Goal: Task Accomplishment & Management: Use online tool/utility

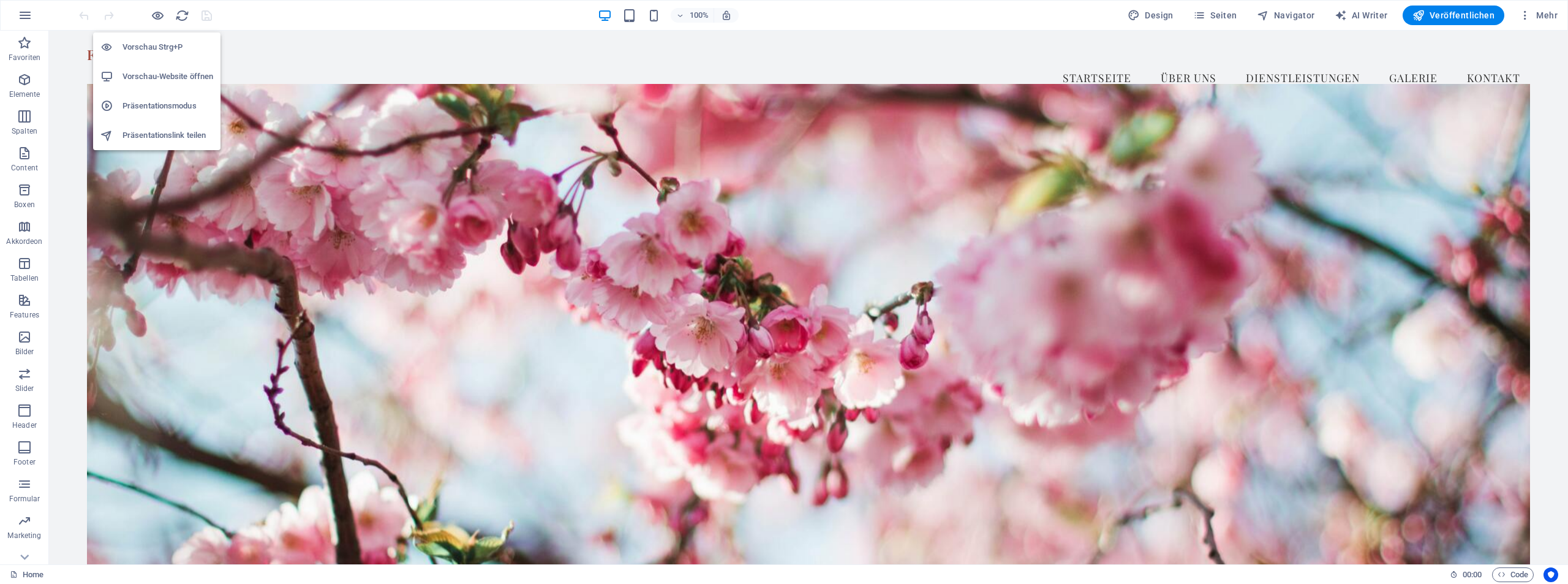
click at [145, 52] on h6 "Vorschau Strg+P" at bounding box center [168, 47] width 91 height 15
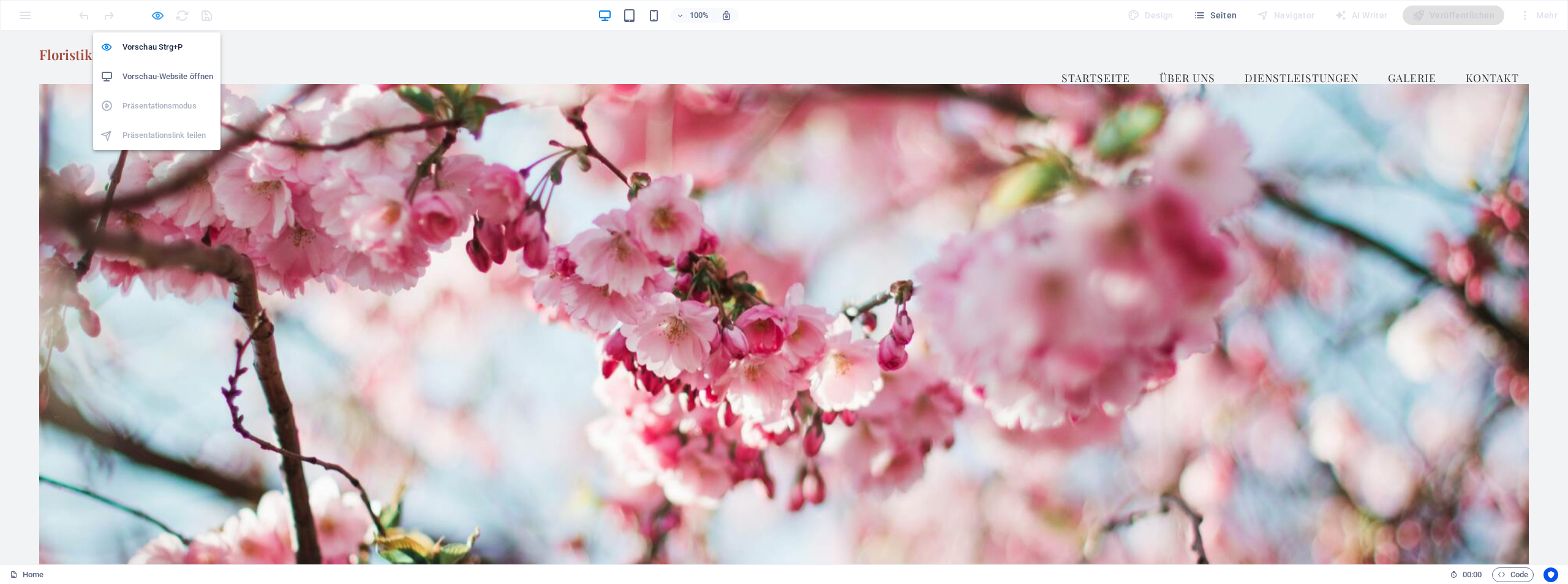
click at [162, 10] on icon "button" at bounding box center [158, 16] width 14 height 14
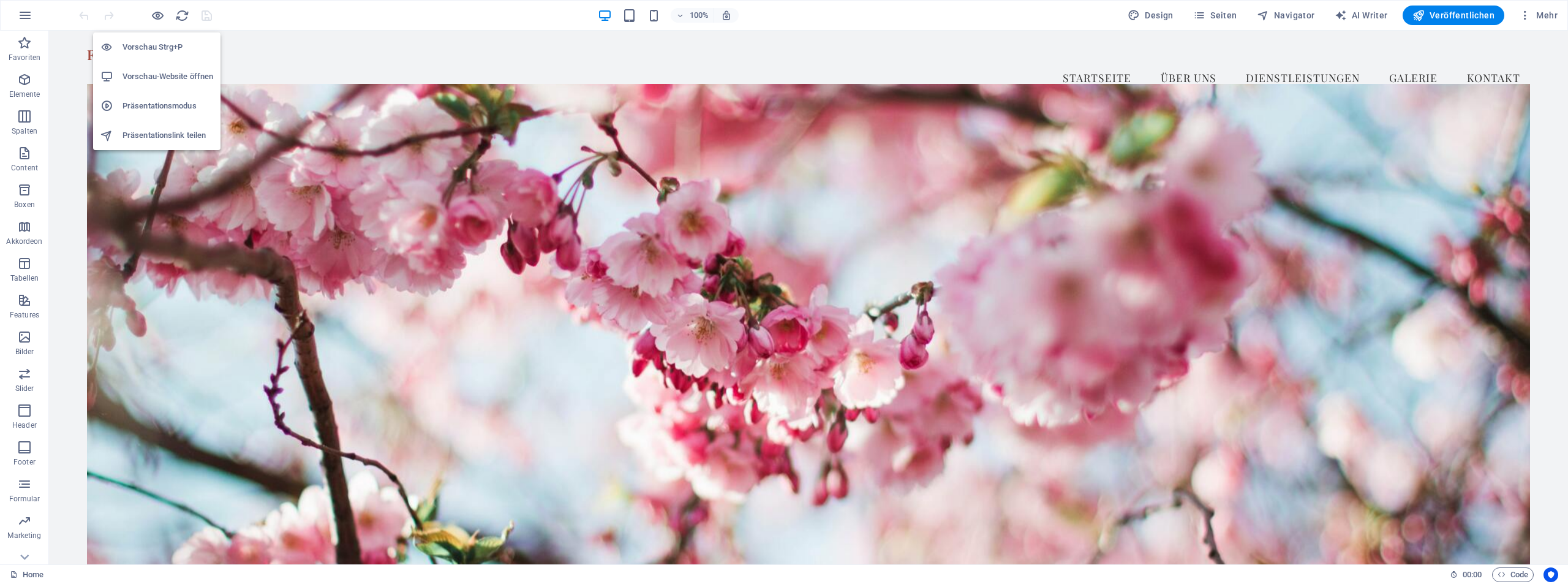
click at [163, 105] on h6 "Präsentationsmodus" at bounding box center [168, 106] width 91 height 15
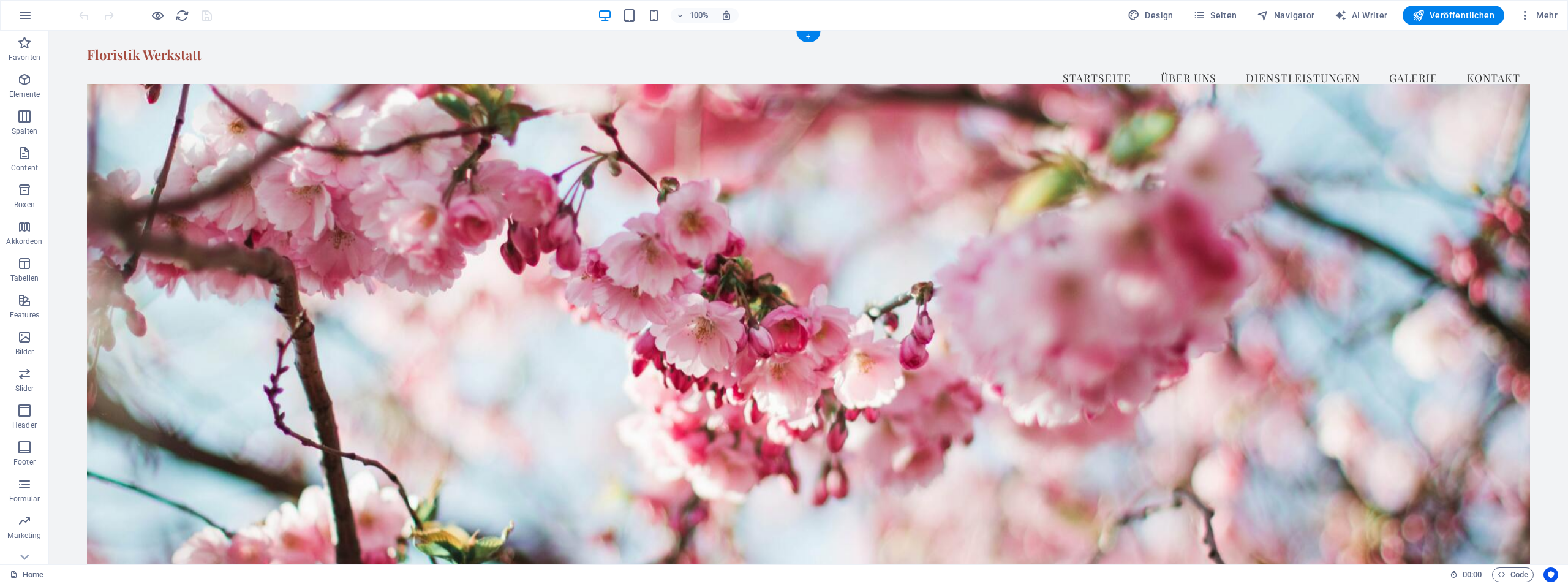
click at [370, 271] on figure at bounding box center [808, 327] width 1443 height 486
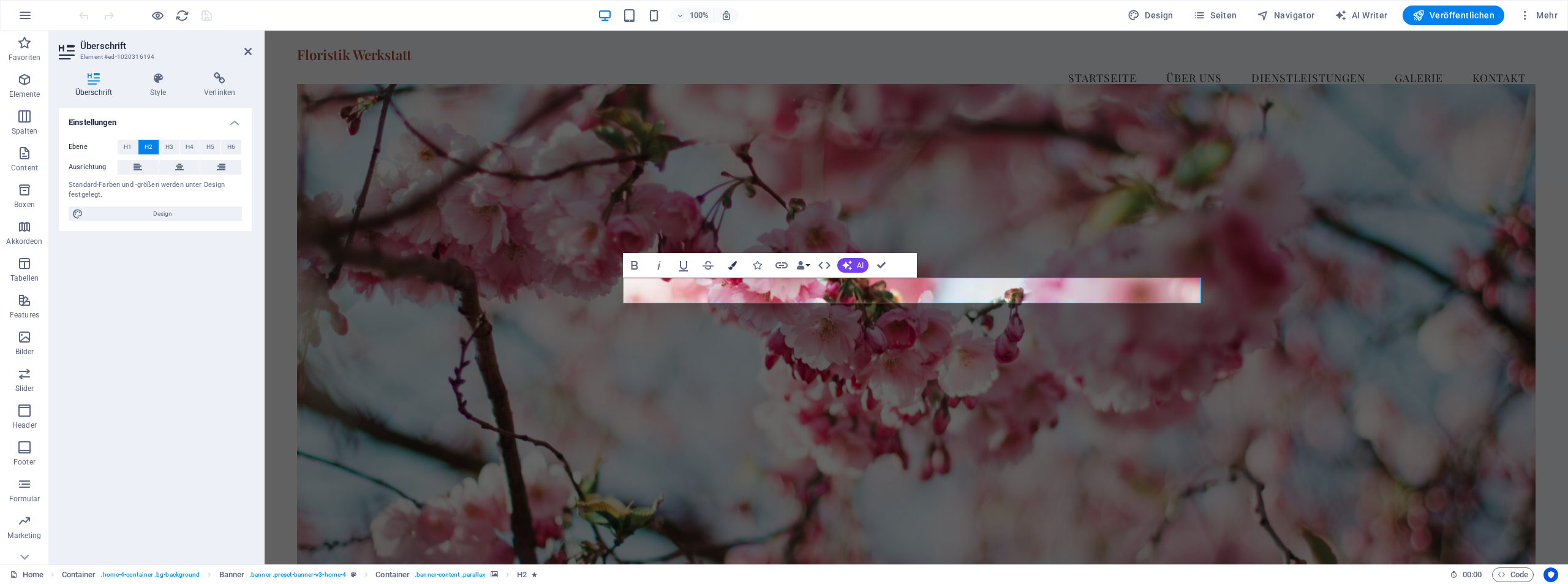
click at [734, 266] on icon "button" at bounding box center [733, 265] width 8 height 8
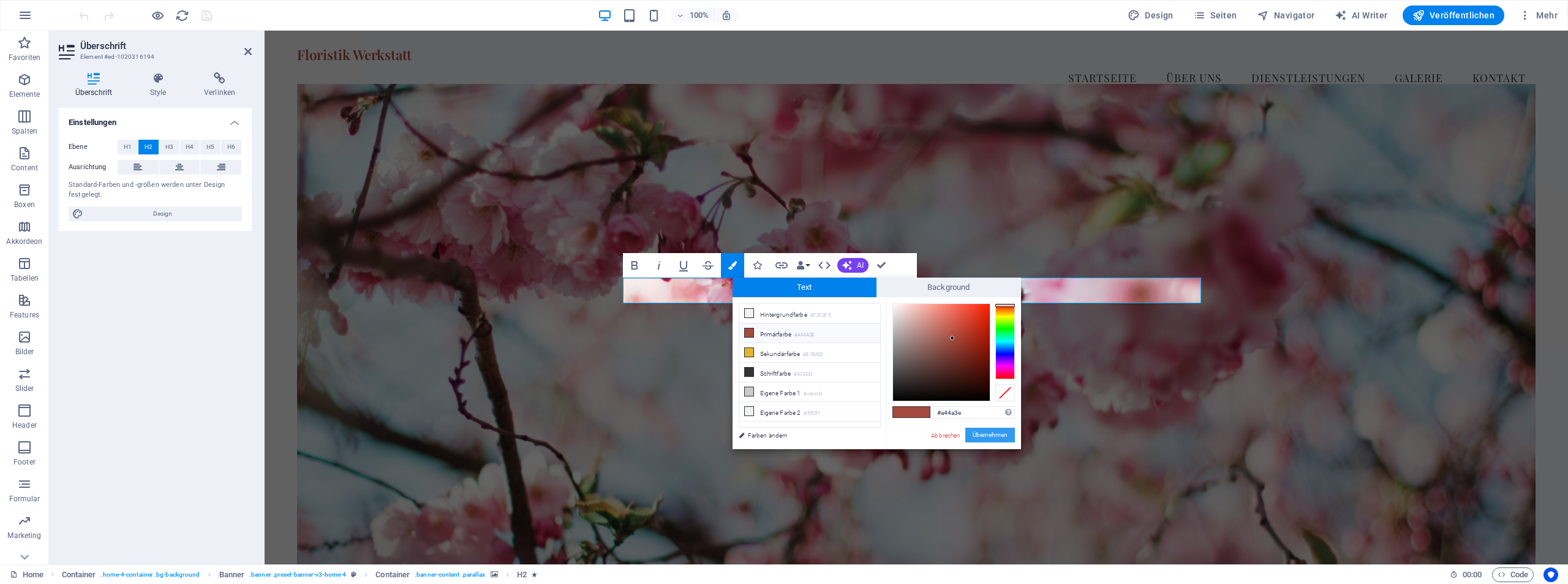
click at [985, 435] on button "Übernehmen" at bounding box center [990, 434] width 49 height 15
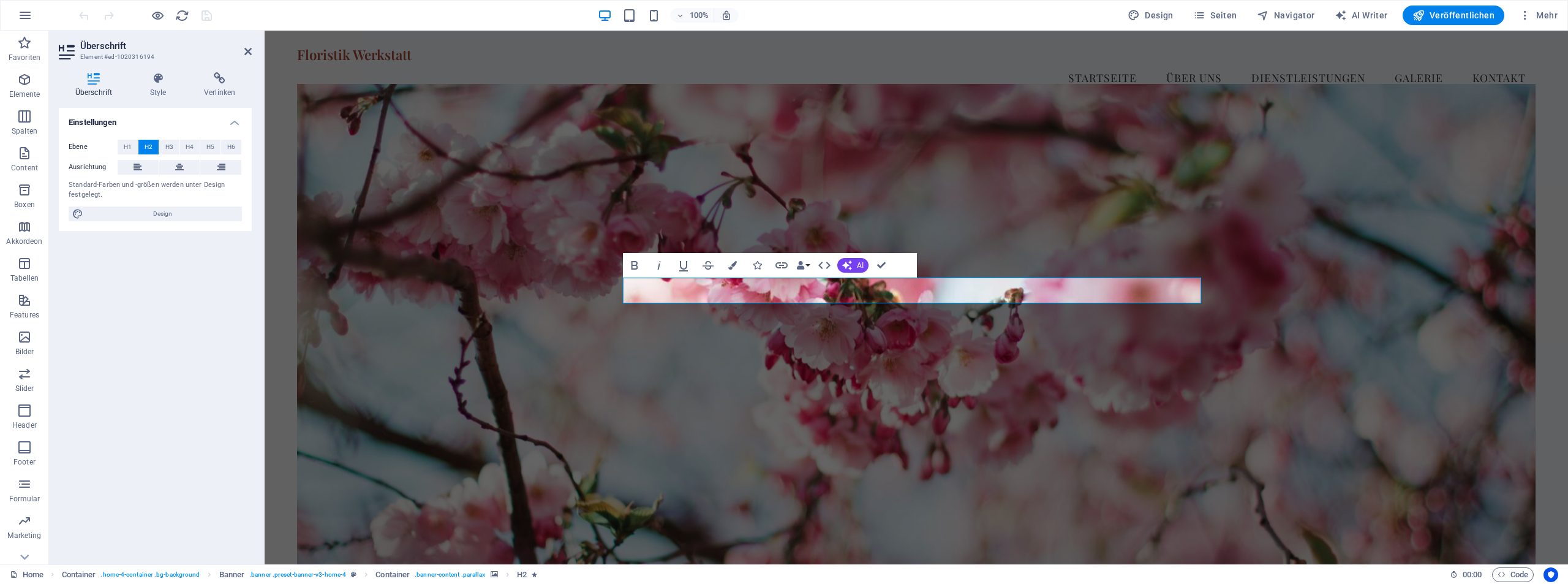
click at [822, 413] on figure at bounding box center [916, 327] width 1239 height 486
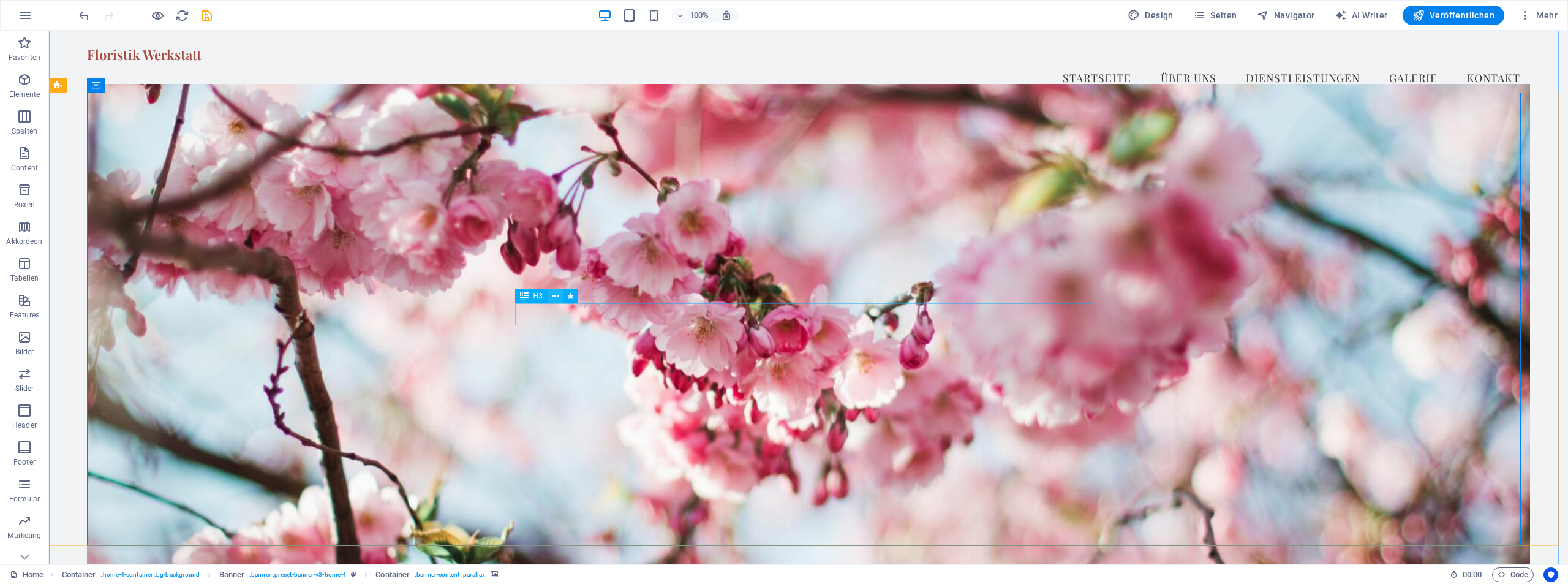
click at [557, 296] on icon at bounding box center [556, 296] width 7 height 13
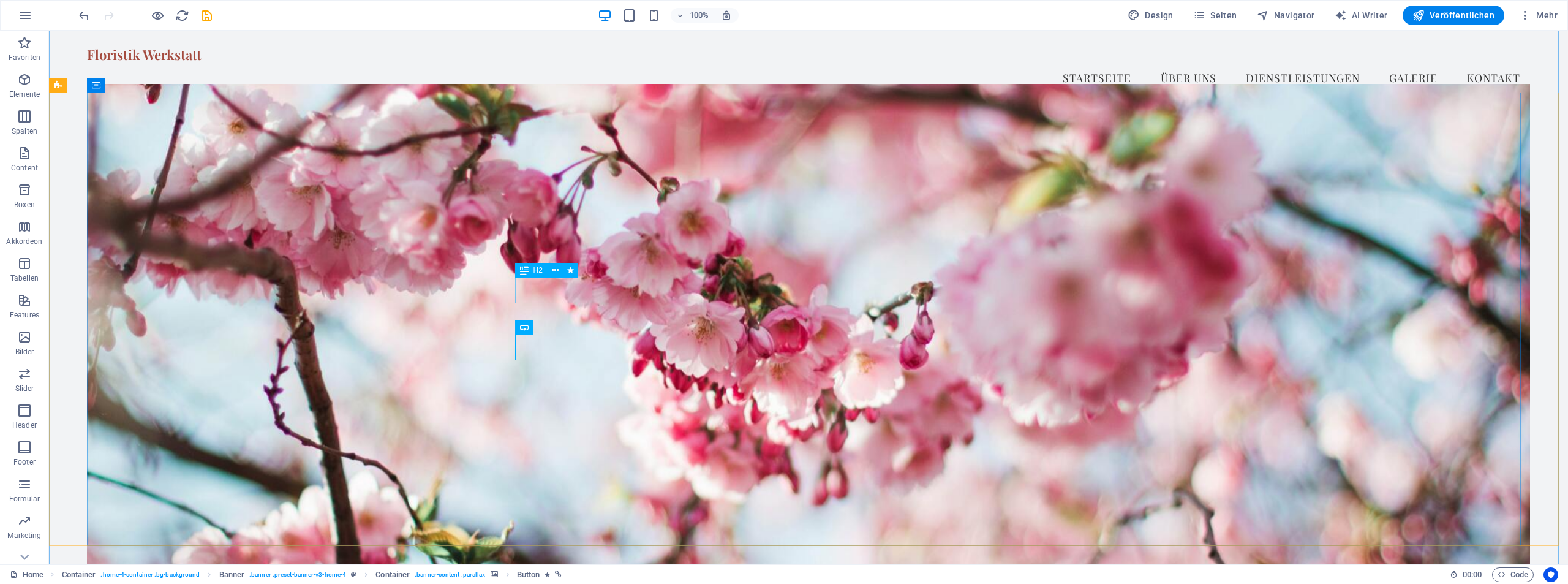
click at [539, 272] on span "H2" at bounding box center [537, 270] width 9 height 7
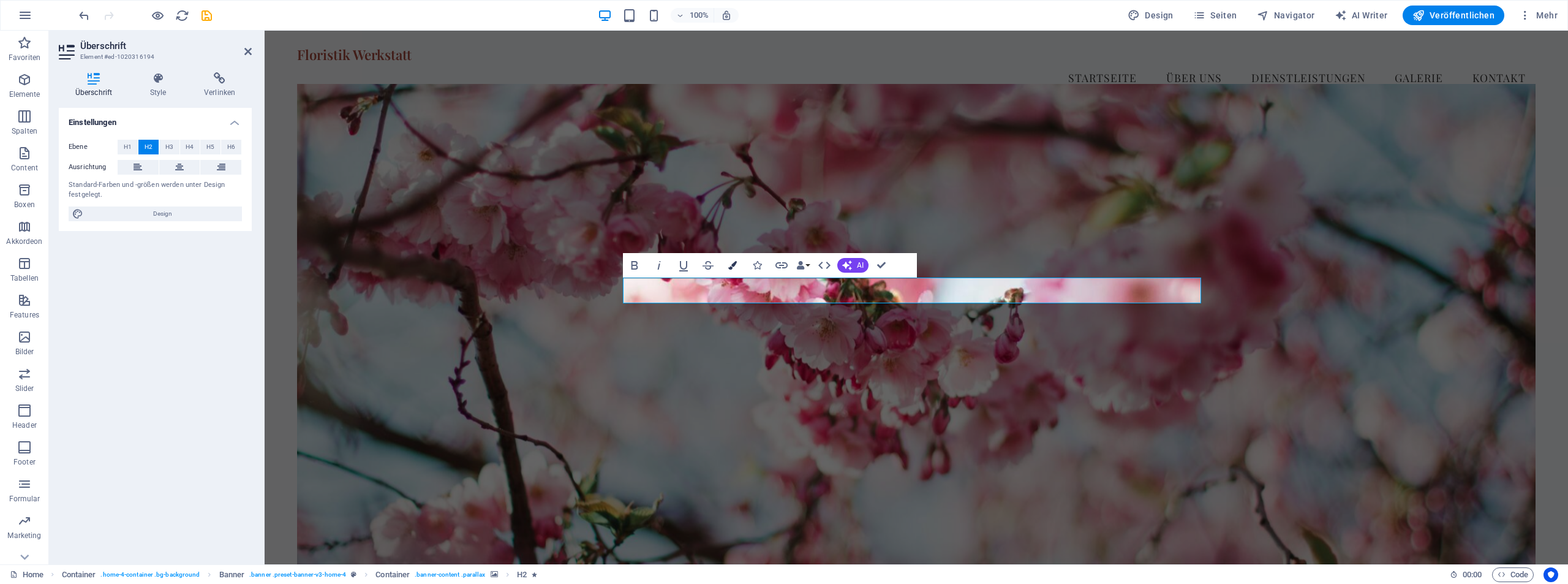
click at [734, 264] on icon "button" at bounding box center [733, 265] width 8 height 8
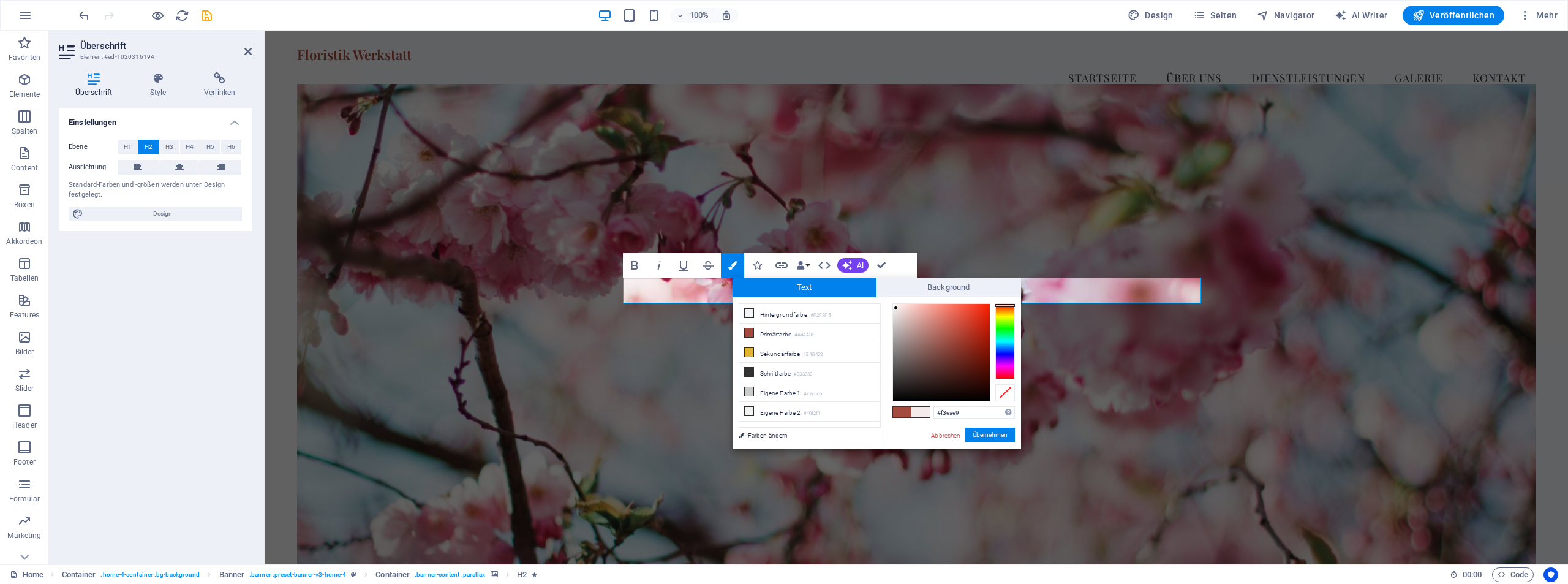
click at [897, 308] on div at bounding box center [941, 352] width 97 height 97
type input "#f8f8f8"
click at [892, 306] on div at bounding box center [941, 352] width 98 height 98
click at [978, 436] on button "Übernehmen" at bounding box center [990, 434] width 49 height 15
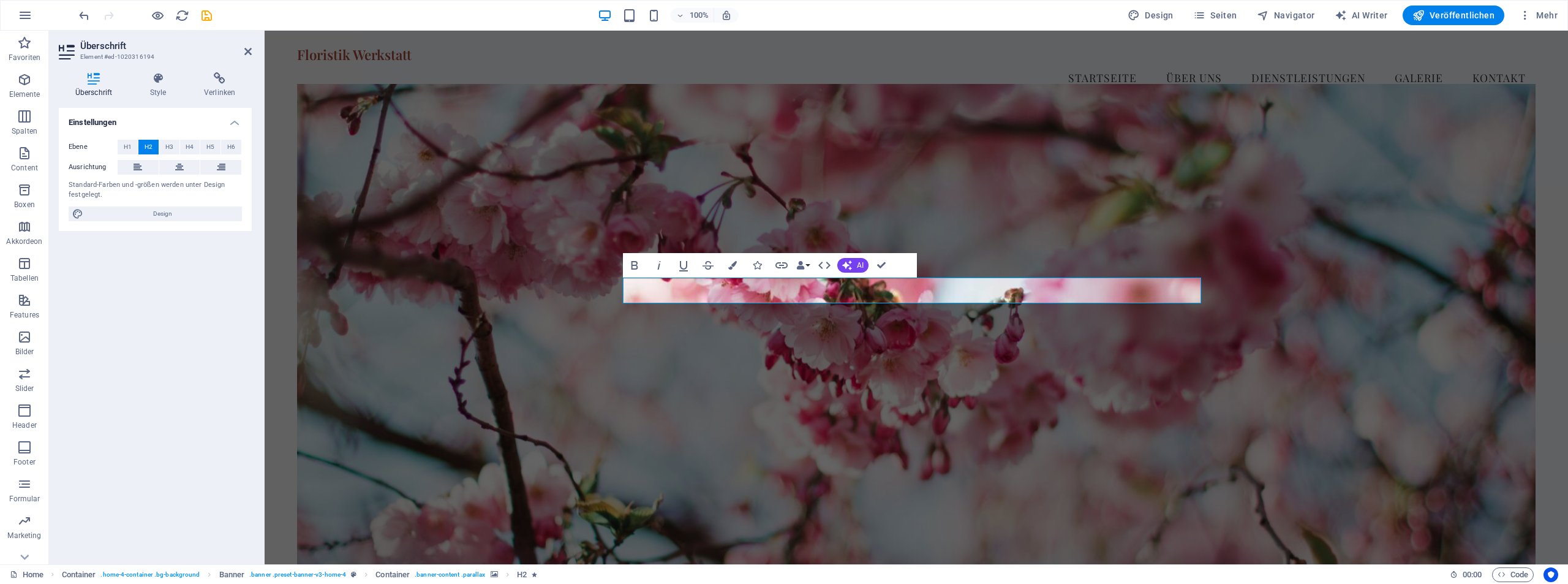
click at [978, 436] on figure at bounding box center [916, 327] width 1239 height 486
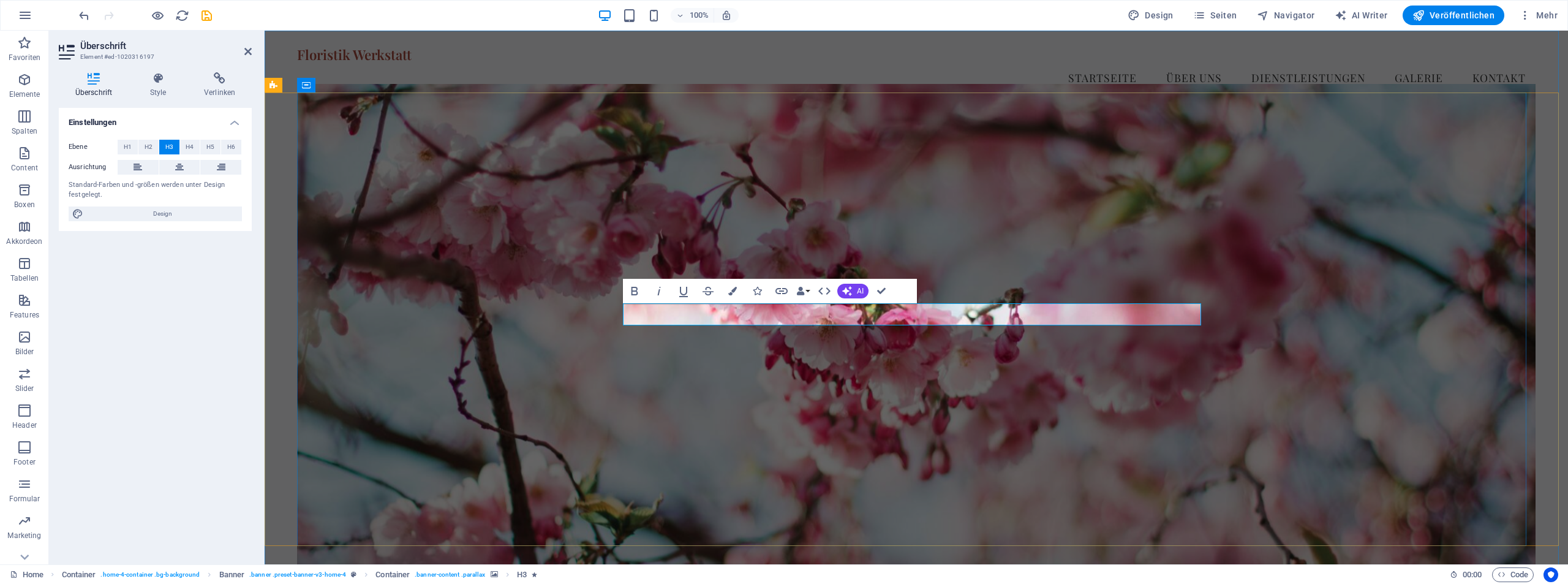
click at [916, 390] on figure at bounding box center [916, 327] width 1239 height 486
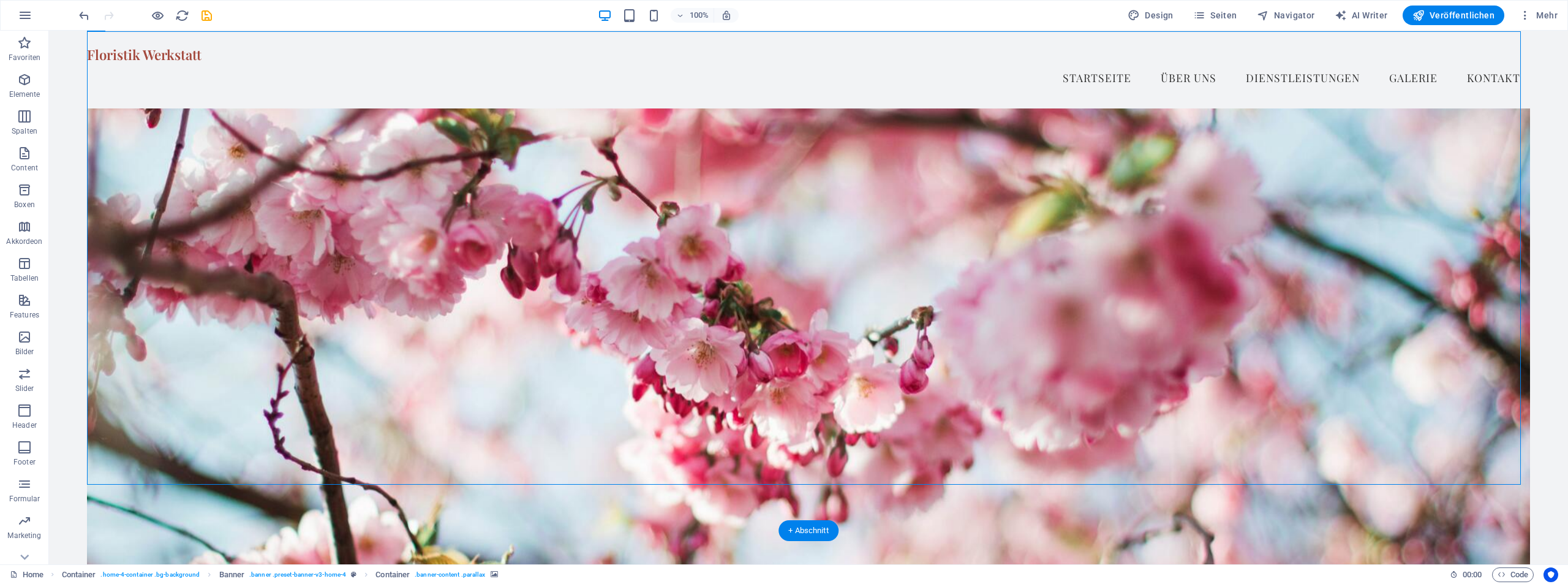
scroll to position [184, 0]
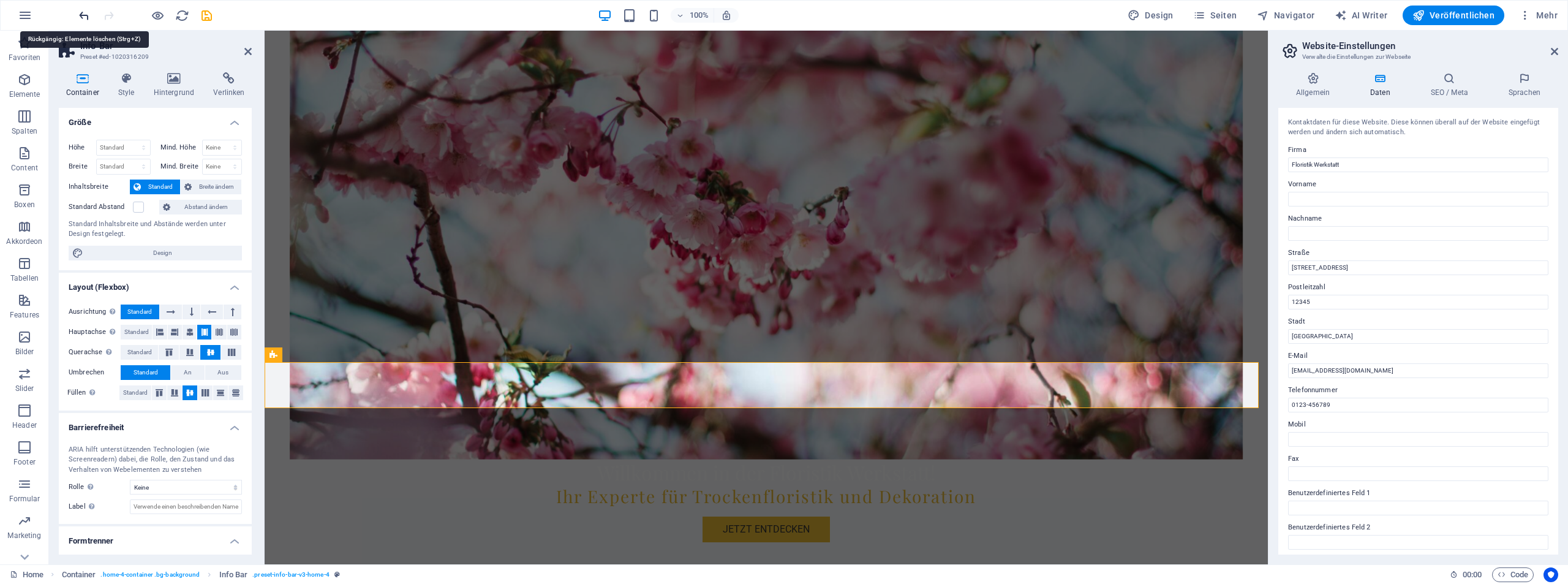
click at [81, 12] on icon "undo" at bounding box center [84, 16] width 14 height 14
click at [82, 14] on icon "undo" at bounding box center [84, 16] width 14 height 14
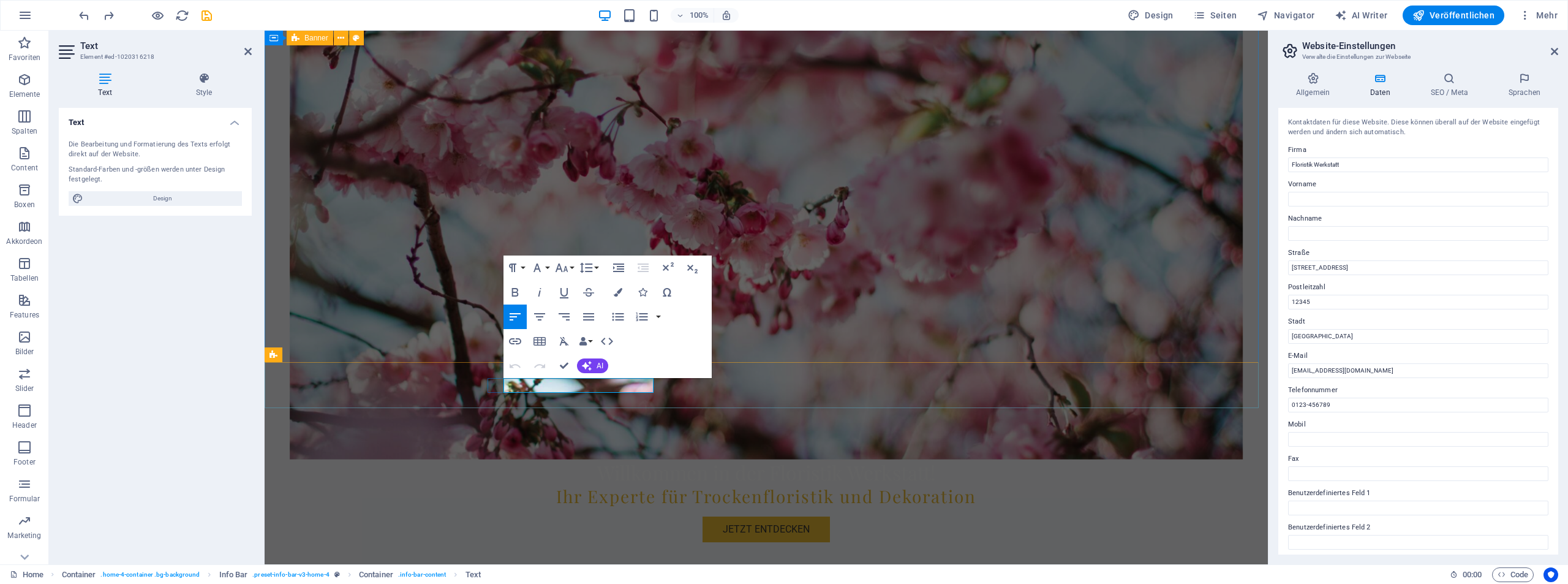
click at [1330, 197] on input "Vorname" at bounding box center [1418, 199] width 260 height 15
type input "[PERSON_NAME]"
click at [1318, 232] on input "Nachname" at bounding box center [1418, 233] width 260 height 15
type input "[PERSON_NAME]"
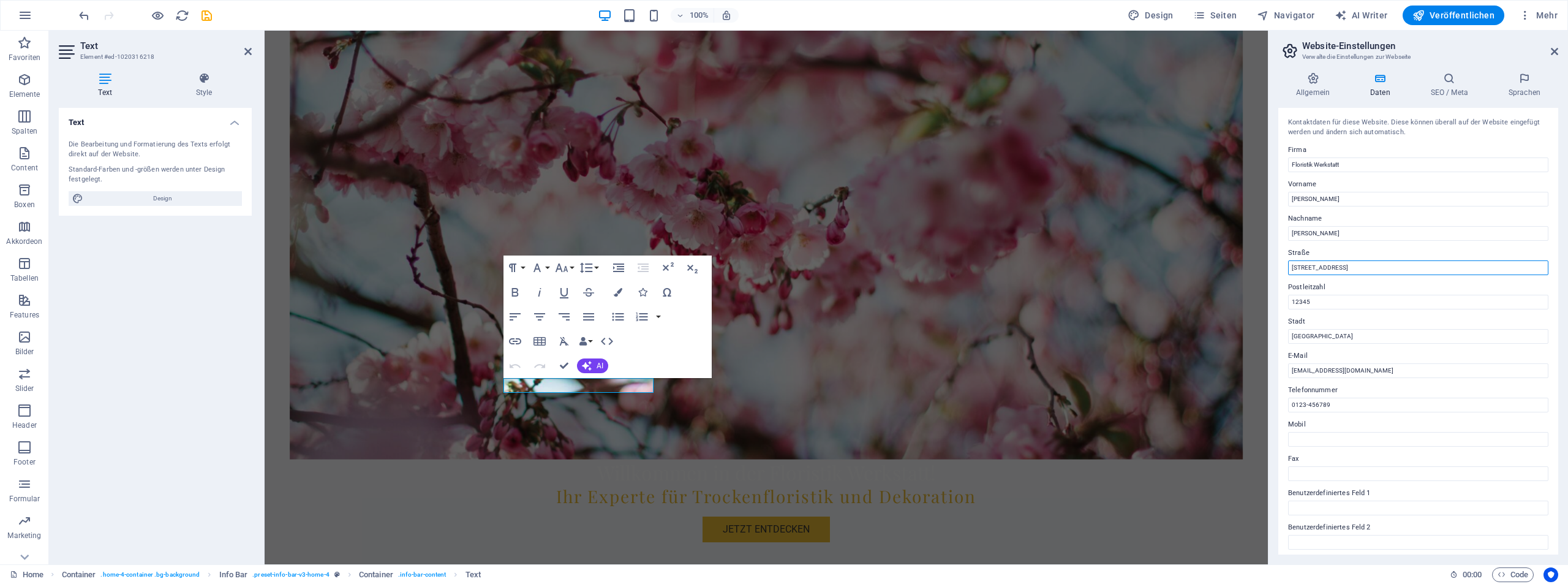
click at [1346, 266] on input "[STREET_ADDRESS]" at bounding box center [1418, 267] width 260 height 15
type input "B"
type input "[STREET_ADDRESS]"
click at [1311, 298] on input "12345" at bounding box center [1418, 302] width 260 height 15
type input "1"
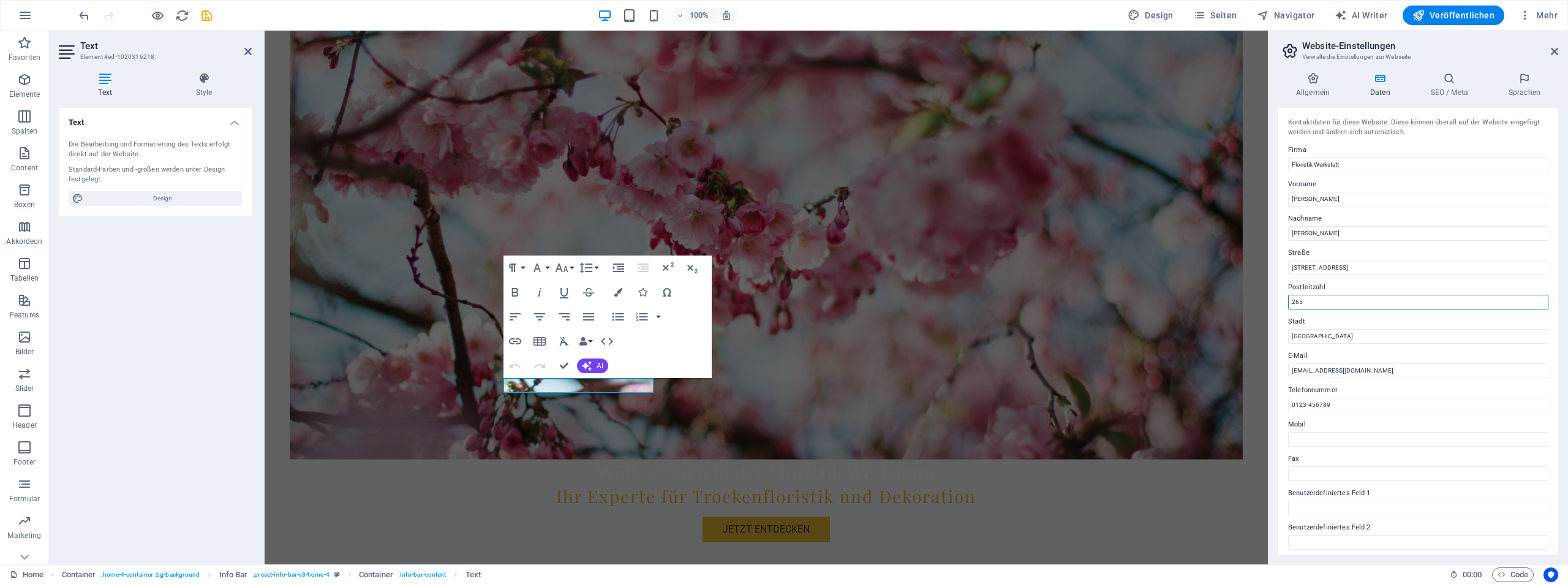
type input "26524"
click at [1344, 340] on input "[GEOGRAPHIC_DATA]" at bounding box center [1418, 336] width 260 height 15
type input "B"
type input "Hage / Blandorf"
drag, startPoint x: 1372, startPoint y: 369, endPoint x: 1282, endPoint y: 372, distance: 90.0
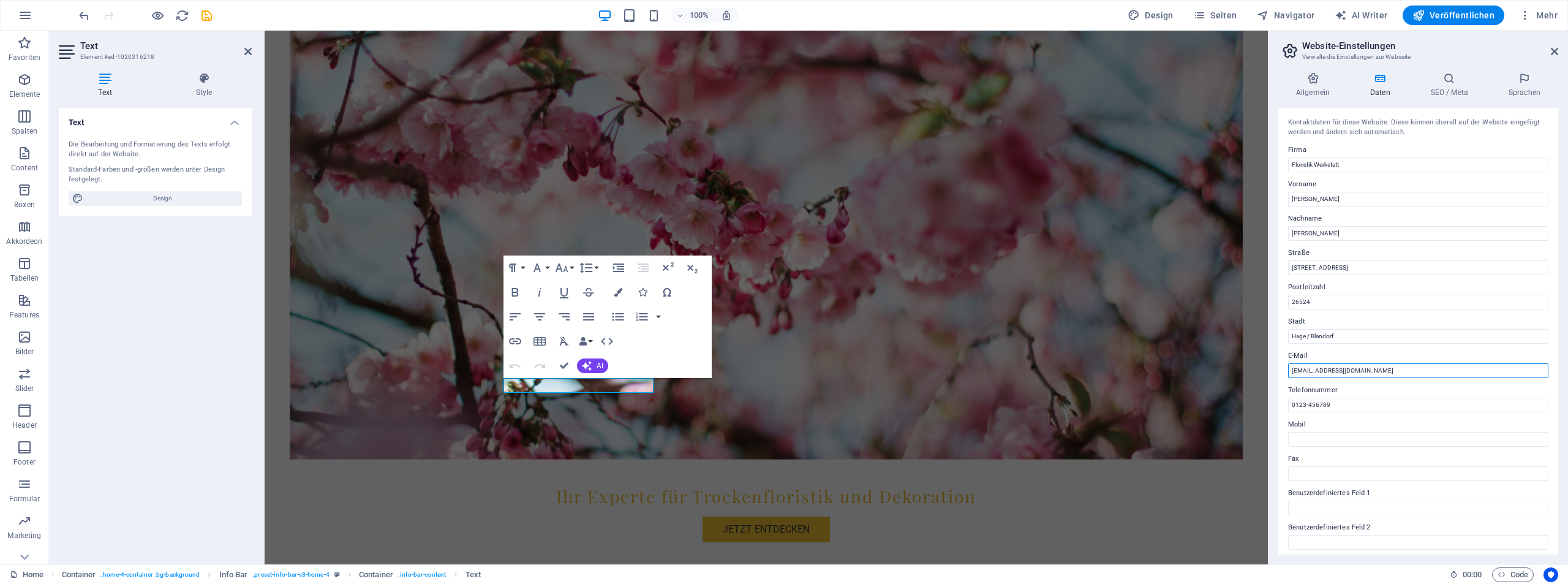
click at [1282, 372] on div "Kontaktdaten für diese Website. Diese können überall auf der Website eingefügt …" at bounding box center [1418, 331] width 280 height 446
type input "[PERSON_NAME][EMAIL_ADDRESS][DOMAIN_NAME]"
click at [1343, 398] on input "0123-456789" at bounding box center [1418, 405] width 260 height 15
type input "0"
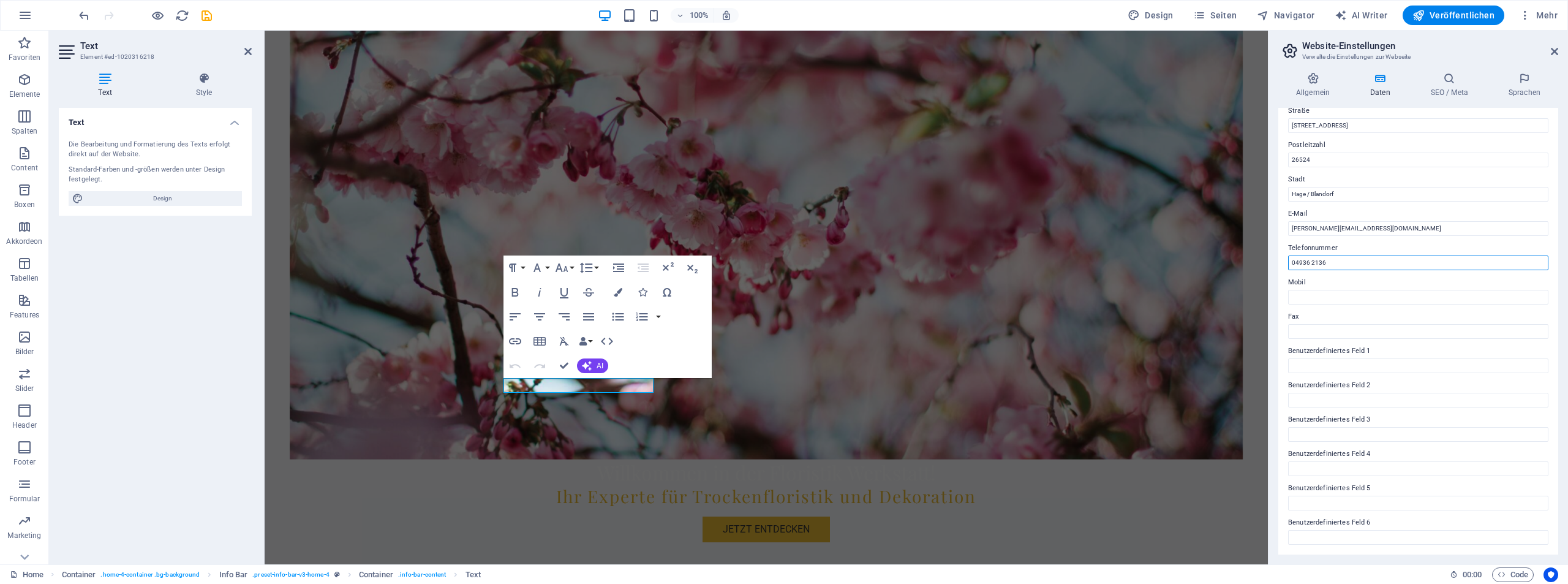
scroll to position [0, 0]
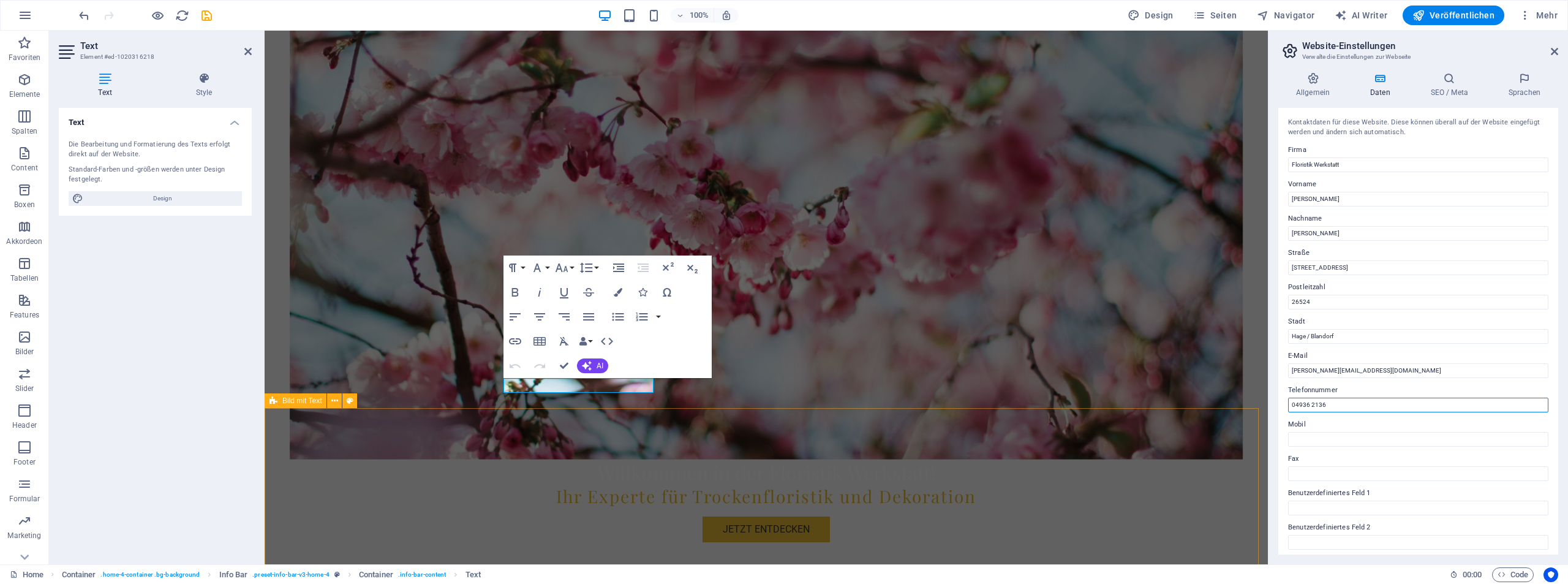
type input "04936 2136"
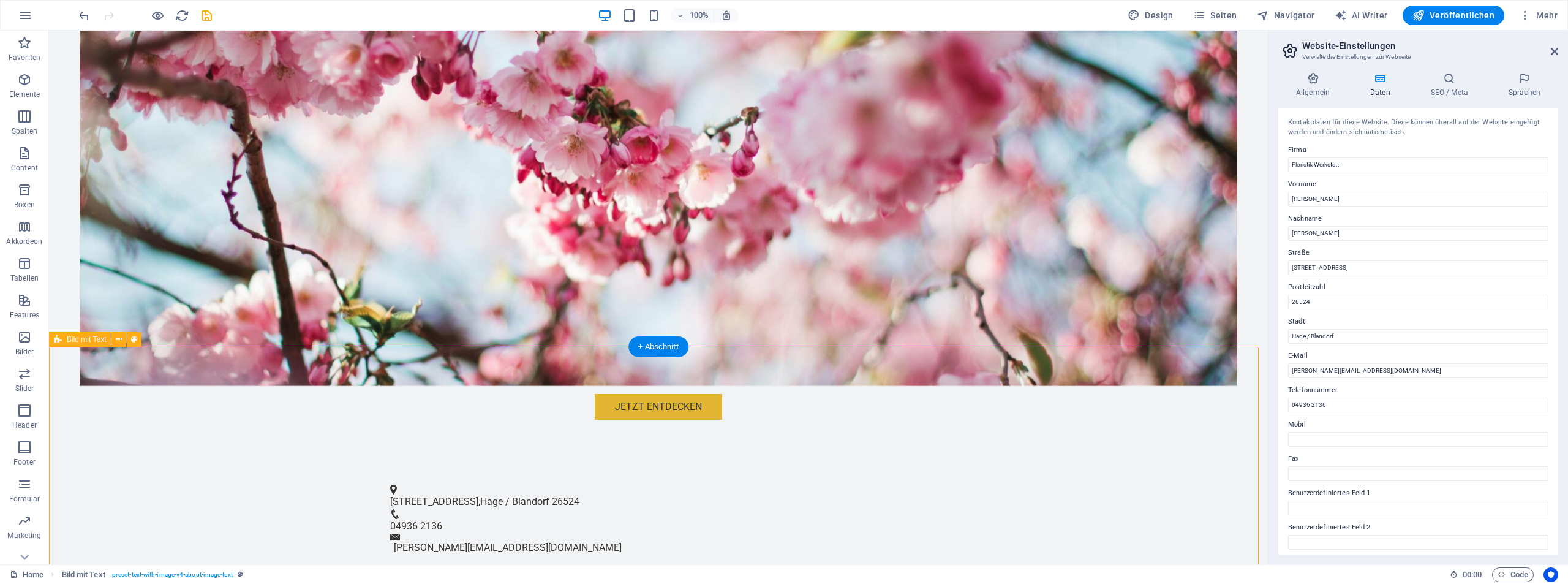
scroll to position [367, 0]
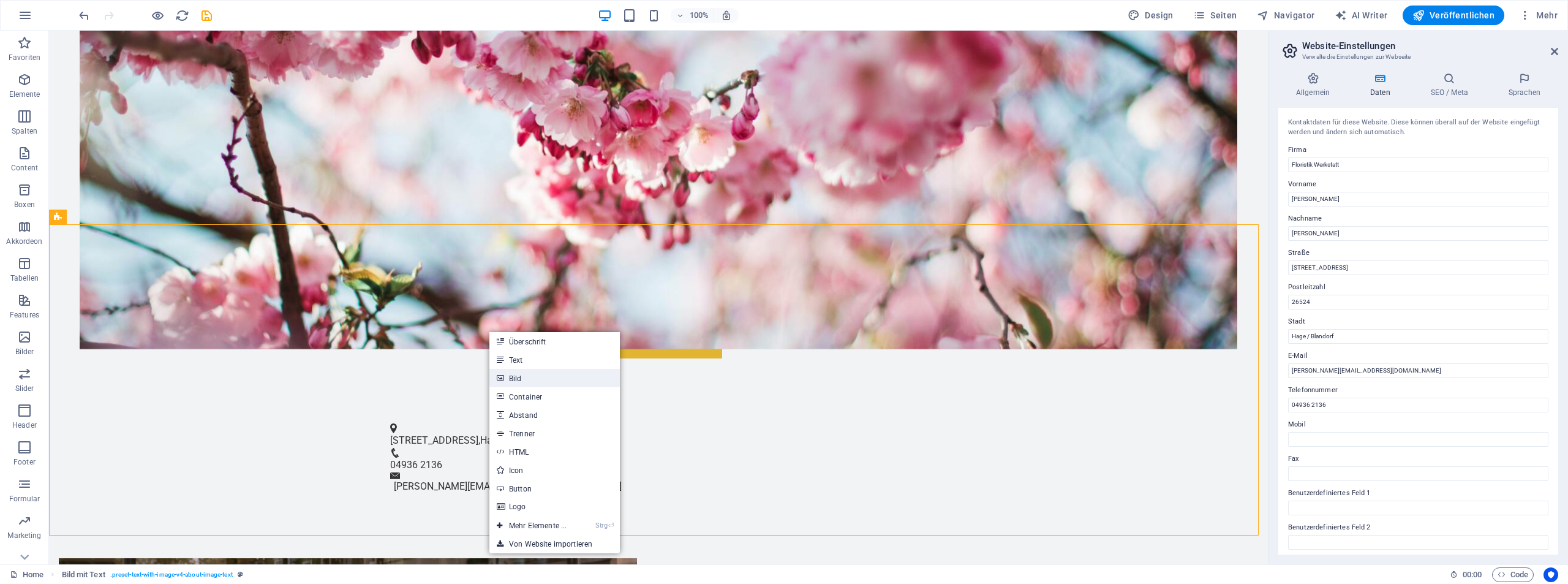
click at [521, 381] on link "Bild" at bounding box center [554, 378] width 130 height 18
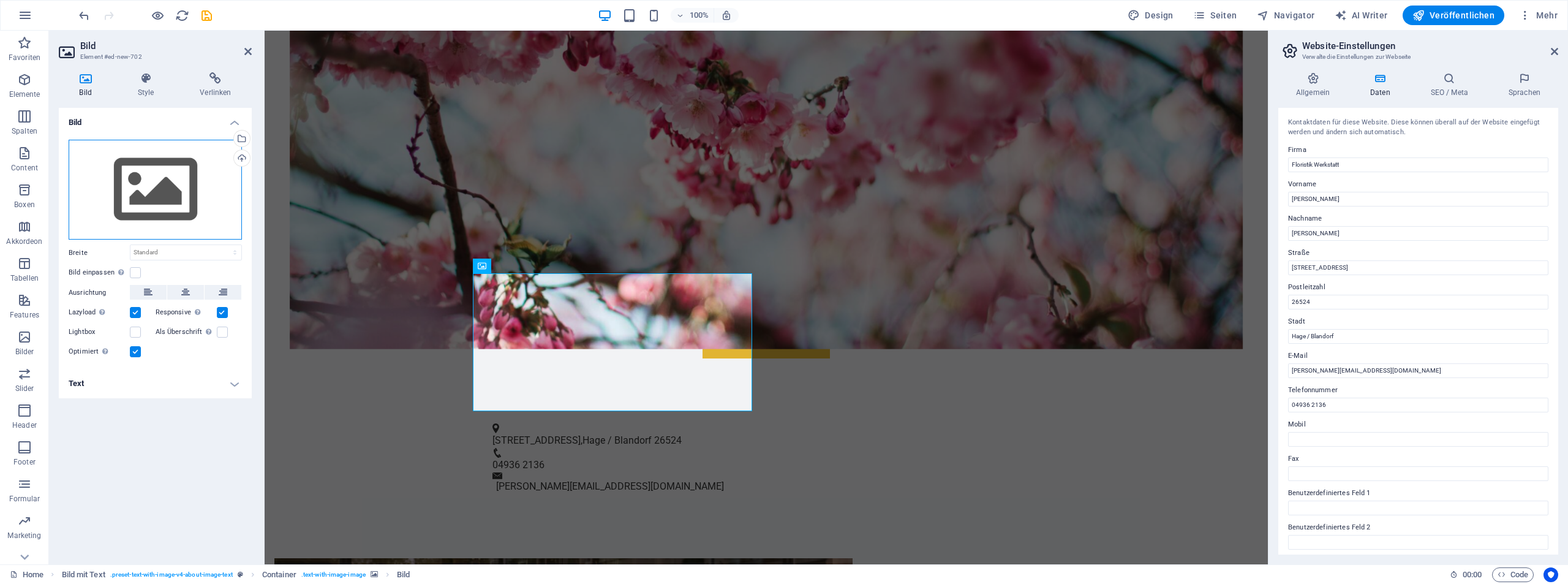
click at [186, 178] on div "Ziehe Dateien zum Hochladen hierher oder klicke hier, um aus Dateien oder koste…" at bounding box center [155, 190] width 174 height 100
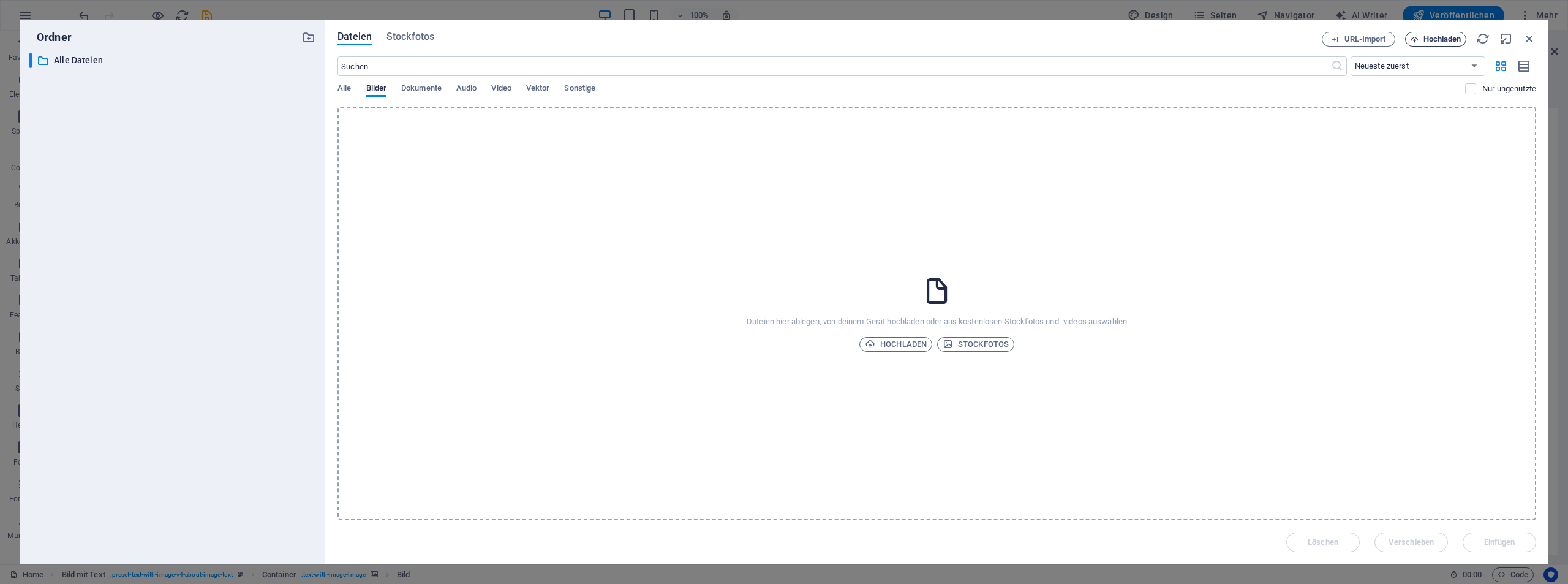
click at [1448, 39] on span "Hochladen" at bounding box center [1442, 39] width 38 height 7
click at [974, 343] on span "Stockfotos" at bounding box center [976, 344] width 66 height 15
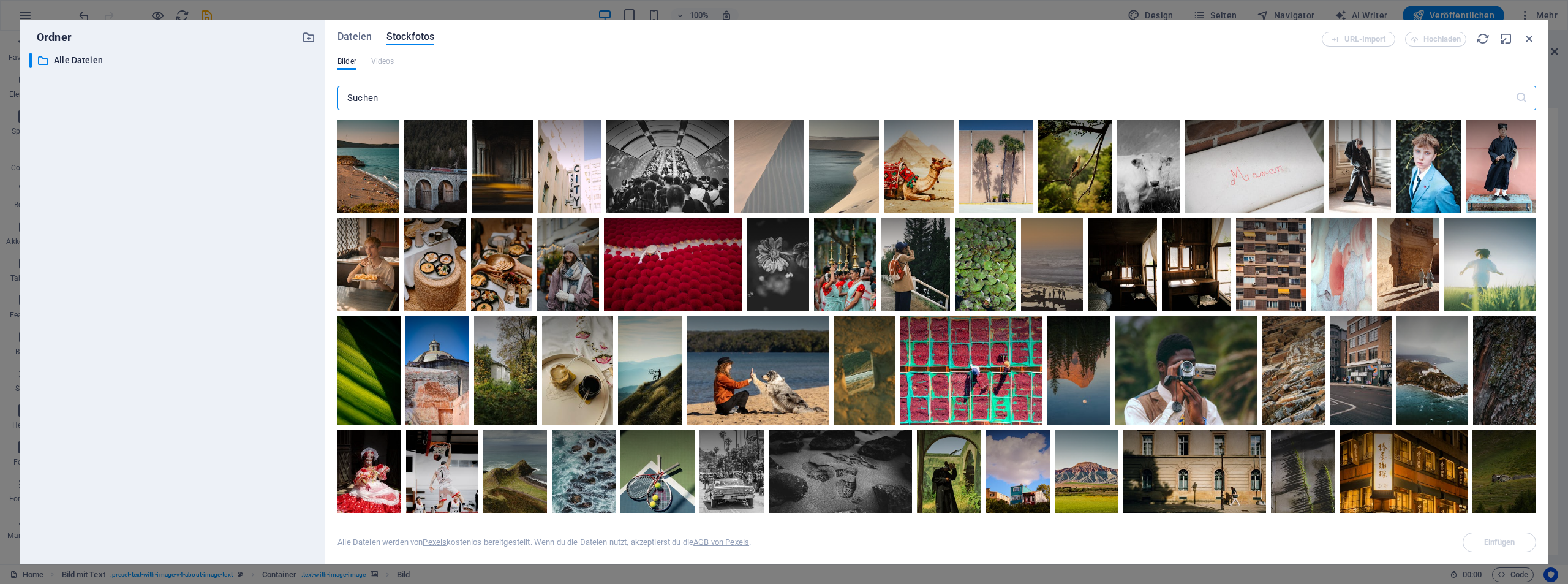
click at [383, 104] on input "text" at bounding box center [927, 98] width 1178 height 25
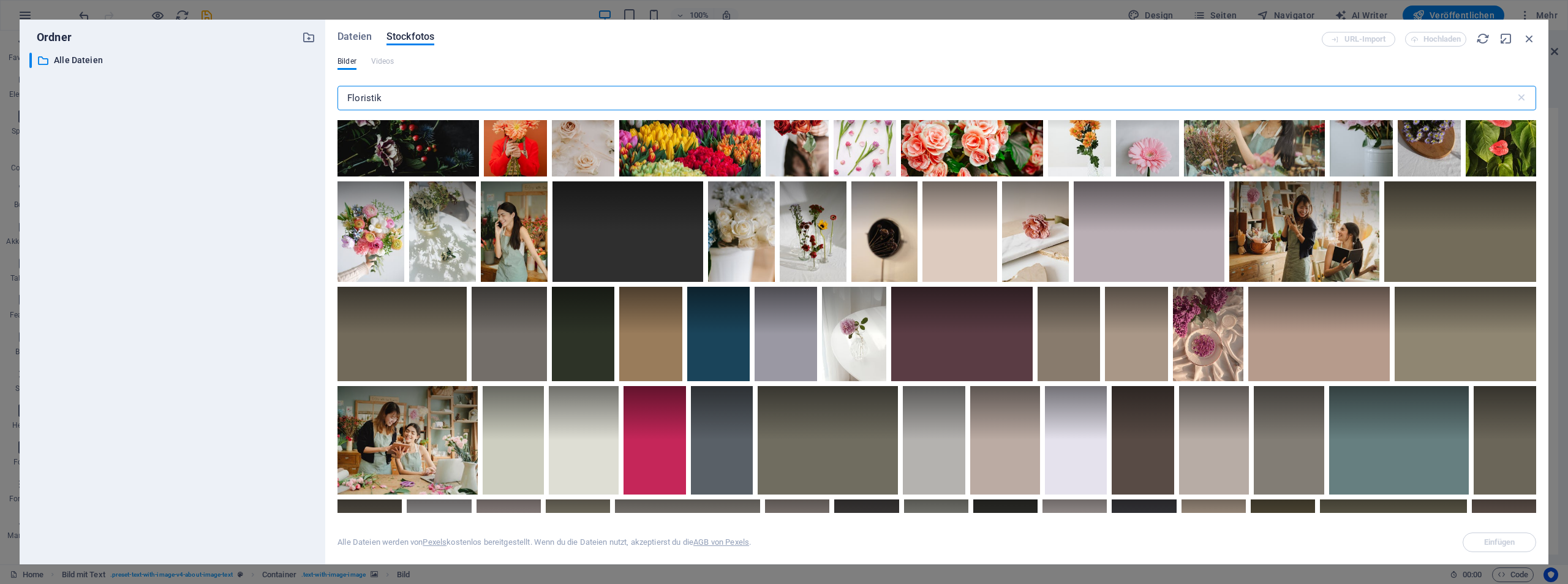
scroll to position [100, 0]
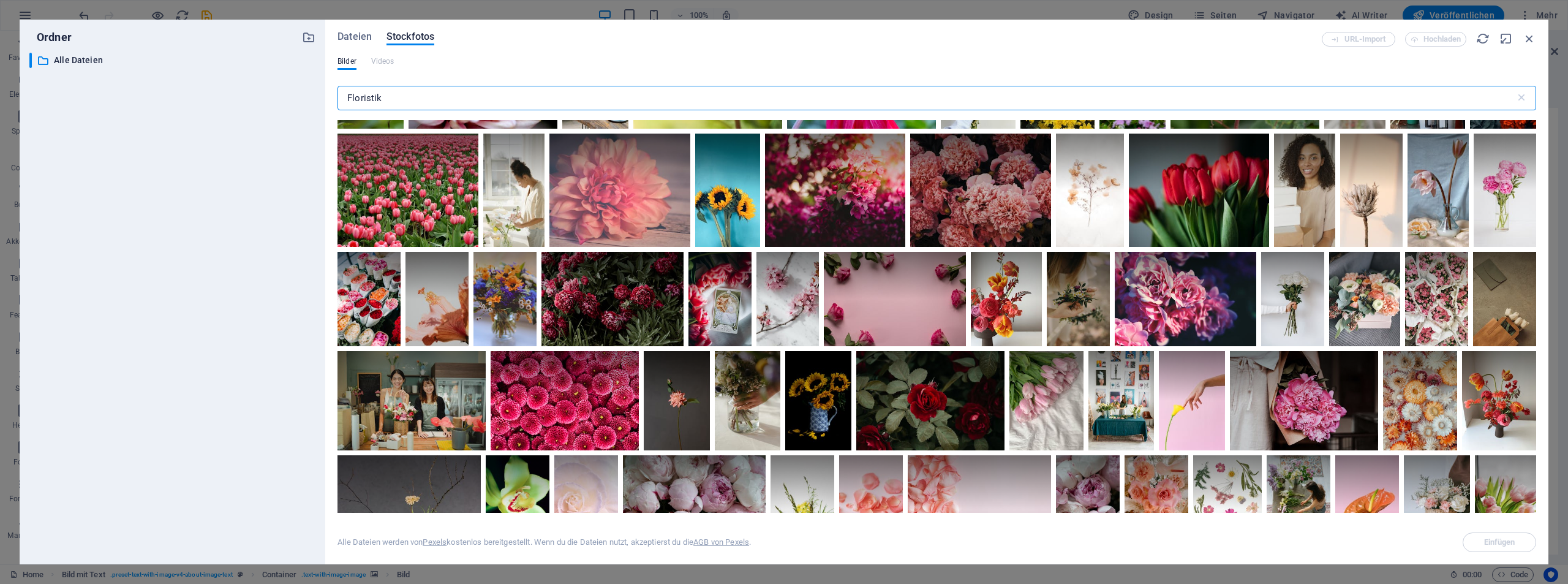
click at [385, 100] on input "Floristik" at bounding box center [927, 98] width 1178 height 25
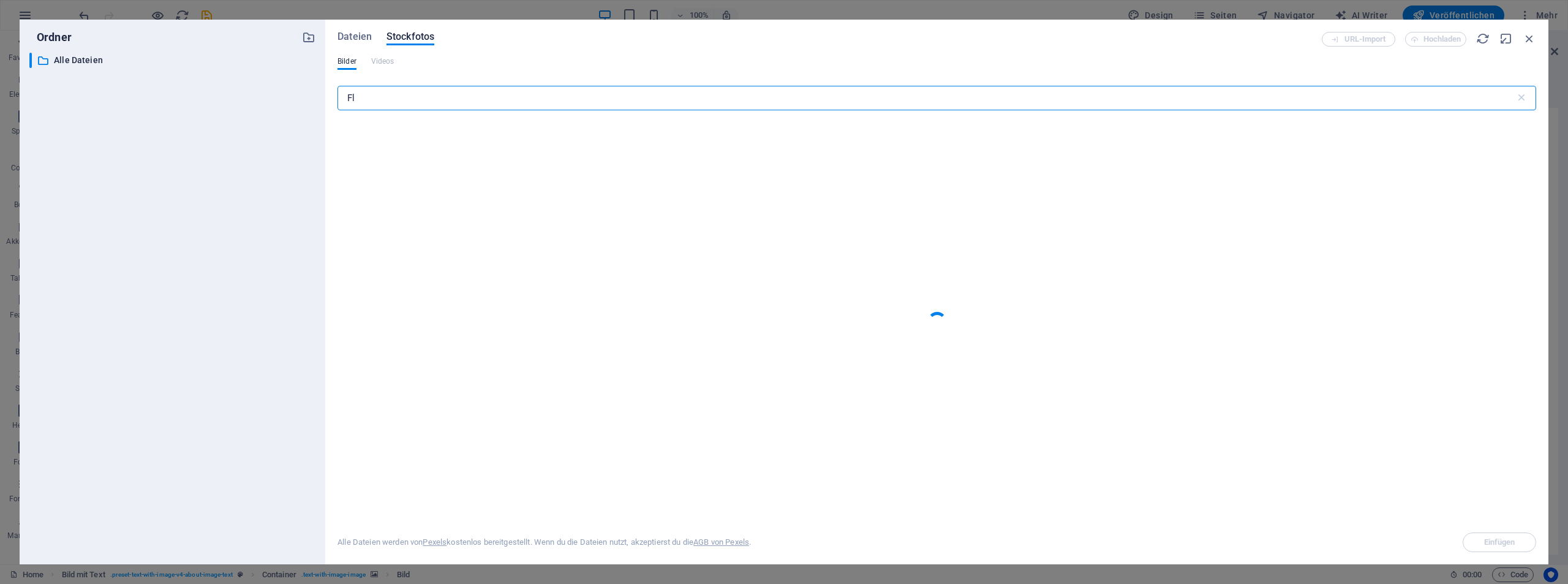
type input "F"
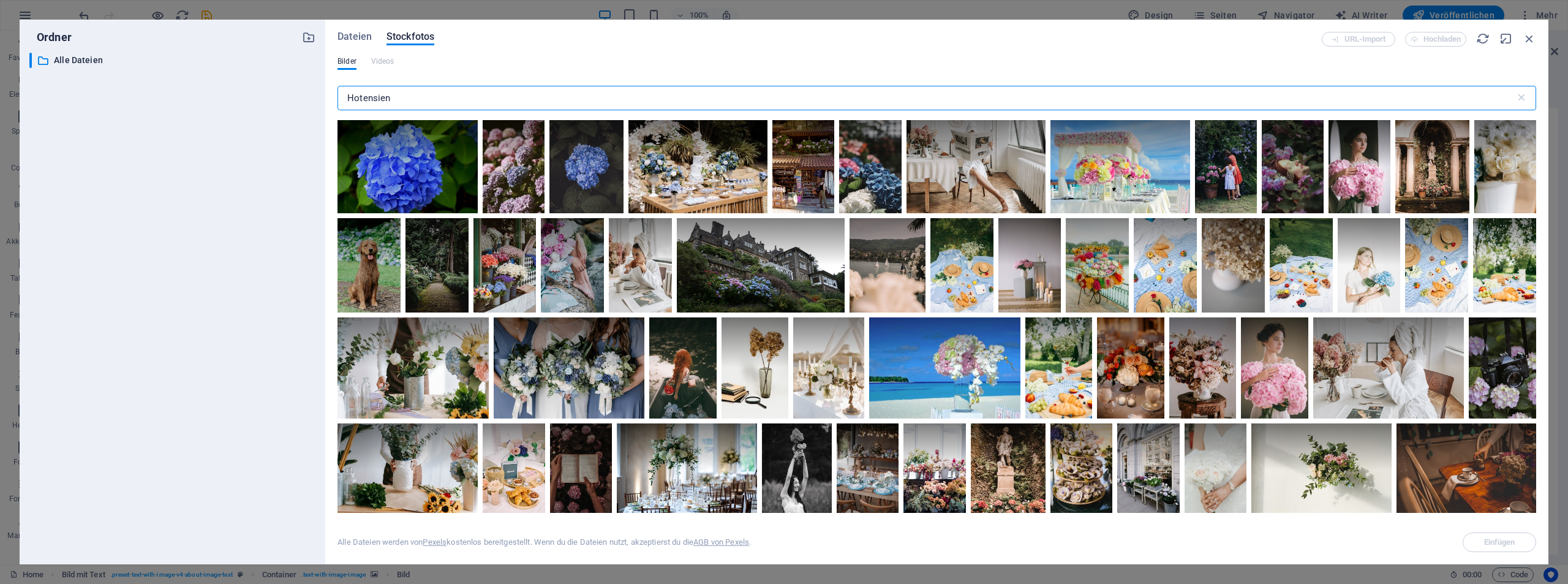
click at [359, 97] on input "Hotensien" at bounding box center [927, 98] width 1178 height 25
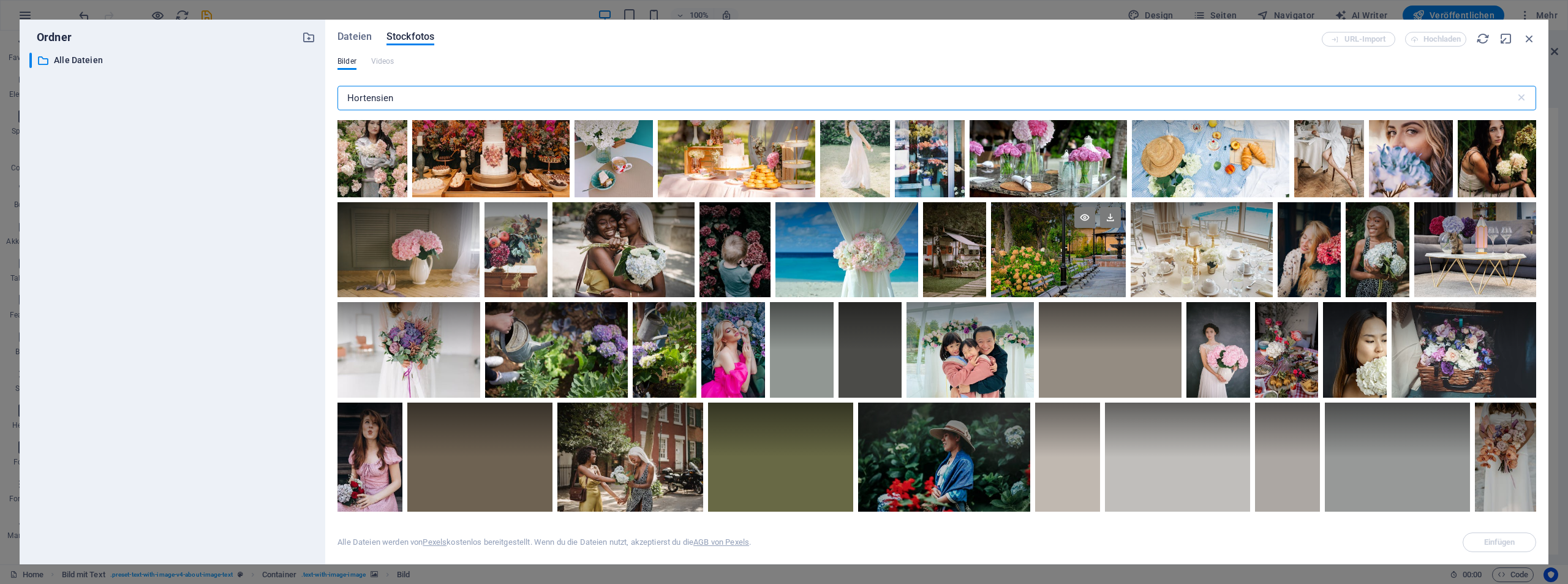
scroll to position [490, 0]
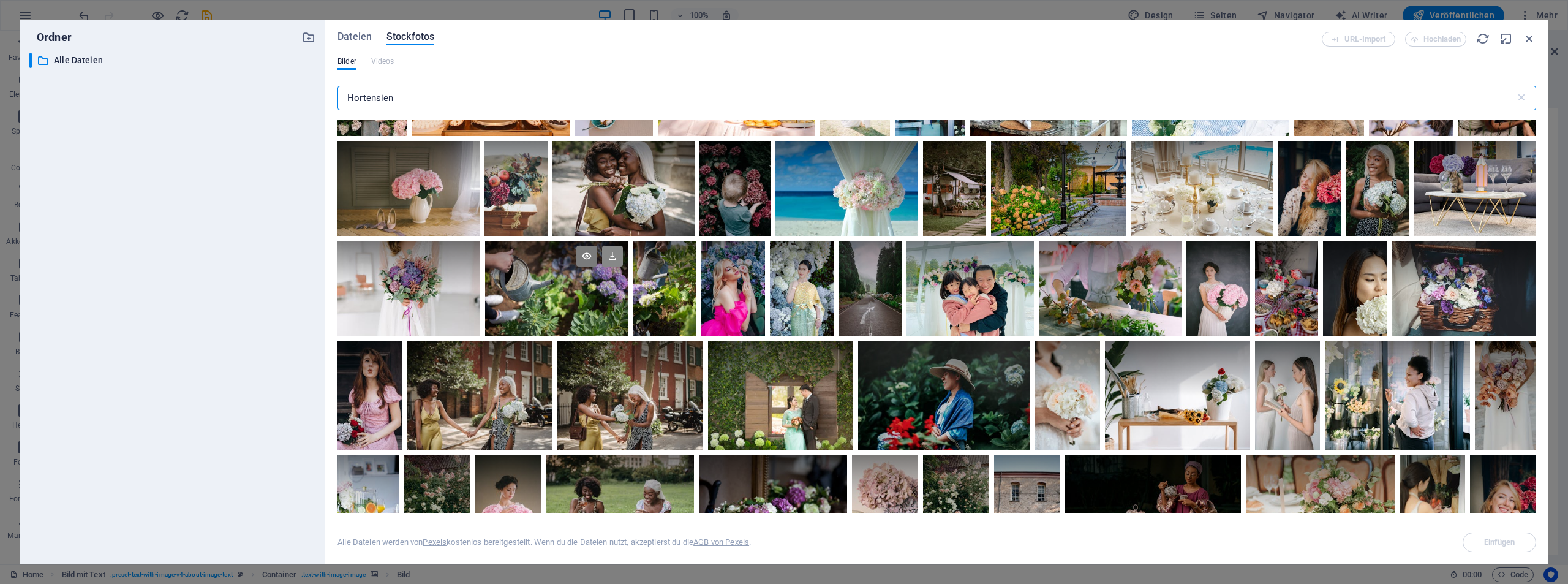
type input "Hortensien"
click at [609, 259] on icon at bounding box center [613, 256] width 21 height 21
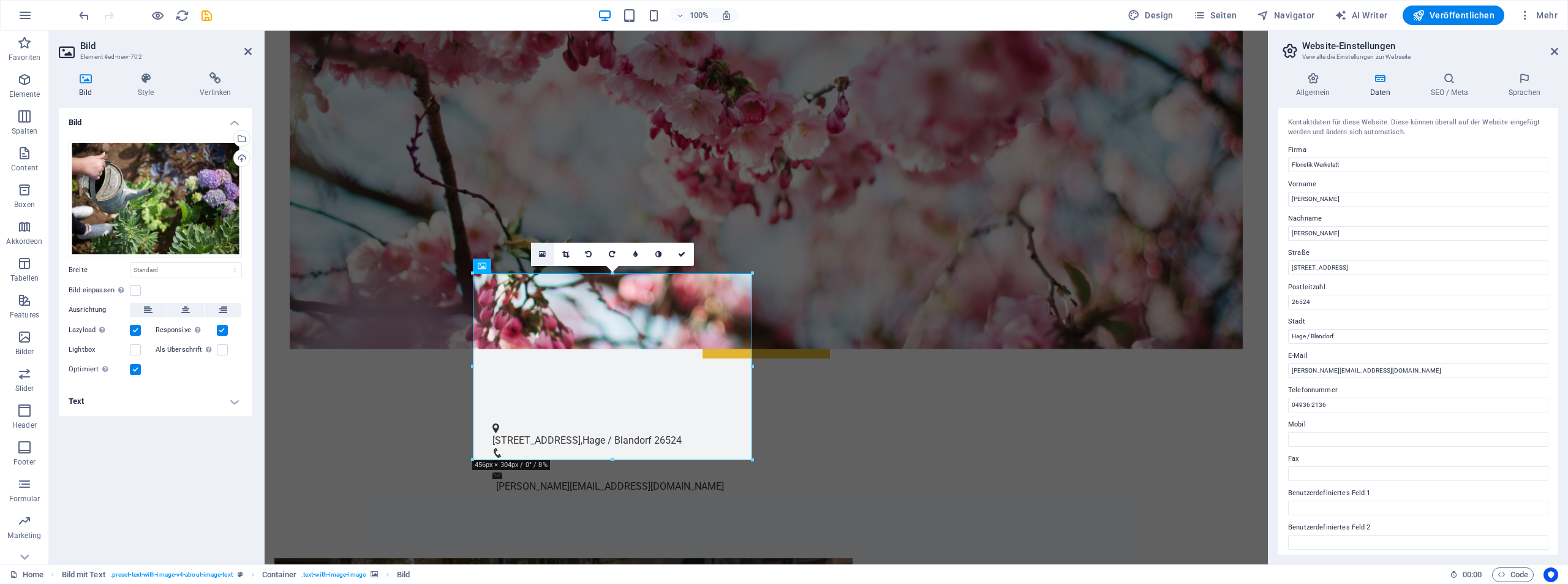
click at [540, 253] on icon at bounding box center [542, 254] width 7 height 8
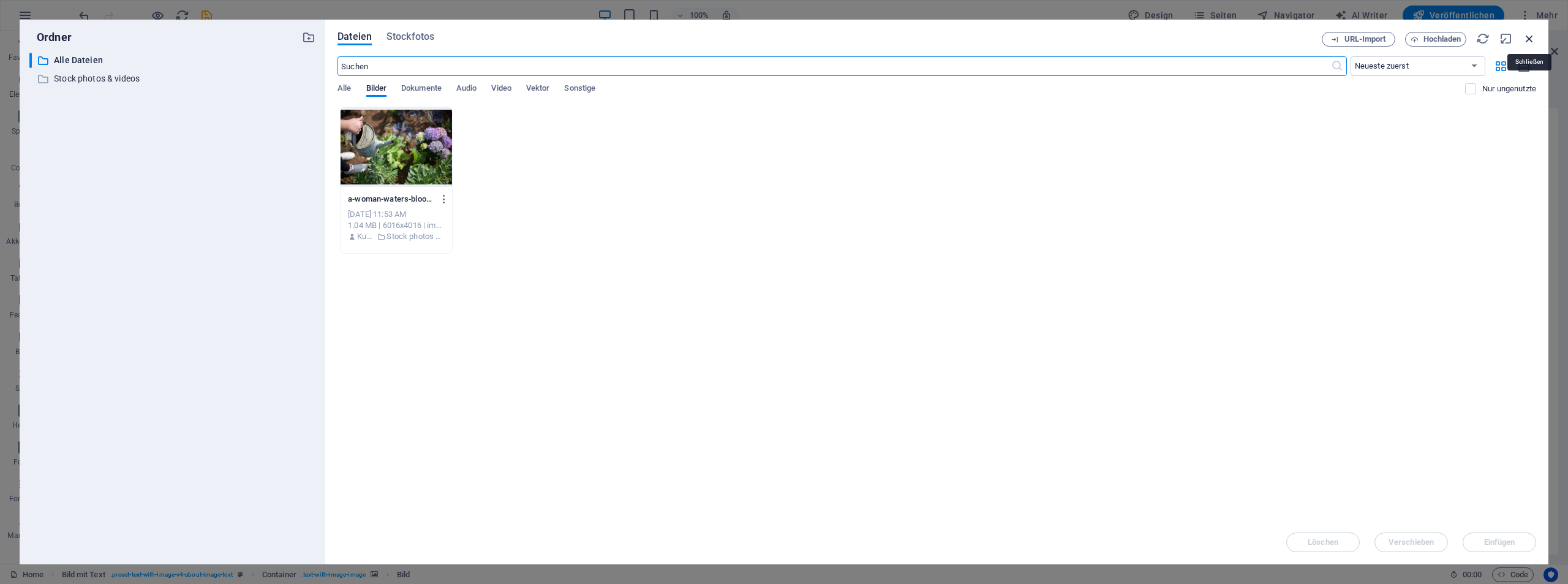
click at [1529, 41] on icon "button" at bounding box center [1529, 38] width 13 height 13
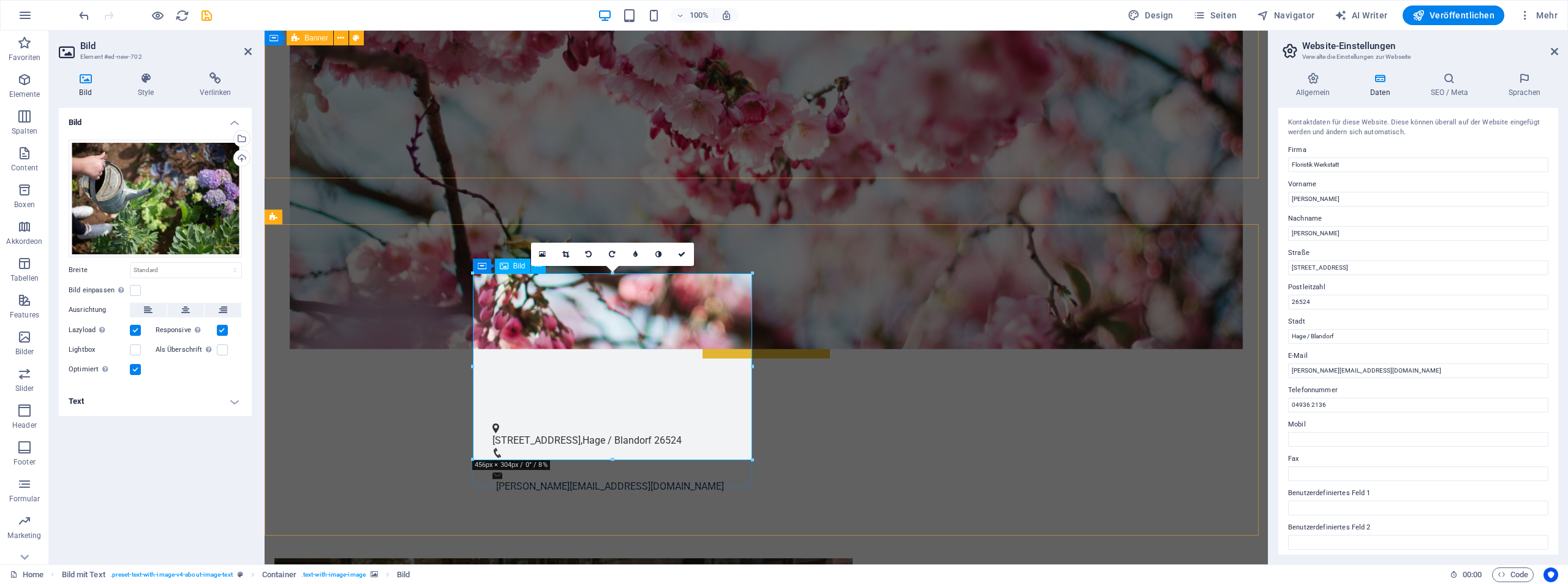
drag, startPoint x: 877, startPoint y: 492, endPoint x: 610, endPoint y: 492, distance: 267.0
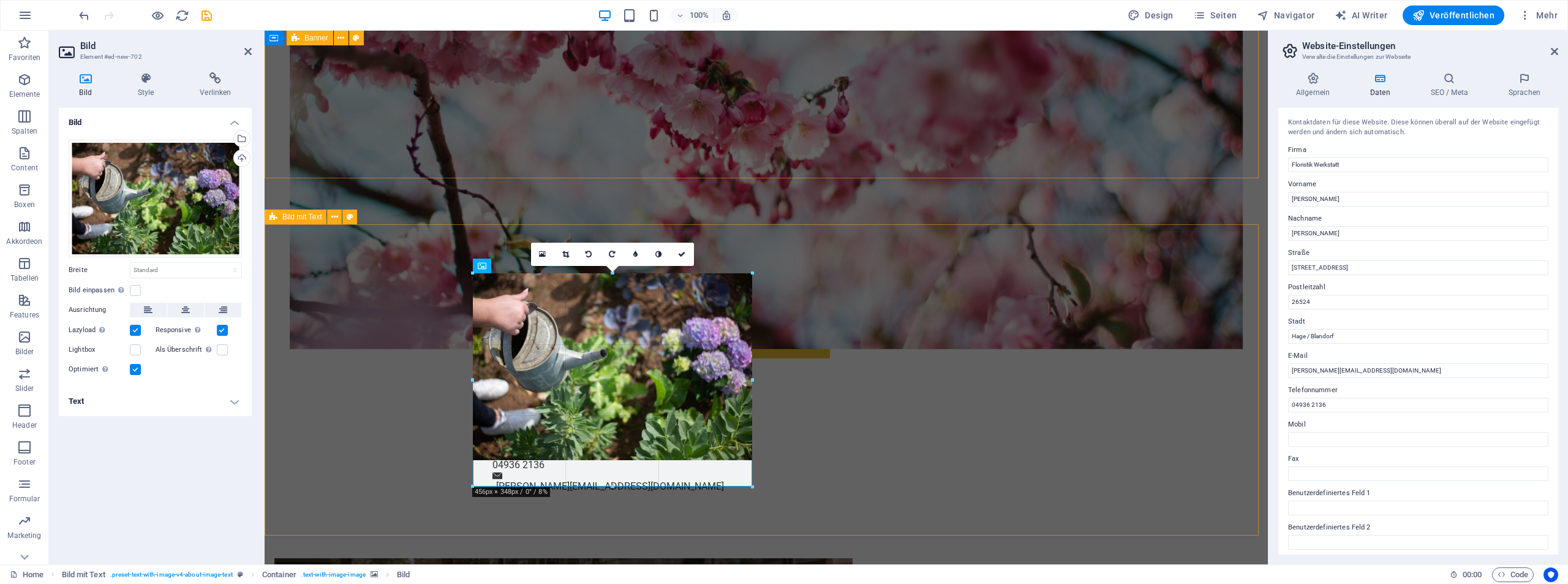
drag, startPoint x: 611, startPoint y: 456, endPoint x: 613, endPoint y: 489, distance: 33.1
click at [613, 489] on div "Ziehe hier rein, um den vorhandenen Inhalt zu ersetzen. Drücke "Strg", wenn du …" at bounding box center [766, 114] width 1004 height 901
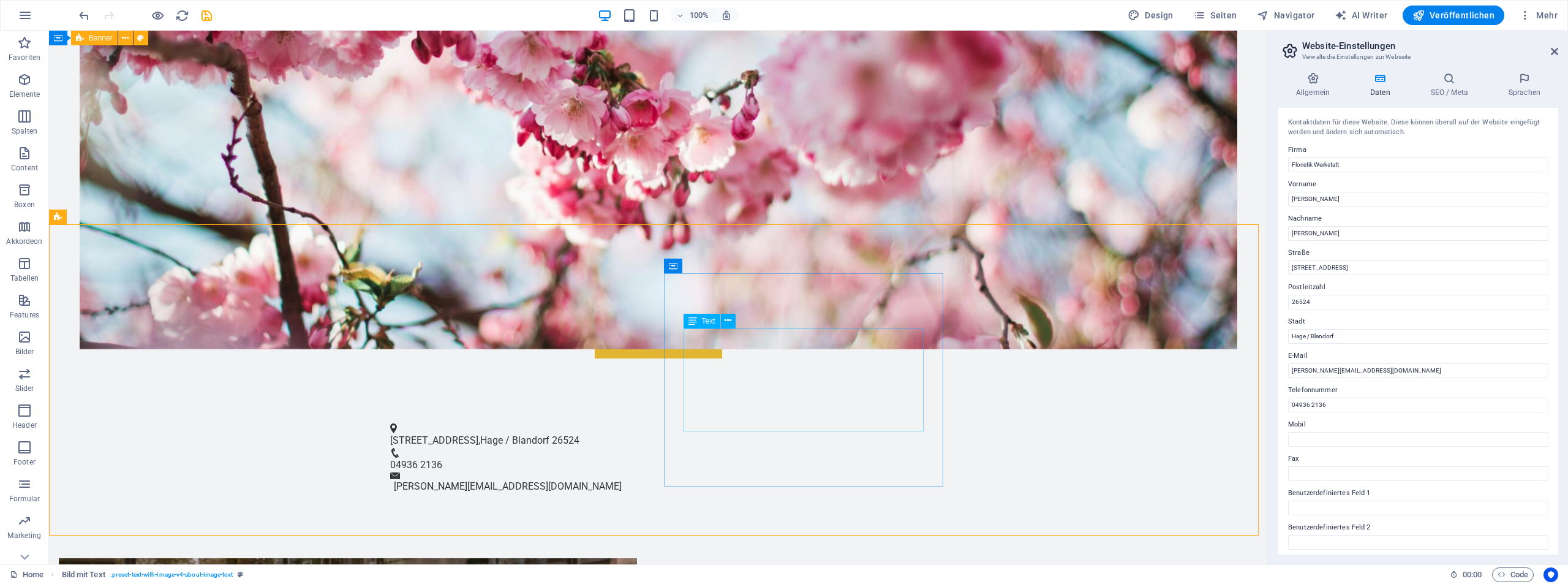
click at [707, 318] on span "Text" at bounding box center [708, 321] width 13 height 7
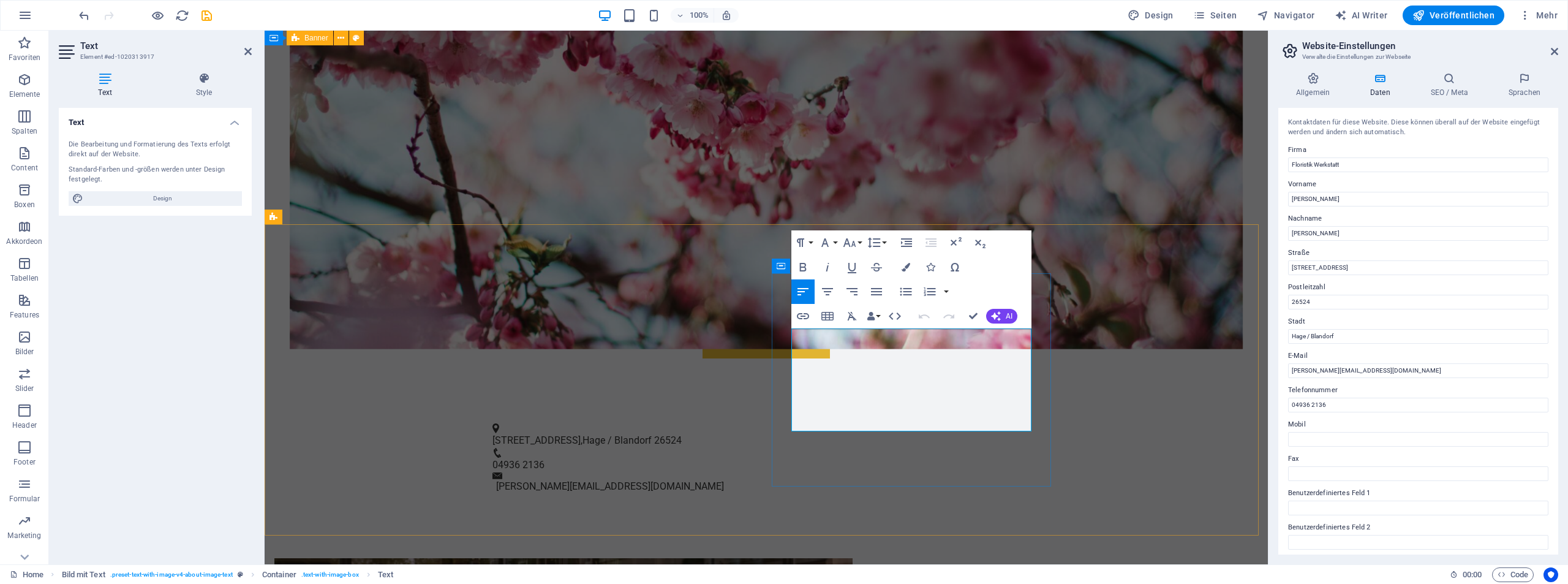
drag, startPoint x: 894, startPoint y: 364, endPoint x: 782, endPoint y: 379, distance: 113.0
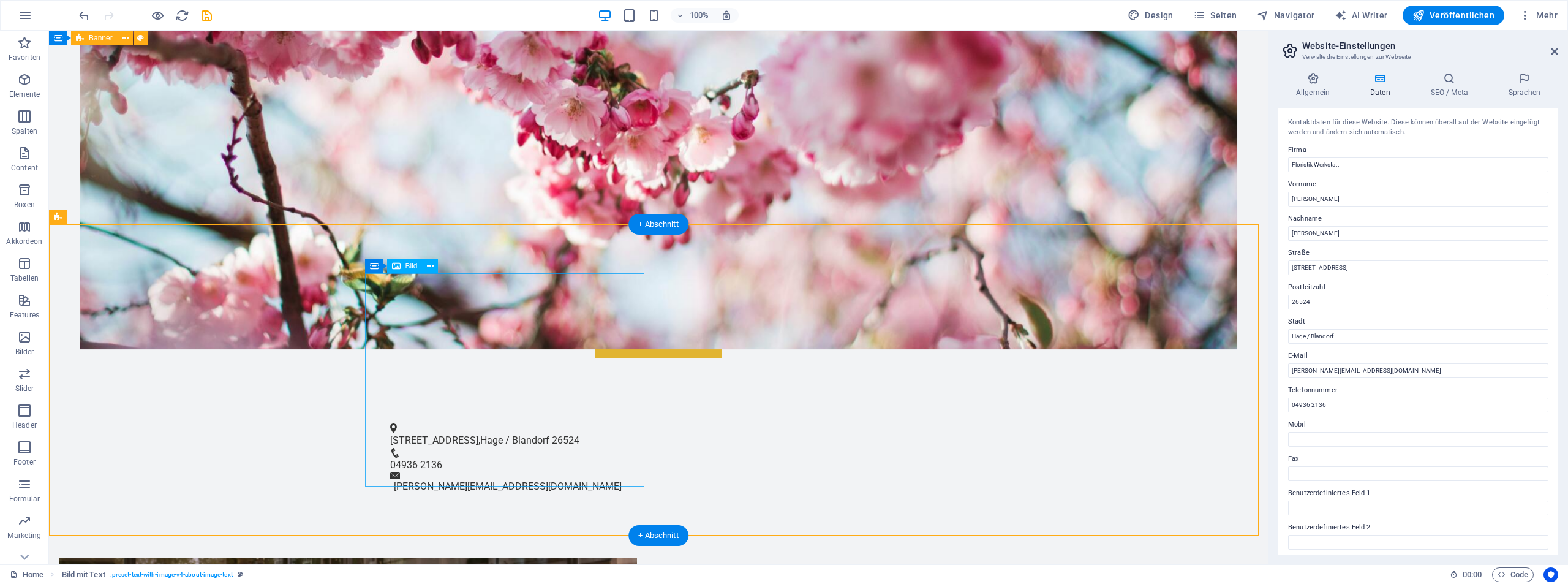
click at [410, 264] on span "Bild" at bounding box center [411, 266] width 12 height 7
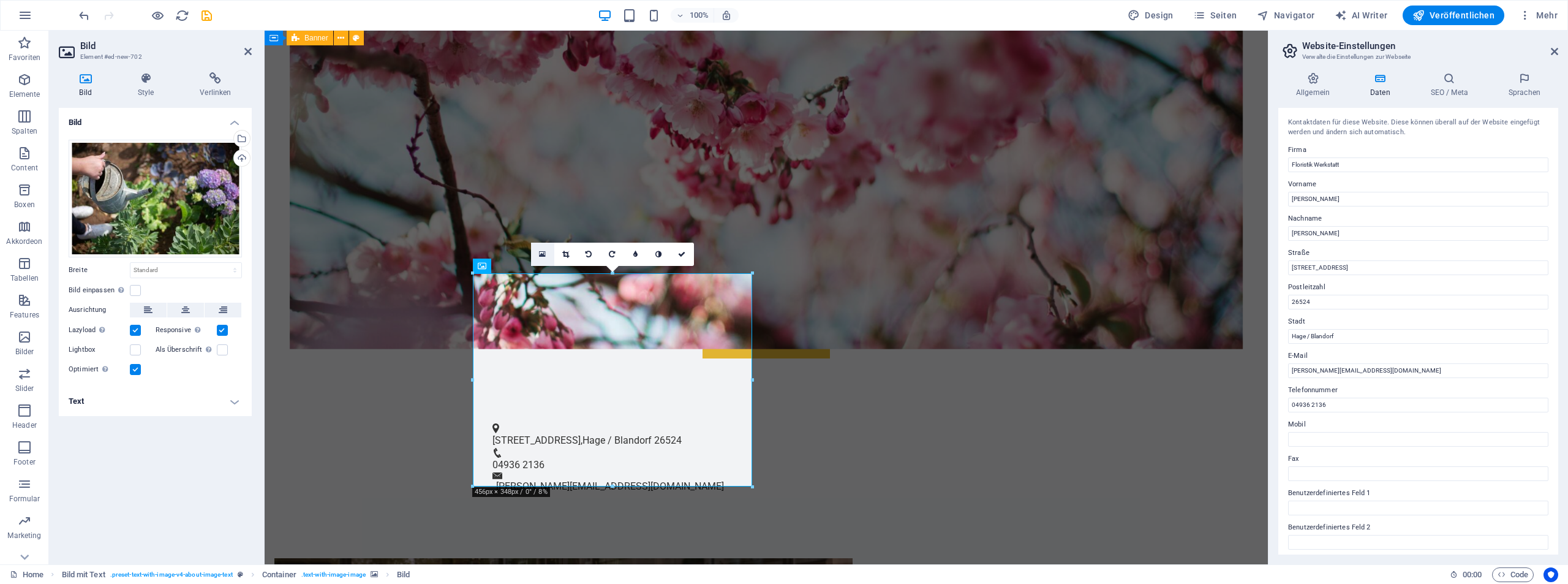
click at [542, 253] on icon at bounding box center [542, 254] width 7 height 8
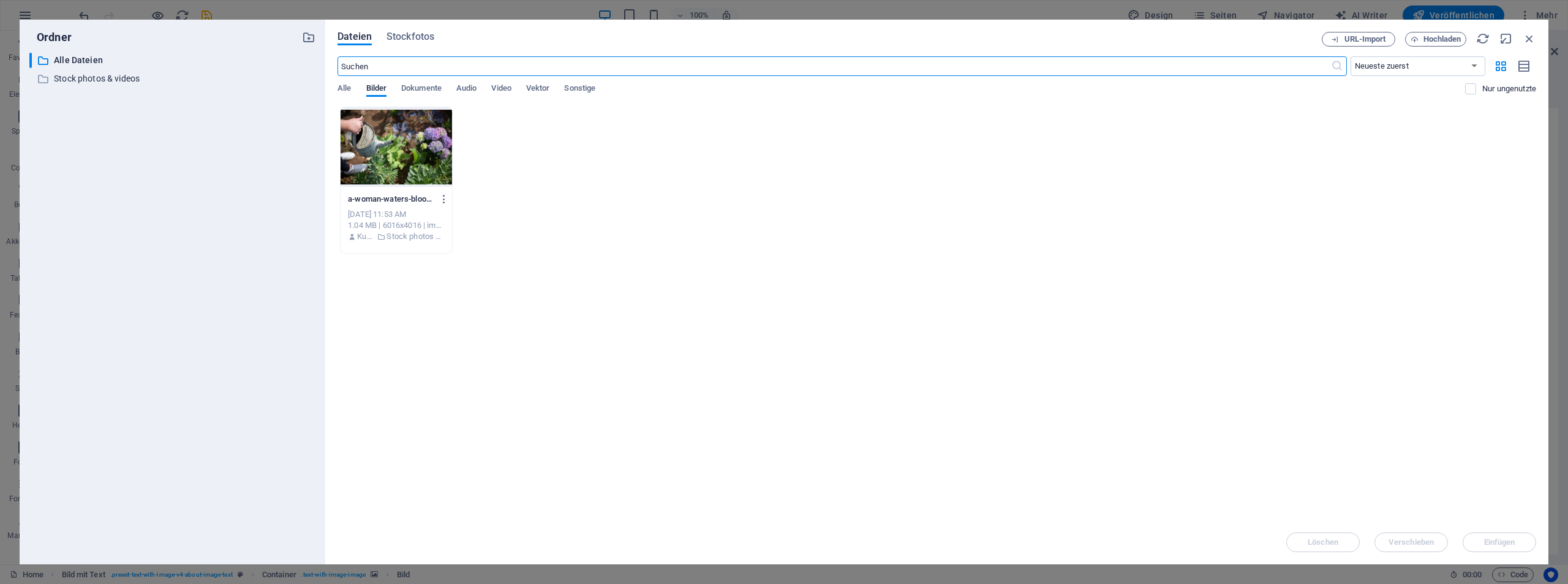
click at [345, 82] on div "​ Neueste zuerst Älteste zuerst Name (A-Z) Name (Z-A) Größe (0-9) Größe (9-0) A…" at bounding box center [937, 81] width 1199 height 50
click at [345, 84] on span "Alle" at bounding box center [344, 90] width 13 height 17
click at [346, 91] on span "Alle" at bounding box center [344, 90] width 13 height 17
click at [1425, 44] on button "Hochladen" at bounding box center [1435, 39] width 61 height 15
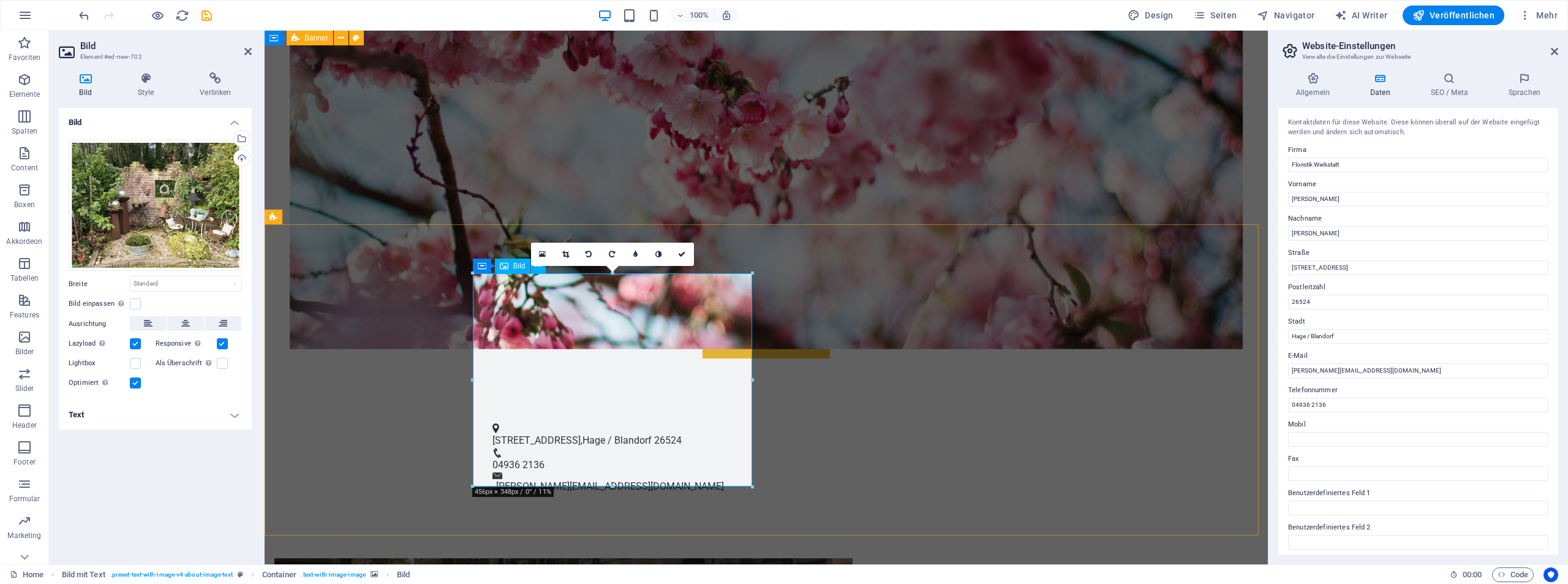
click at [547, 248] on link at bounding box center [542, 254] width 23 height 23
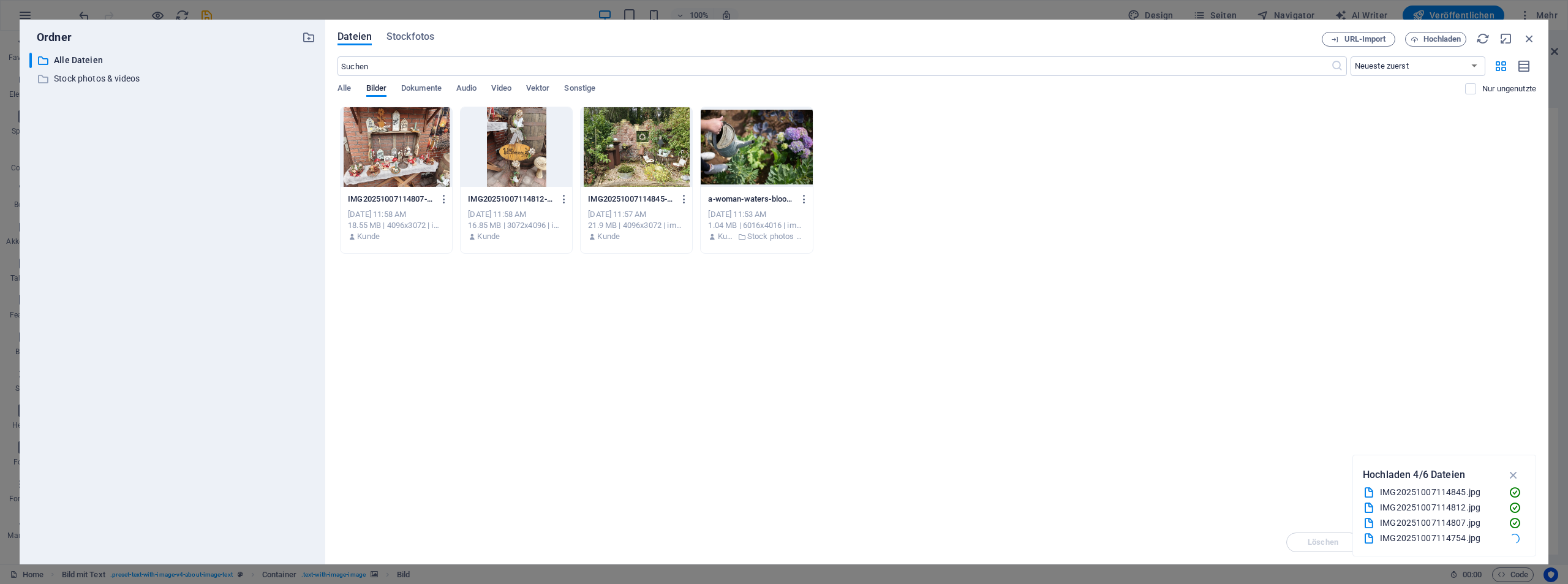
click at [403, 156] on div at bounding box center [396, 147] width 111 height 80
click at [403, 156] on div "1" at bounding box center [396, 147] width 111 height 80
click at [403, 156] on div at bounding box center [396, 147] width 111 height 80
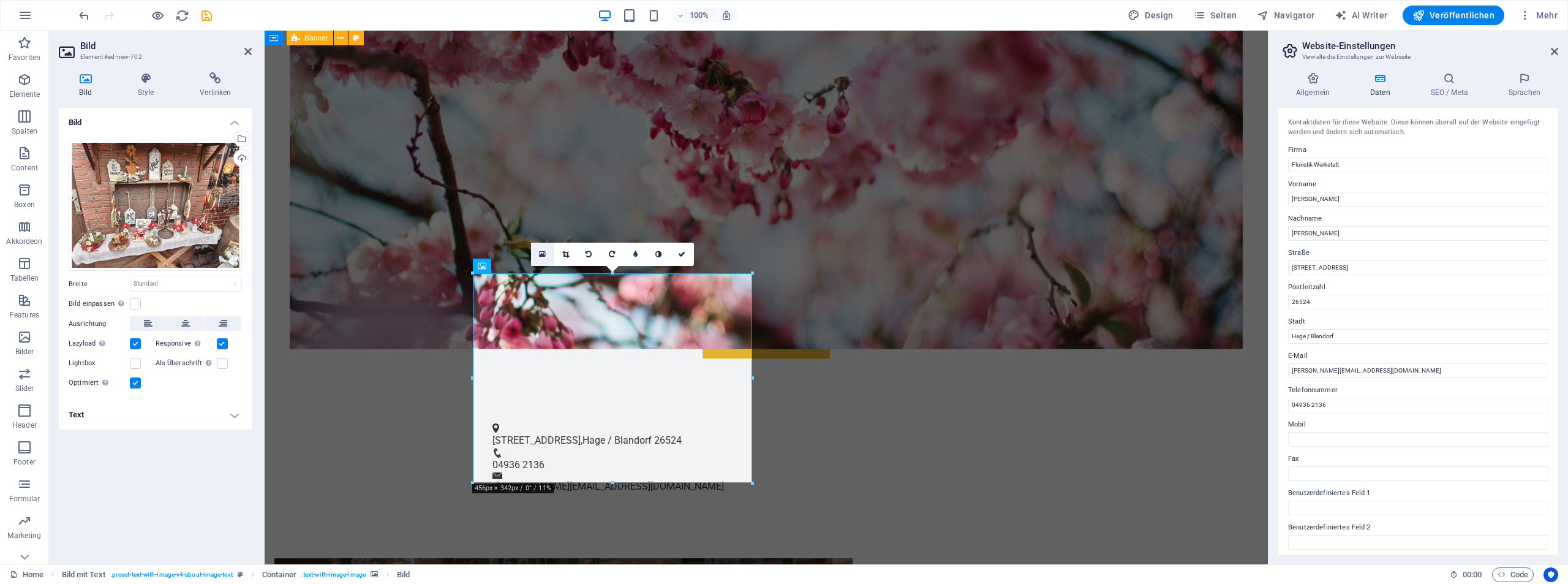
click at [542, 255] on icon at bounding box center [542, 254] width 7 height 8
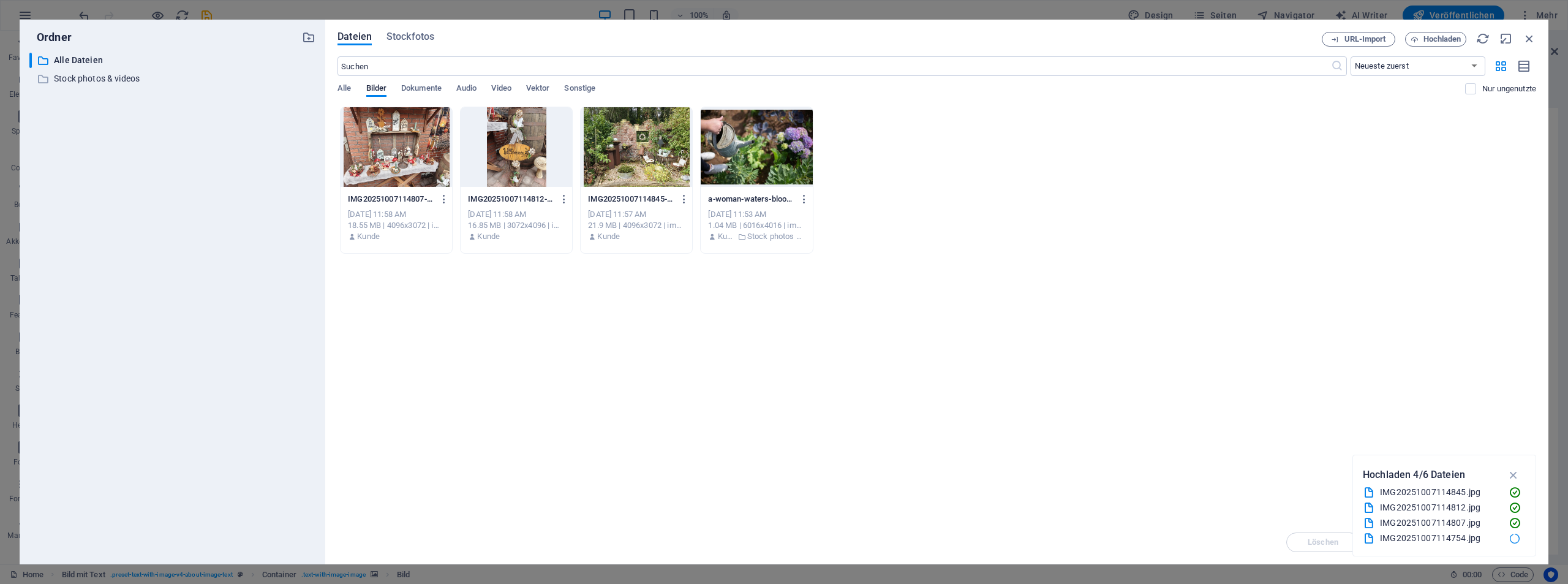
click at [411, 172] on div at bounding box center [396, 147] width 111 height 80
click at [860, 11] on div "Ordner ​ Alle Dateien Alle Dateien ​ Stock photos & videos Stock photos & video…" at bounding box center [784, 292] width 1568 height 584
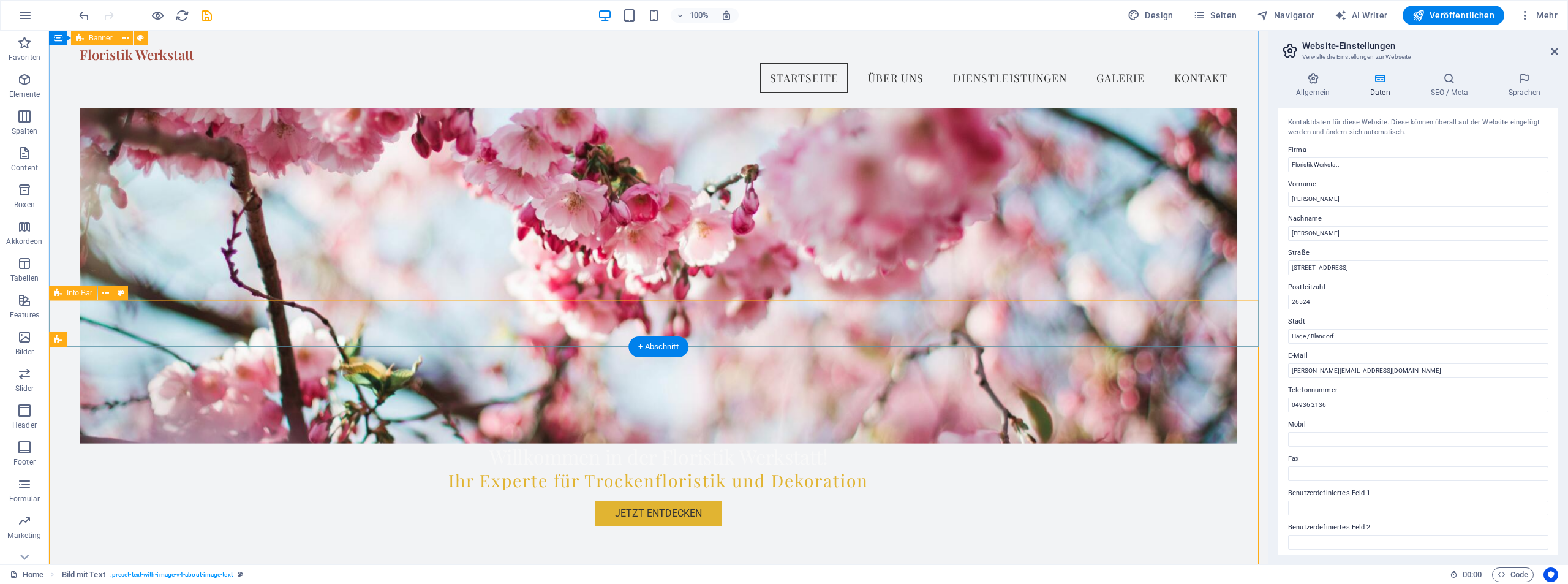
scroll to position [61, 0]
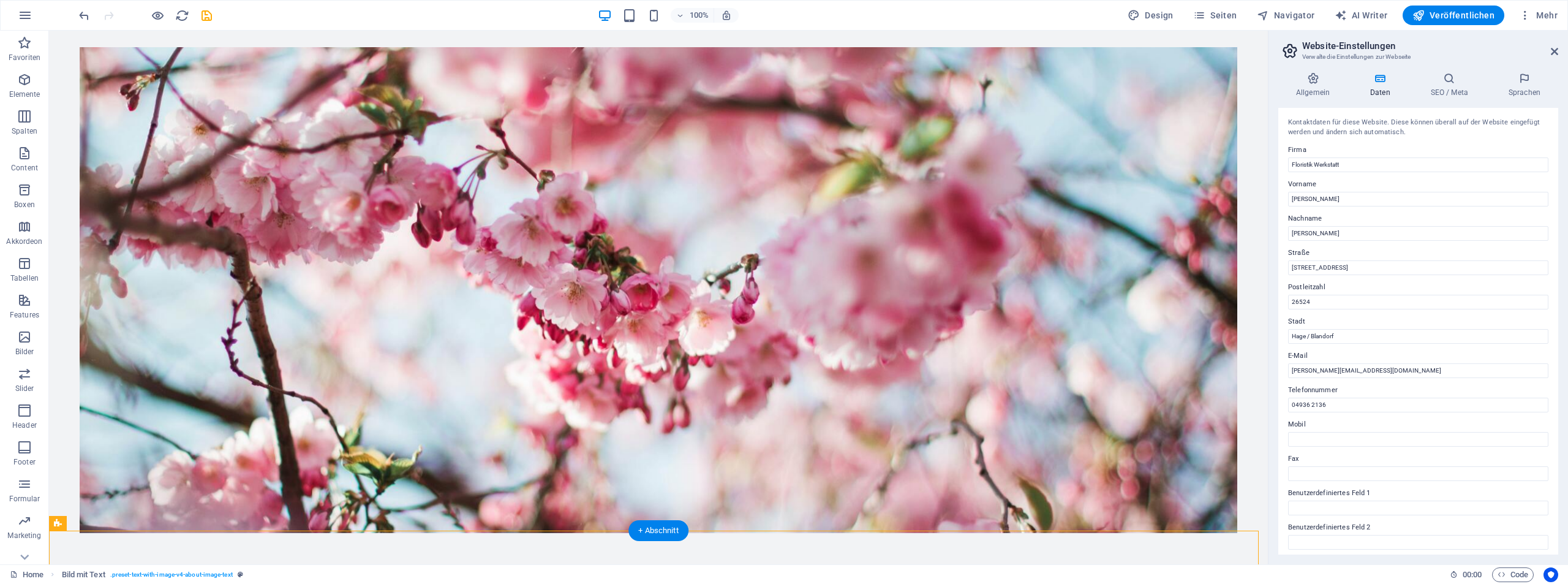
click at [183, 155] on figure at bounding box center [659, 290] width 1158 height 486
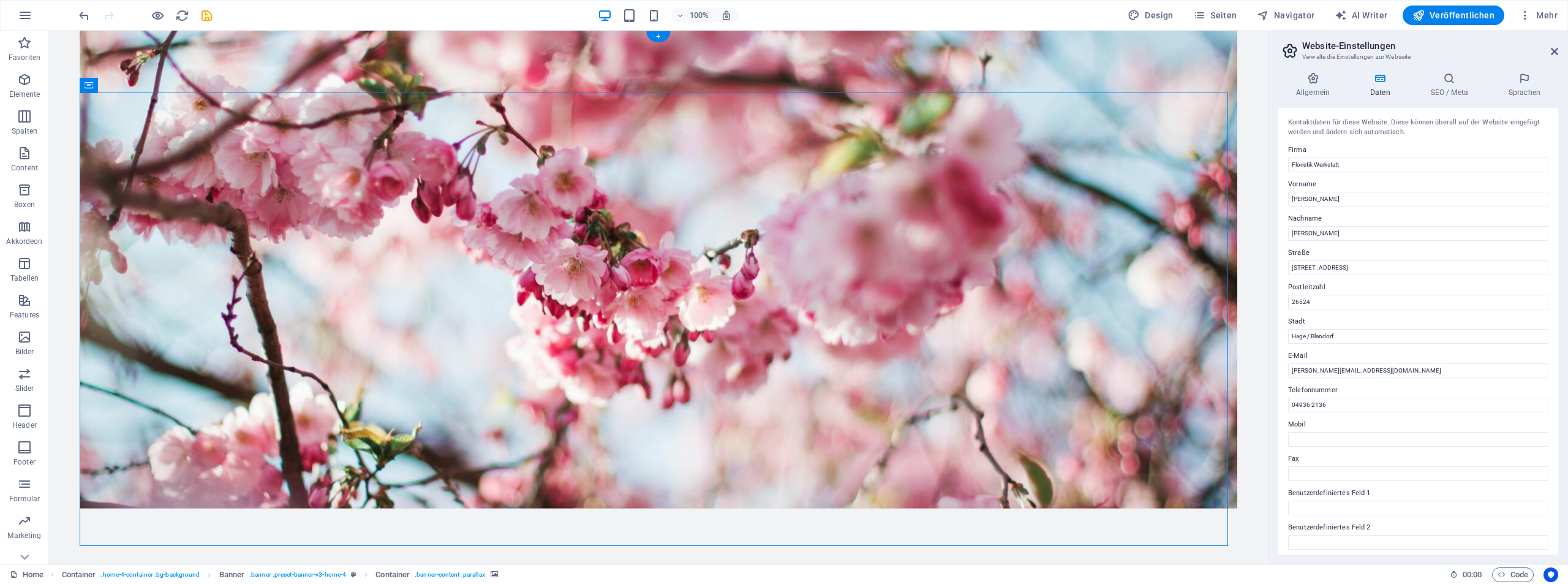
scroll to position [0, 0]
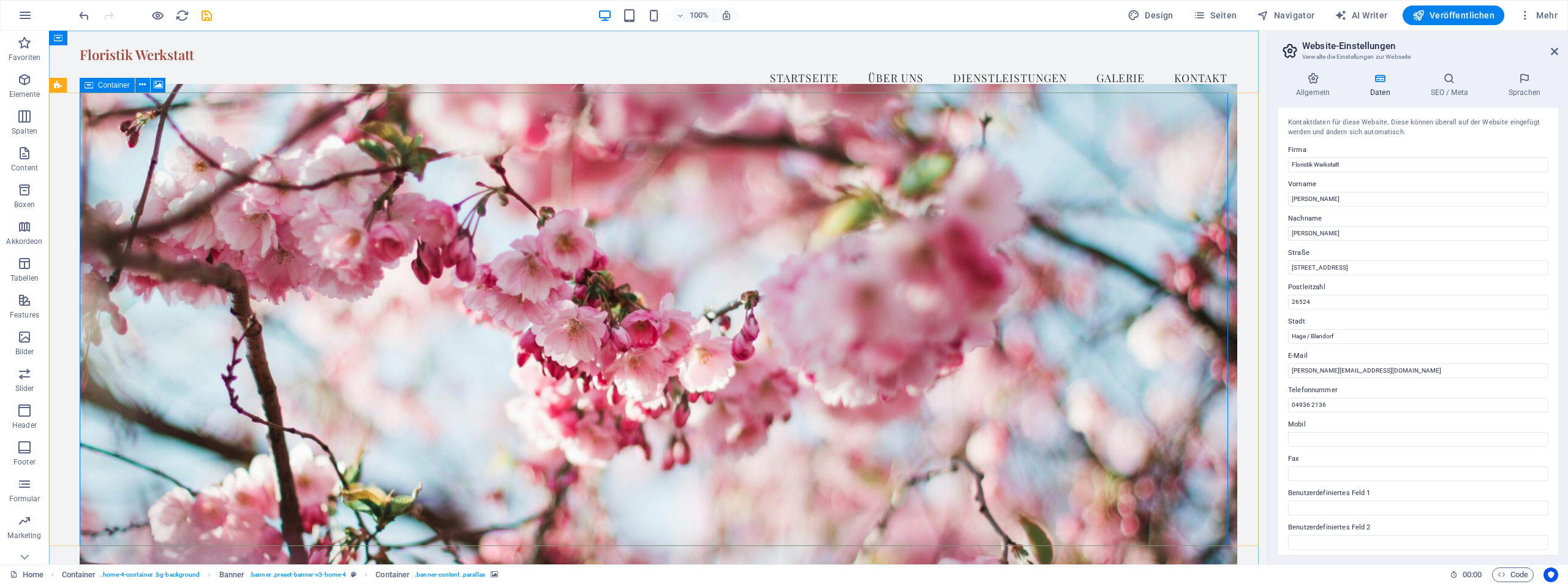
click at [109, 85] on span "Container" at bounding box center [114, 85] width 32 height 7
click at [198, 226] on figure at bounding box center [659, 327] width 1158 height 486
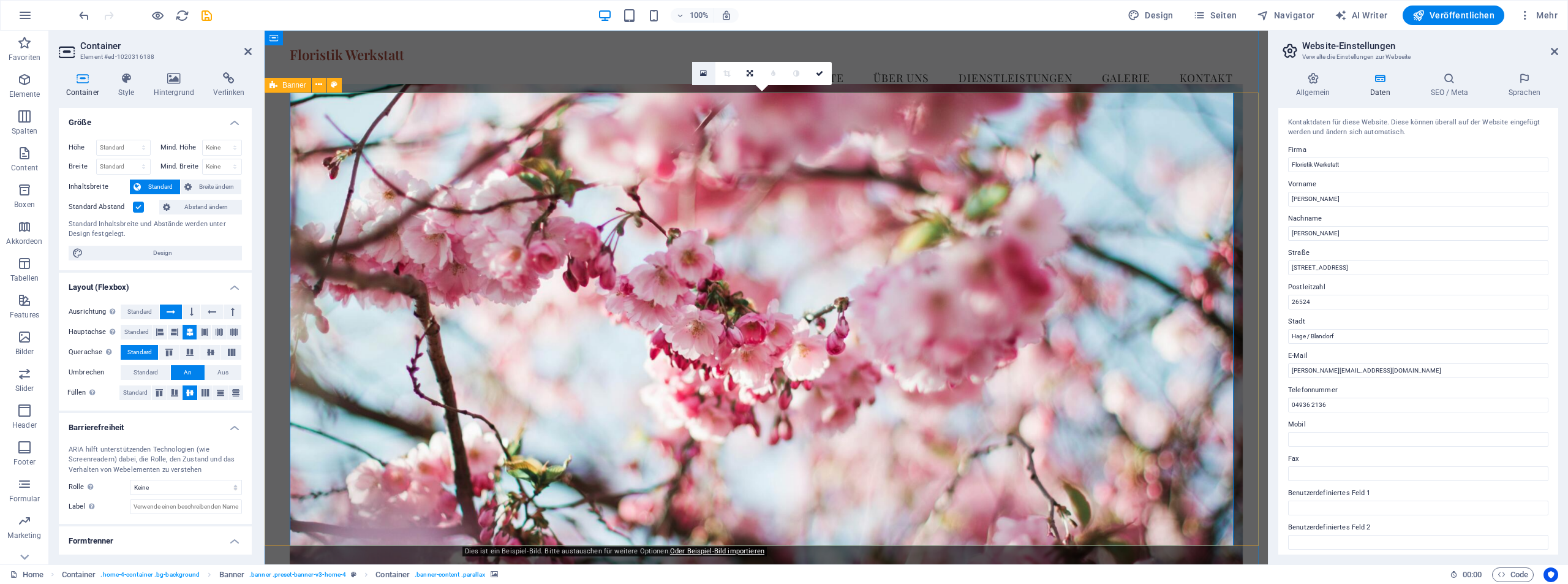
click at [707, 70] on link at bounding box center [703, 73] width 23 height 23
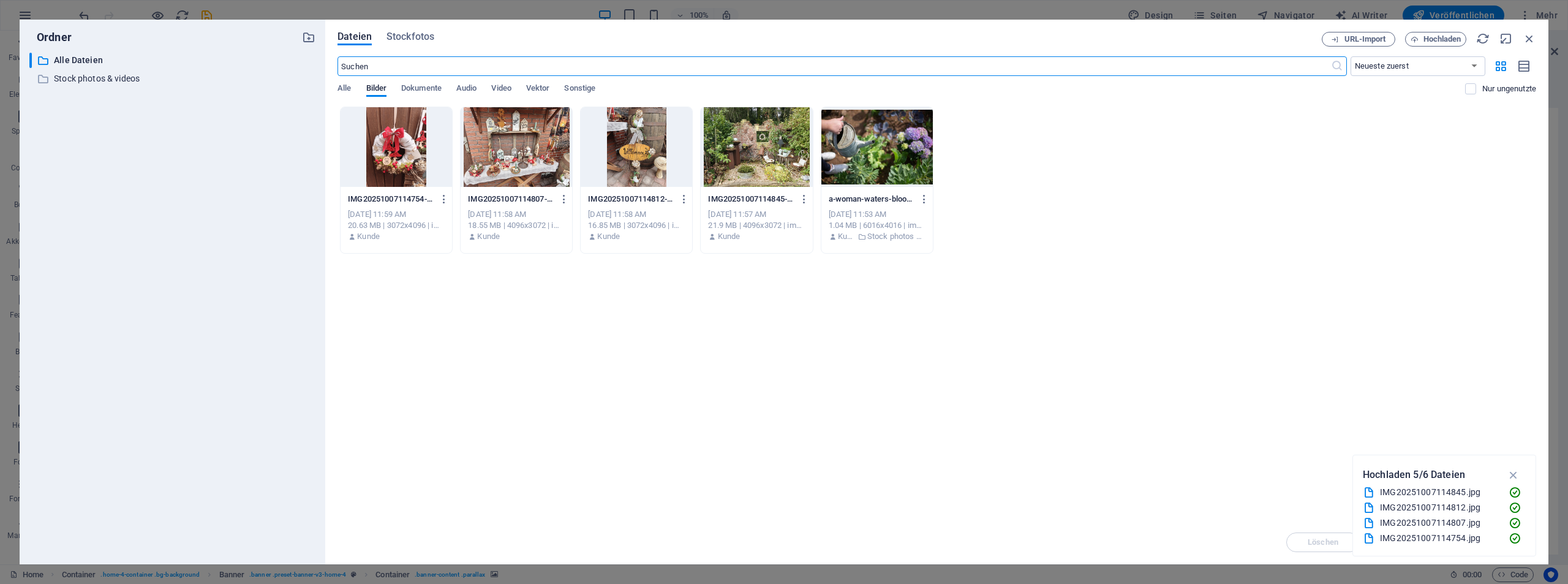
click at [757, 147] on div at bounding box center [757, 147] width 111 height 80
click at [767, 11] on div "Ordner ​ Alle Dateien Alle Dateien ​ Stock photos & videos Stock photos & video…" at bounding box center [784, 292] width 1568 height 584
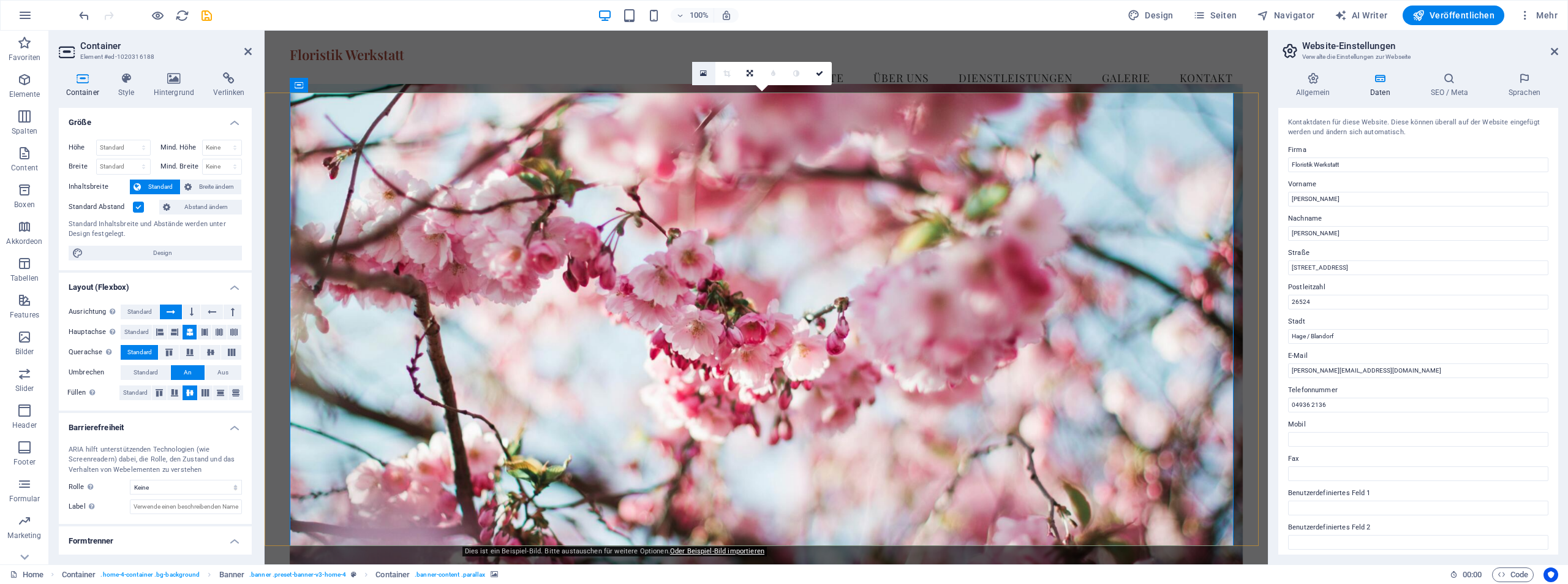
click at [708, 73] on link at bounding box center [703, 73] width 23 height 23
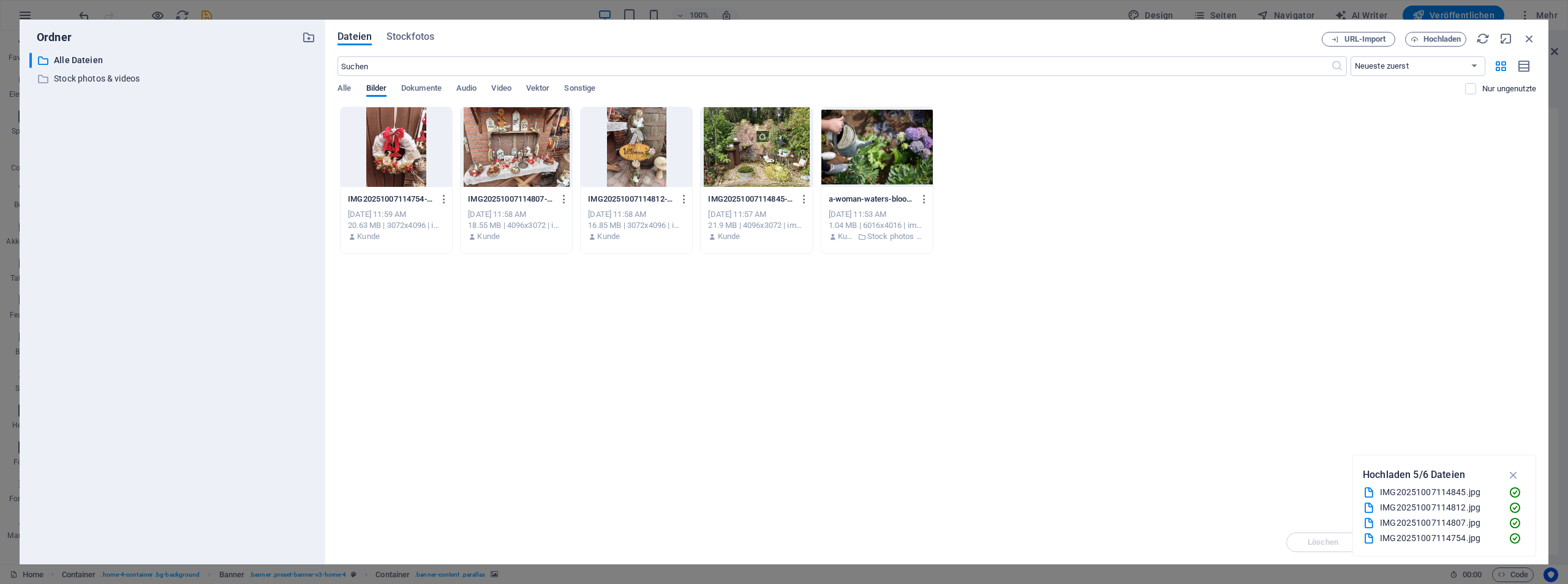
click at [759, 148] on div at bounding box center [757, 147] width 111 height 80
click at [759, 148] on div "1" at bounding box center [757, 147] width 111 height 80
click at [759, 148] on div "IMG20251007114754-YqmoMP1PNLEL0K7B0kQ1nA.jpg IMG20251007114754-YqmoMP1PNLEL0K7B…" at bounding box center [937, 180] width 1199 height 147
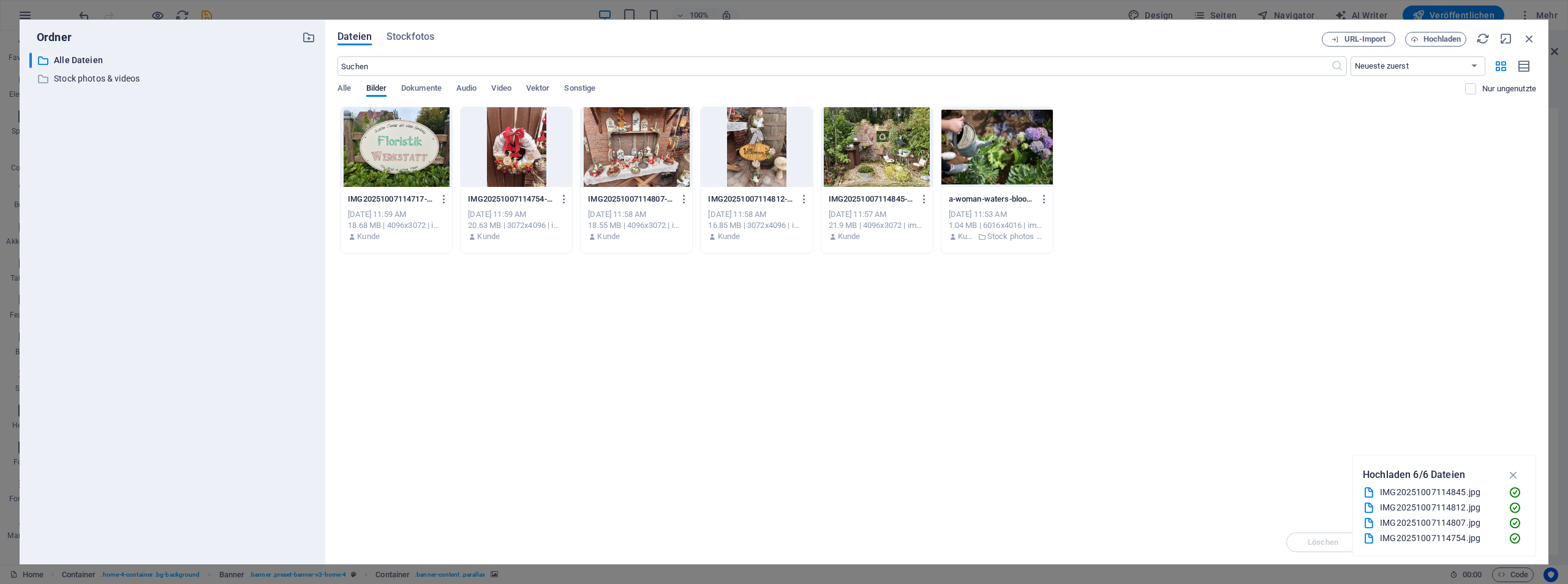
click at [882, 151] on div at bounding box center [877, 147] width 111 height 80
click at [893, 162] on div "1" at bounding box center [877, 147] width 111 height 80
click at [893, 162] on div at bounding box center [877, 147] width 111 height 80
click at [1327, 13] on div "Ordner ​ Alle Dateien Alle Dateien ​ Stock photos & videos Stock photos & video…" at bounding box center [784, 292] width 1568 height 584
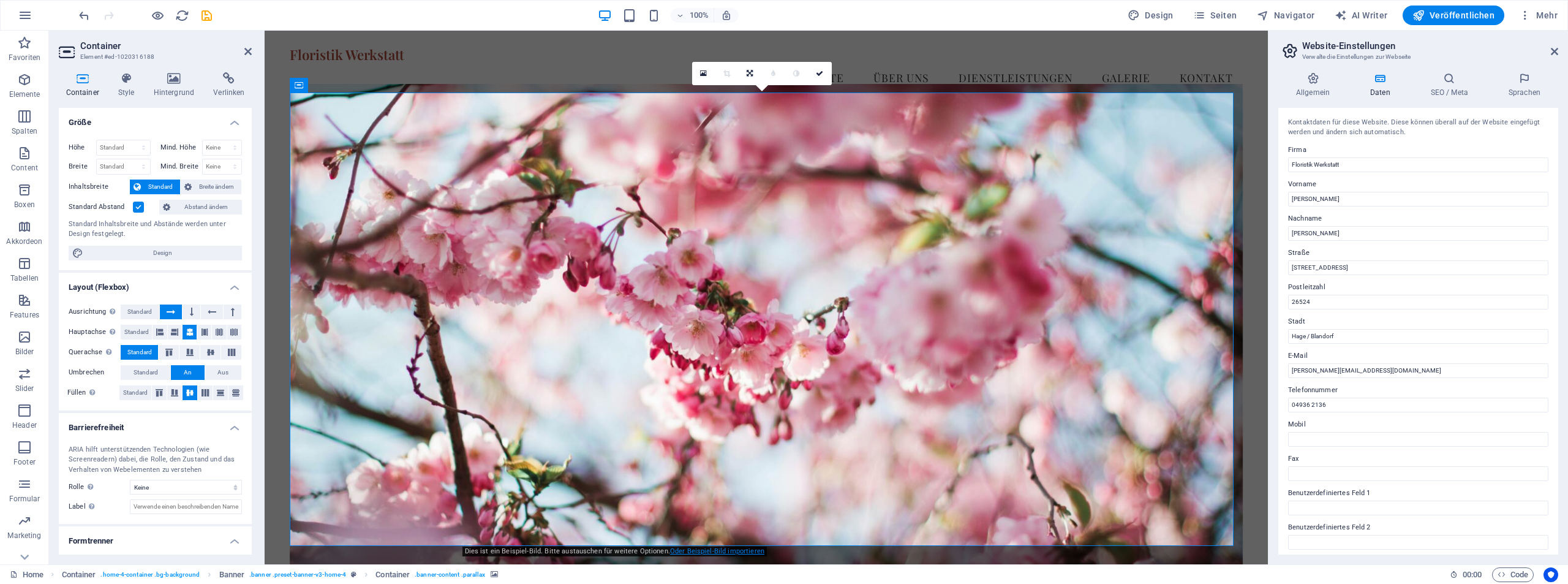
click at [700, 552] on link "Oder Beispiel-Bild importieren" at bounding box center [717, 551] width 95 height 8
click at [682, 72] on icon at bounding box center [681, 73] width 7 height 8
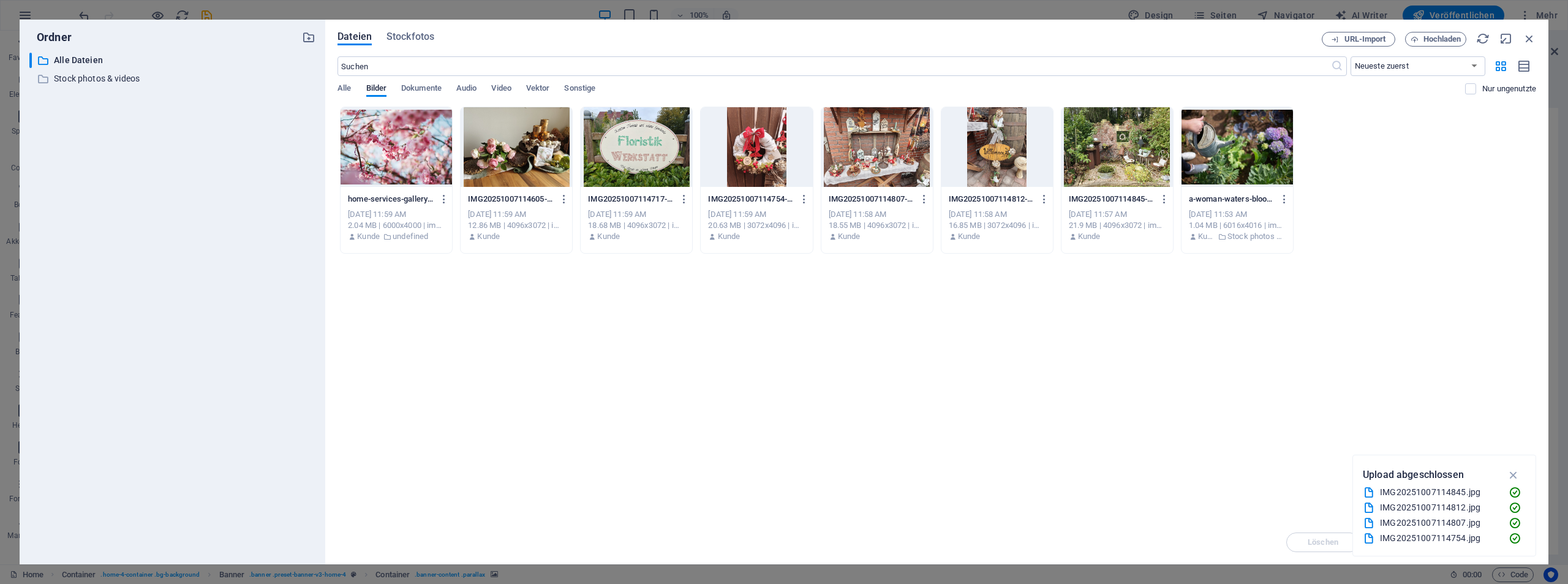
click at [1134, 142] on div at bounding box center [1117, 147] width 111 height 80
click at [1100, 8] on div "Ordner ​ Alle Dateien Alle Dateien ​ Stock photos & videos Stock photos & video…" at bounding box center [784, 292] width 1568 height 584
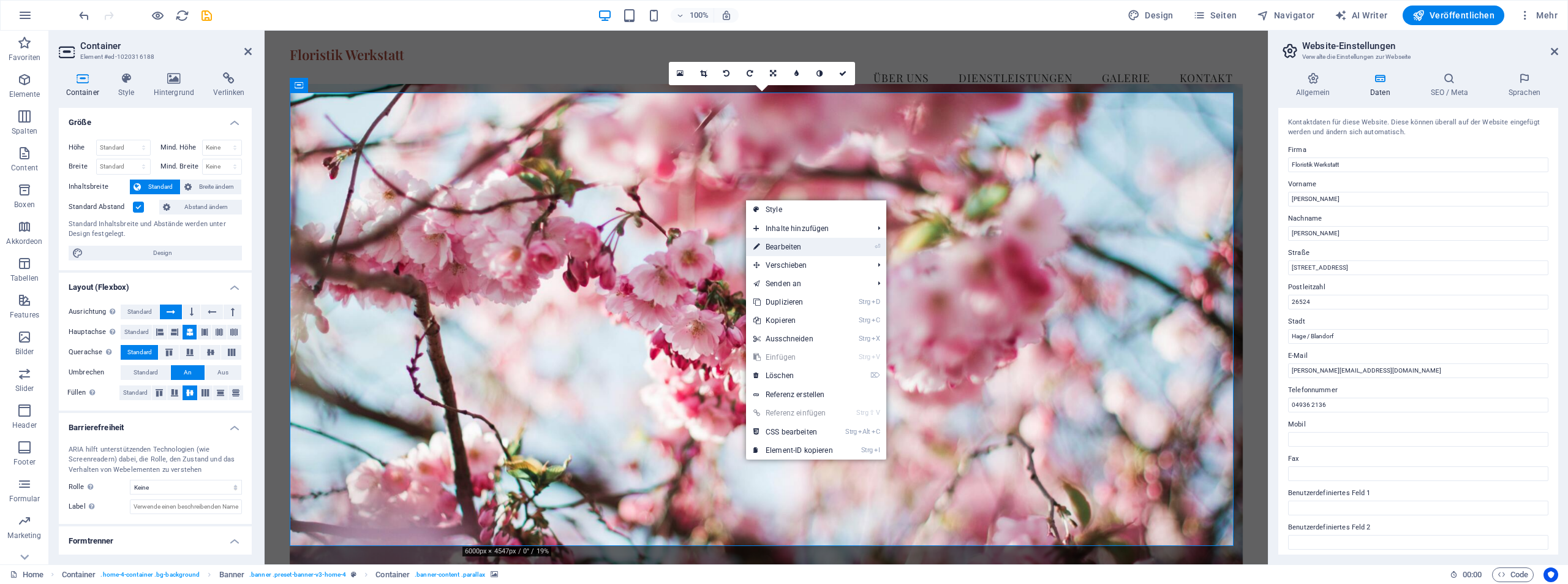
click at [796, 243] on link "⏎ Bearbeiten" at bounding box center [794, 247] width 95 height 18
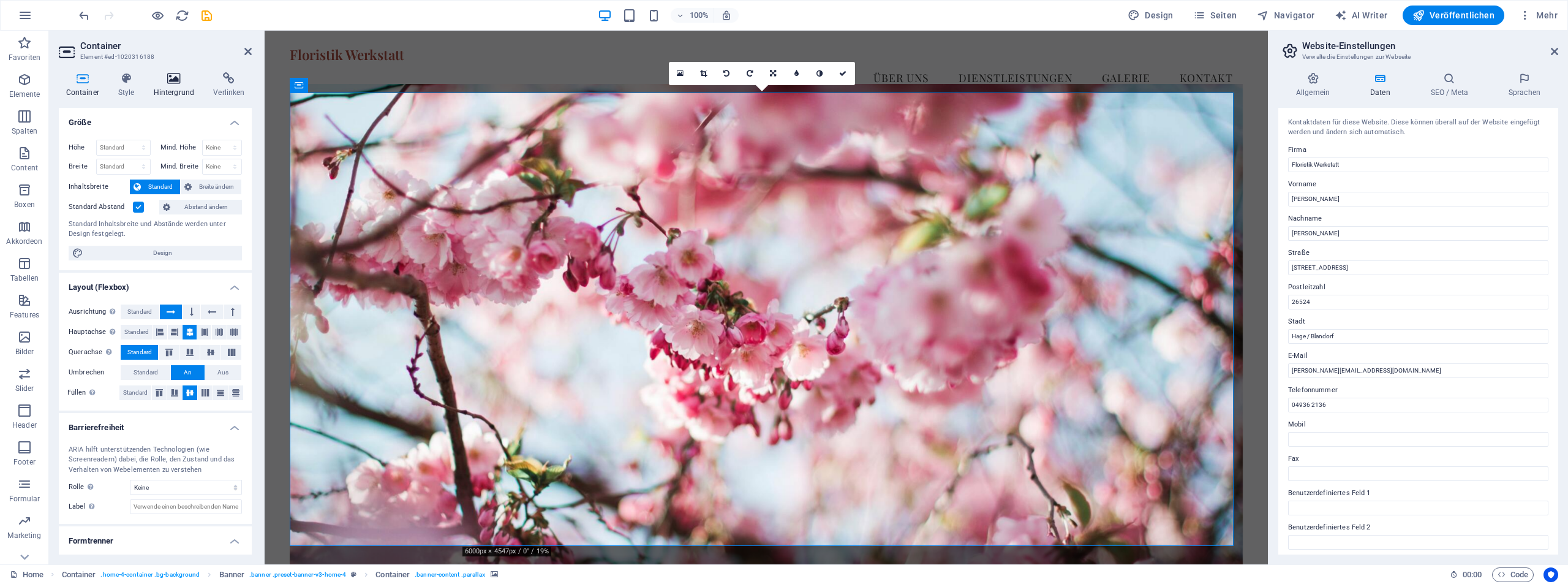
click at [169, 79] on icon at bounding box center [174, 78] width 55 height 12
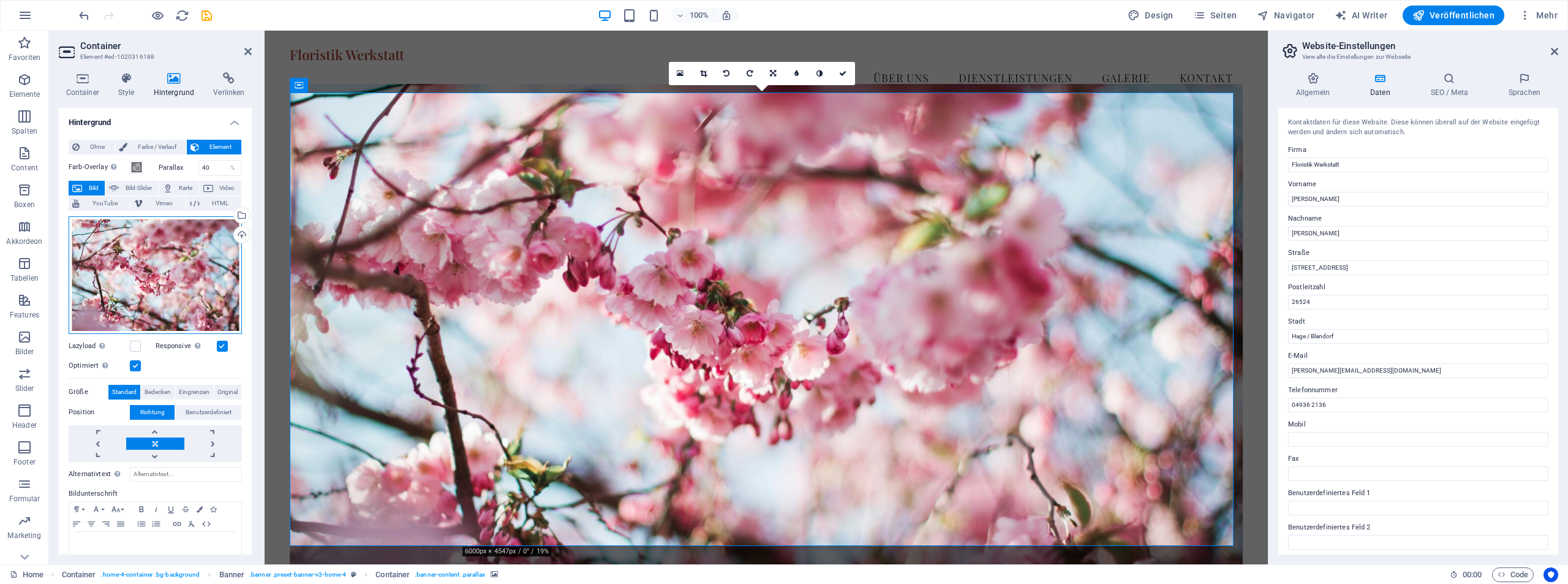
click at [164, 255] on div "Ziehe Dateien zum Hochladen hierher oder klicke hier, um aus Dateien oder koste…" at bounding box center [155, 275] width 174 height 118
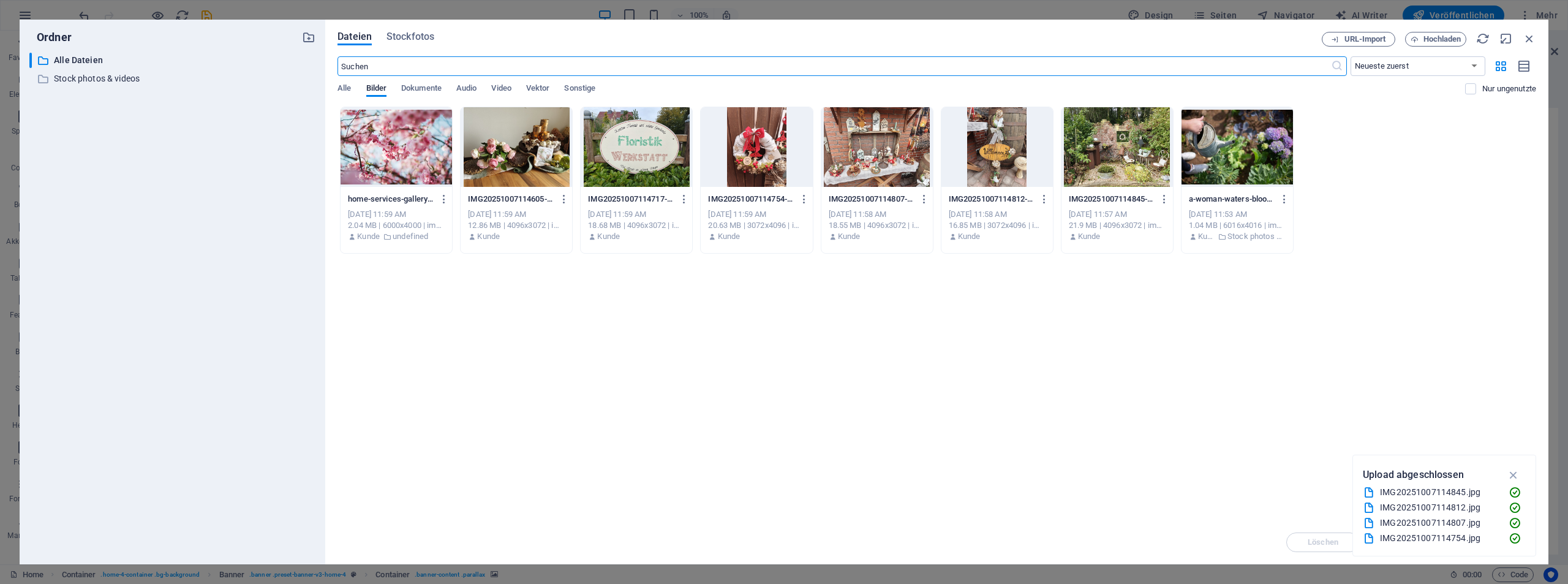
click at [1107, 171] on div at bounding box center [1117, 147] width 111 height 80
click at [431, 10] on div "Ordner ​ Alle Dateien Alle Dateien ​ Stock photos & videos Stock photos & video…" at bounding box center [784, 292] width 1568 height 584
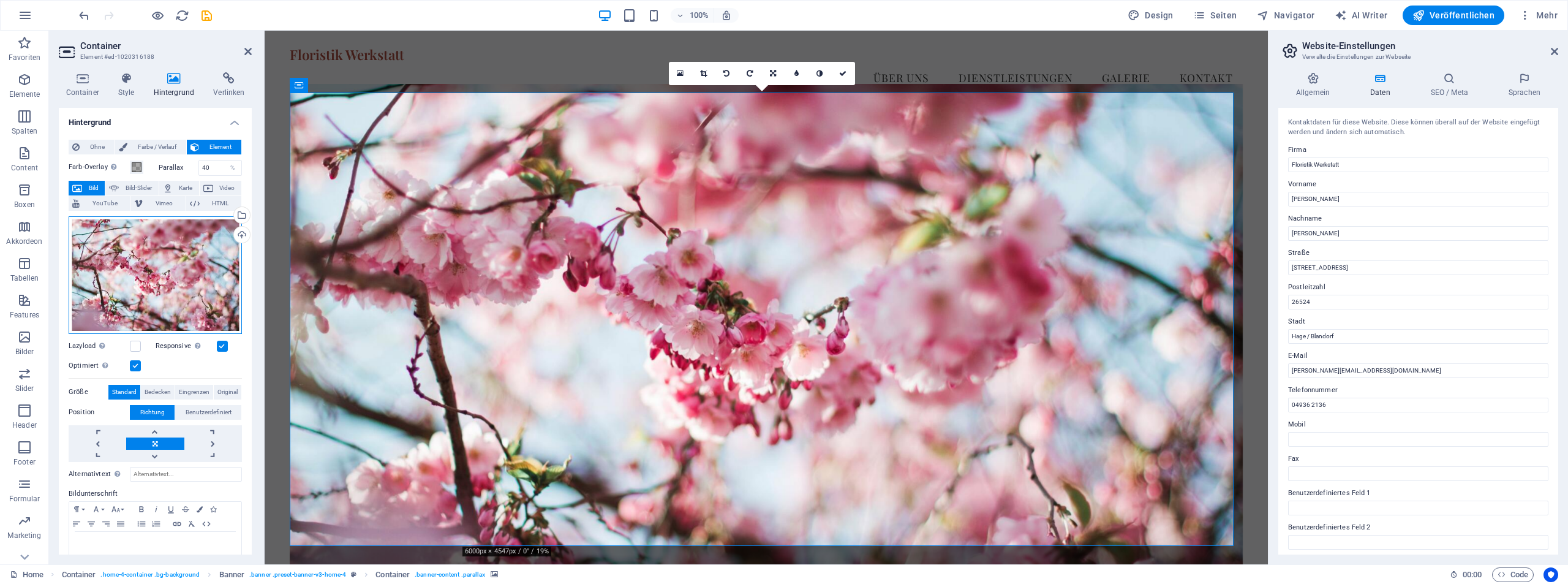
click at [189, 253] on div "Ziehe Dateien zum Hochladen hierher oder klicke hier, um aus Dateien oder koste…" at bounding box center [155, 275] width 174 height 118
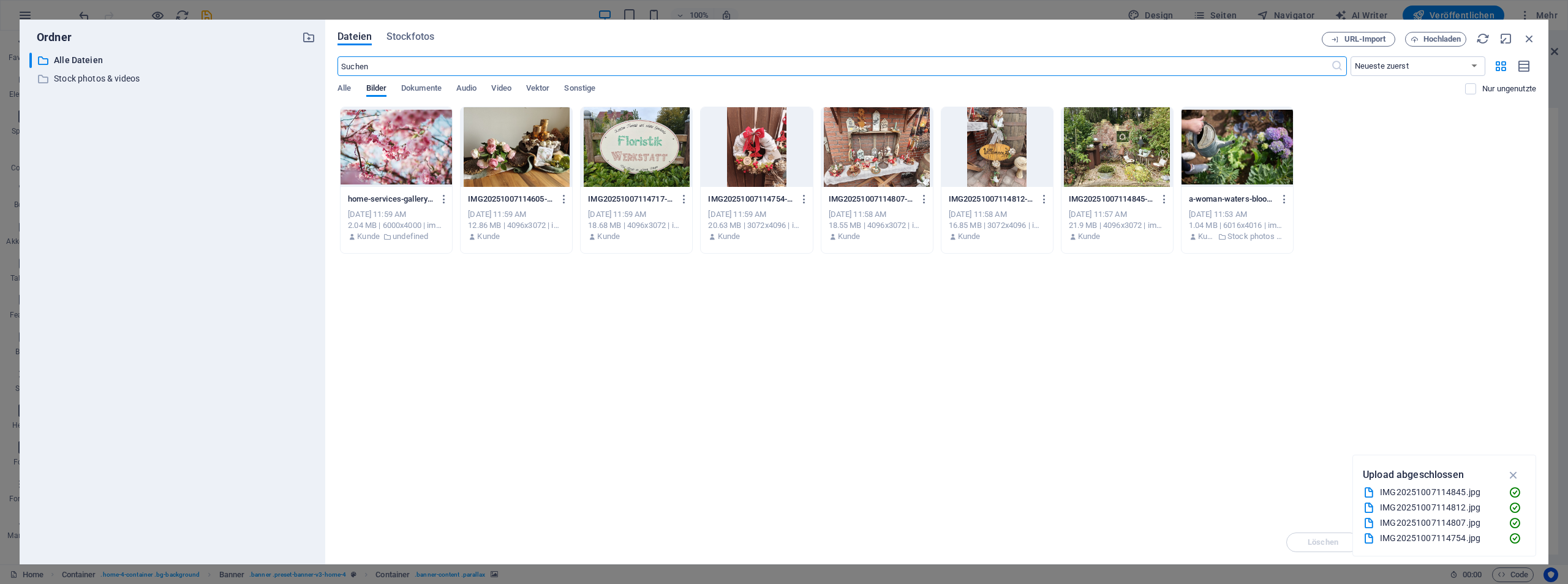
click at [1123, 159] on div at bounding box center [1117, 147] width 111 height 80
click at [1123, 159] on div "1" at bounding box center [1117, 147] width 111 height 80
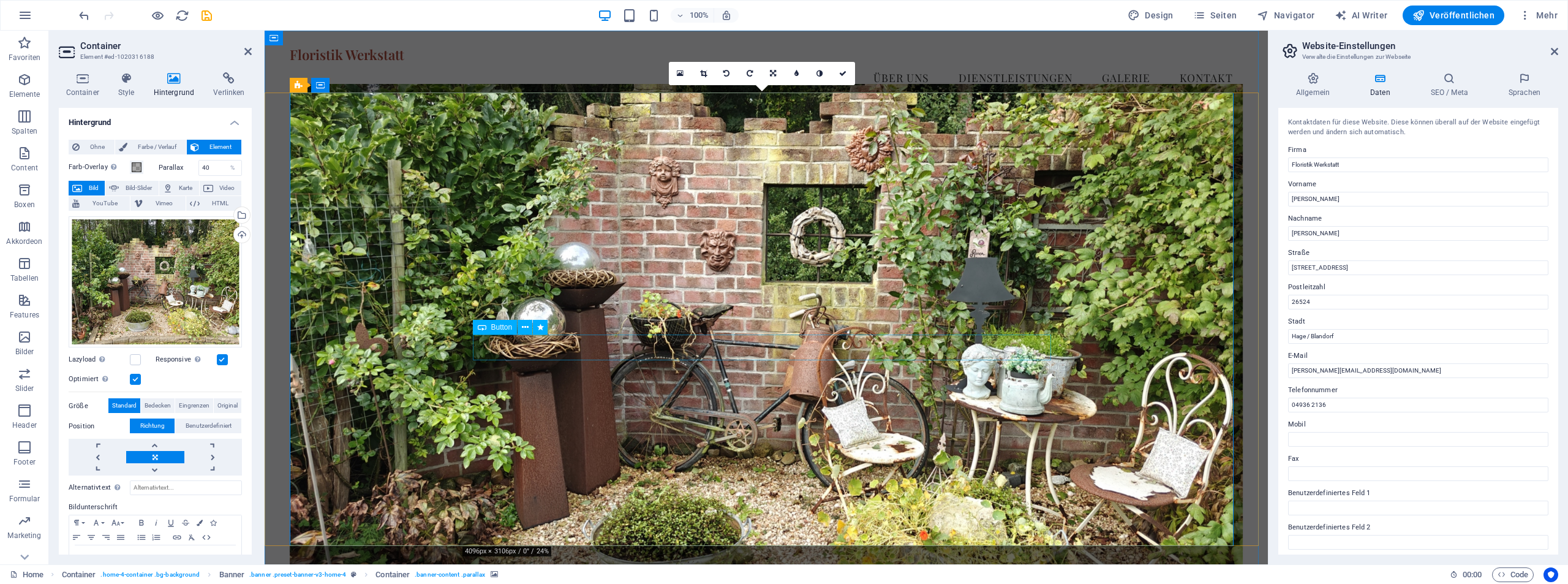
click at [528, 327] on icon at bounding box center [525, 327] width 7 height 13
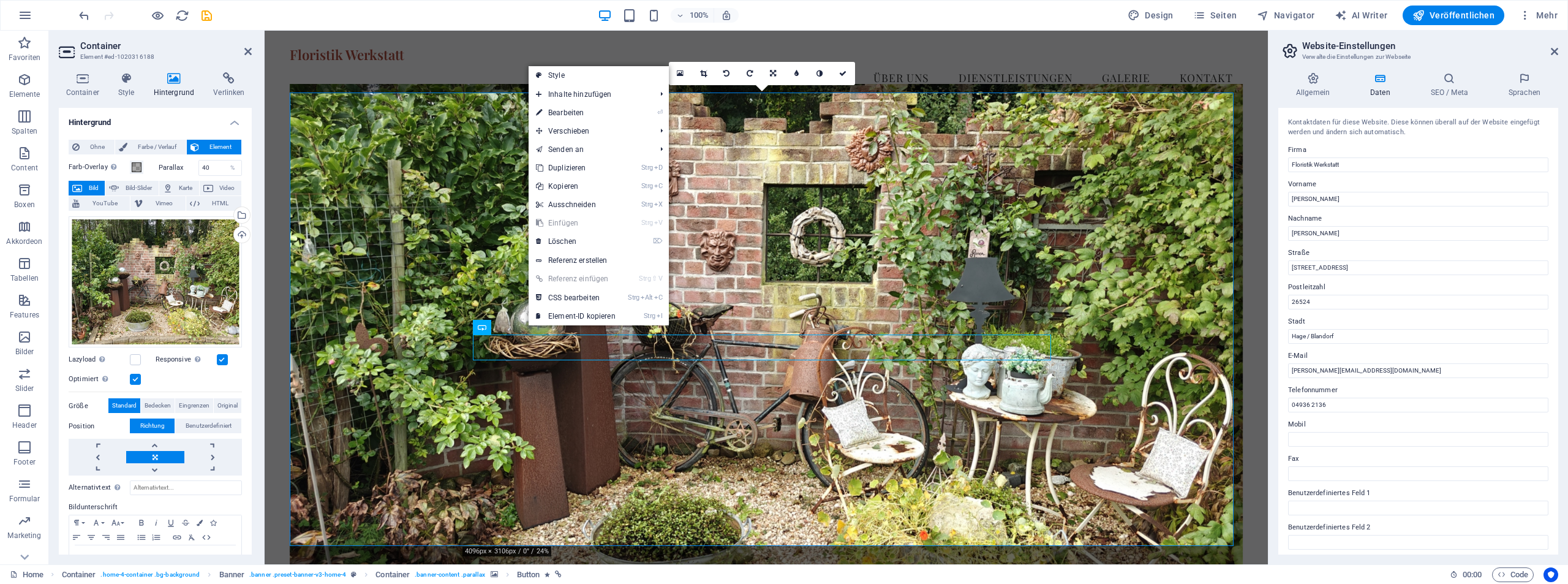
click at [463, 279] on figure at bounding box center [766, 327] width 953 height 486
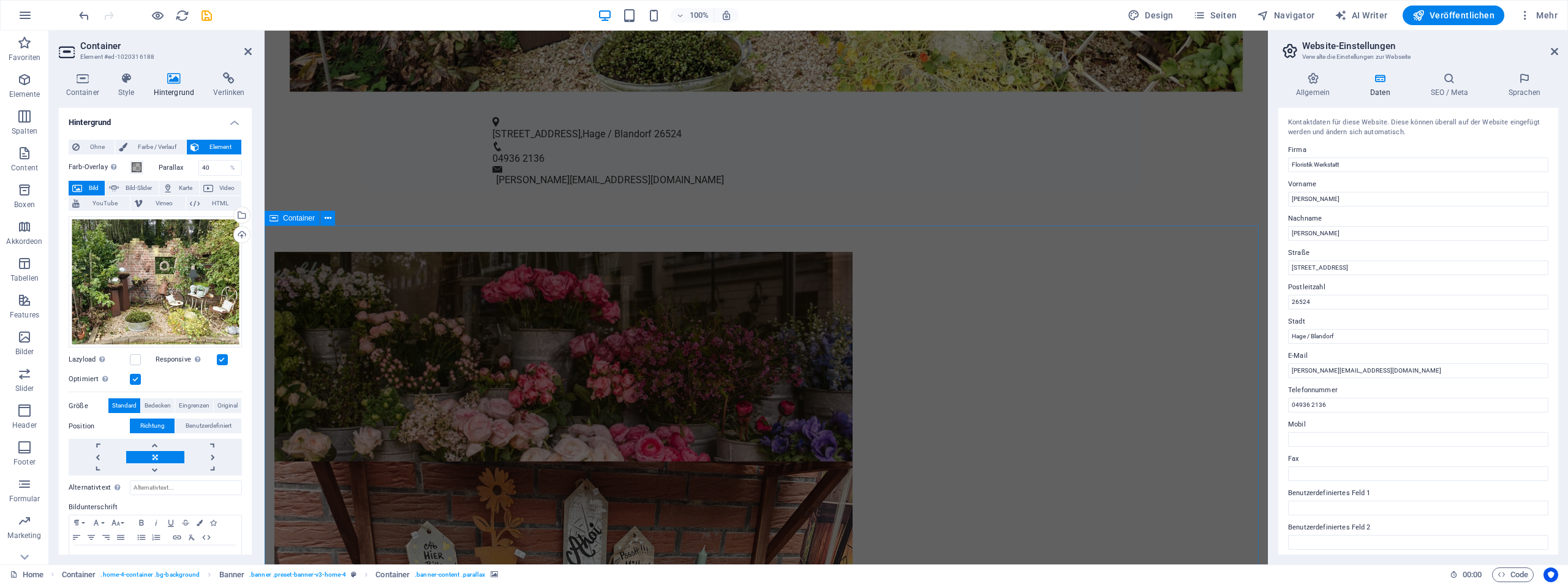
scroll to position [796, 0]
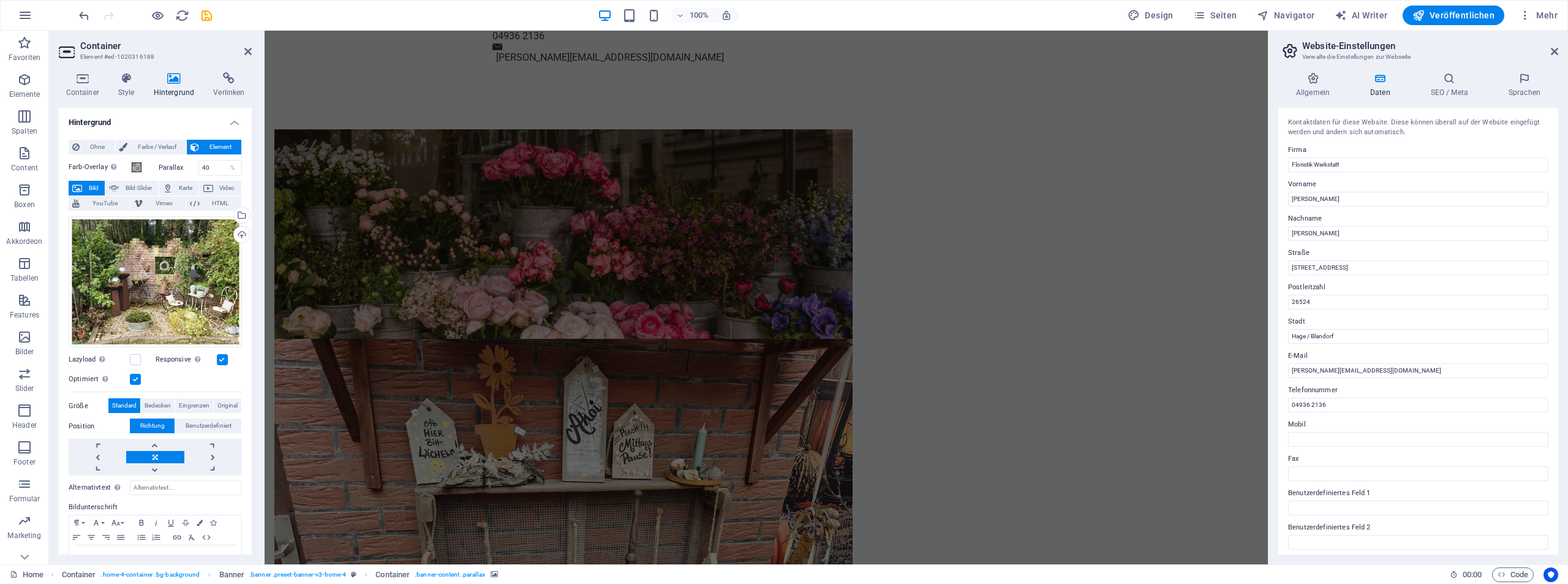
click at [328, 11] on div "100% Design Seiten Navigator AI Writer Veröffentlichen Mehr" at bounding box center [820, 16] width 1486 height 20
click at [249, 54] on icon at bounding box center [248, 51] width 7 height 10
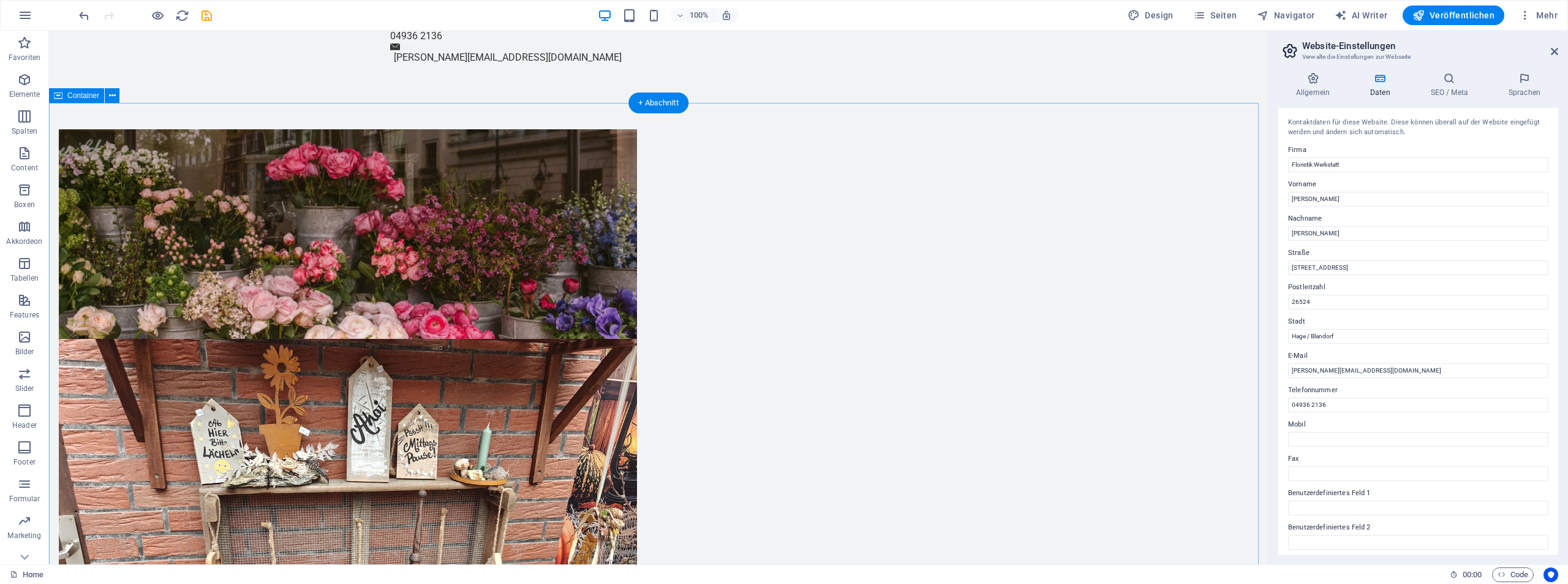
scroll to position [858, 0]
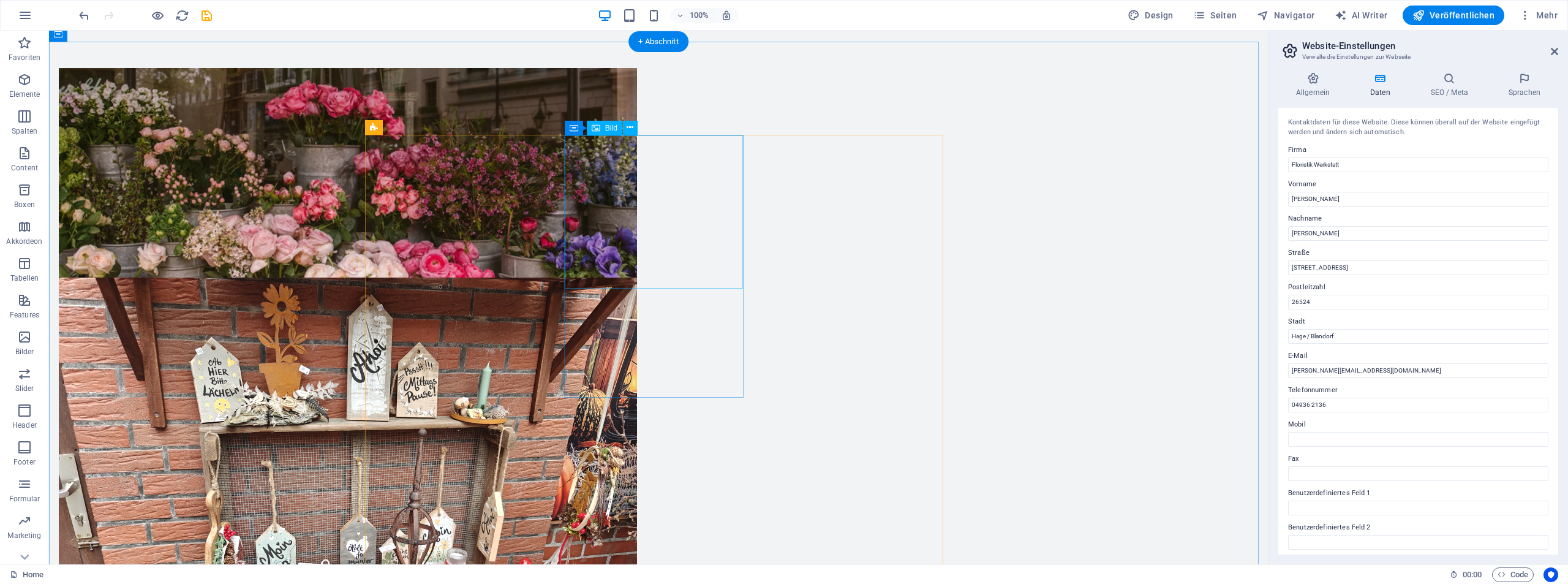
drag, startPoint x: 645, startPoint y: 231, endPoint x: 645, endPoint y: 217, distance: 14.0
click at [602, 130] on div "Bild" at bounding box center [604, 128] width 35 height 15
click at [599, 125] on icon at bounding box center [596, 128] width 8 height 15
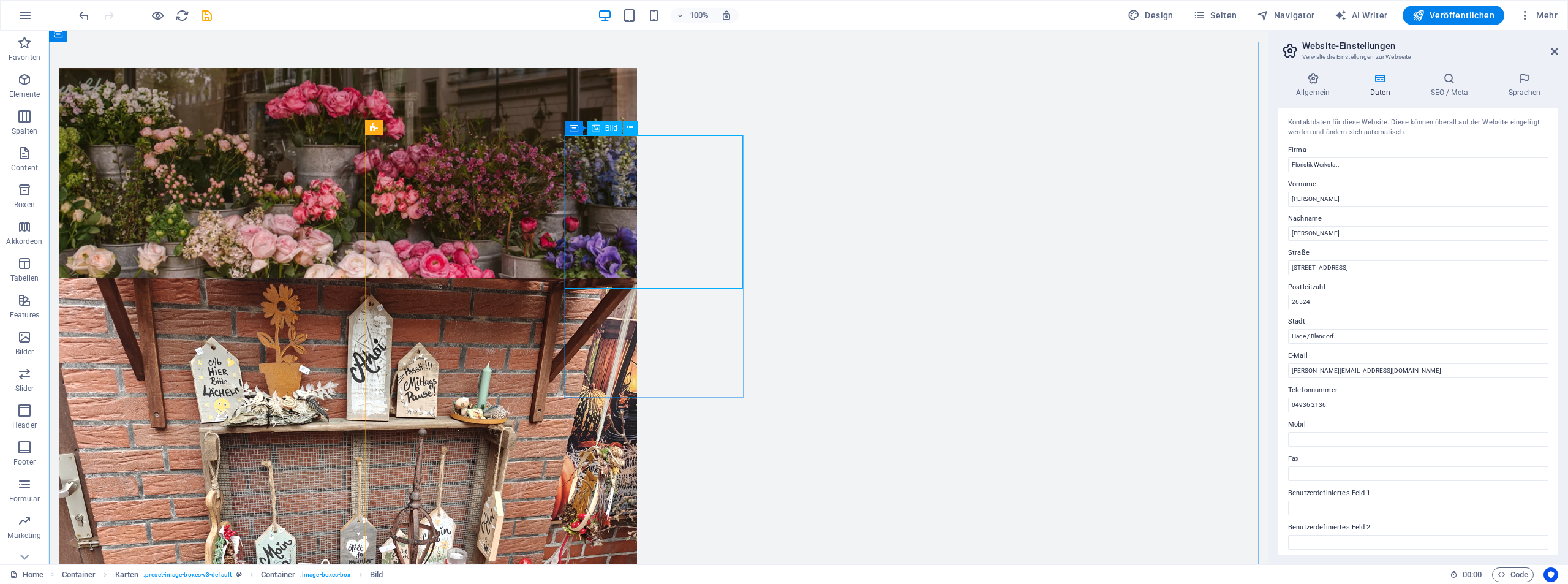
select select "vw"
select select "px"
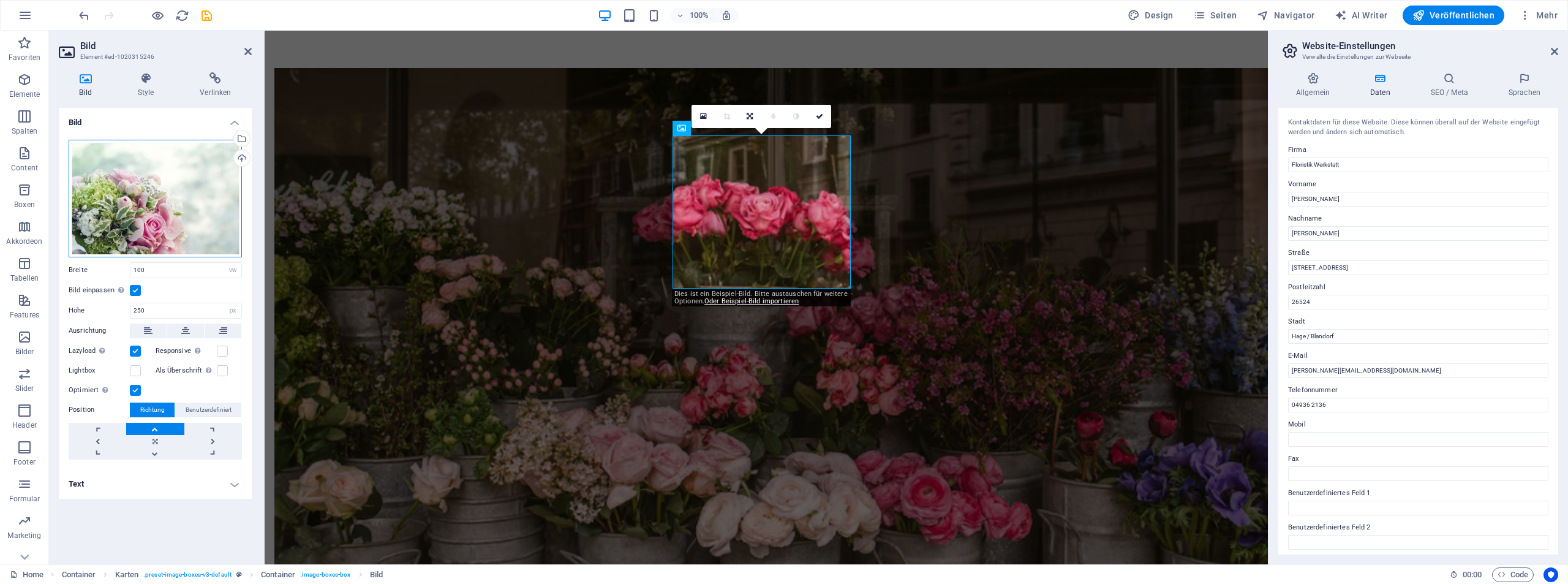
click at [209, 176] on div "Ziehe Dateien zum Hochladen hierher oder klicke hier, um aus Dateien oder koste…" at bounding box center [155, 198] width 174 height 118
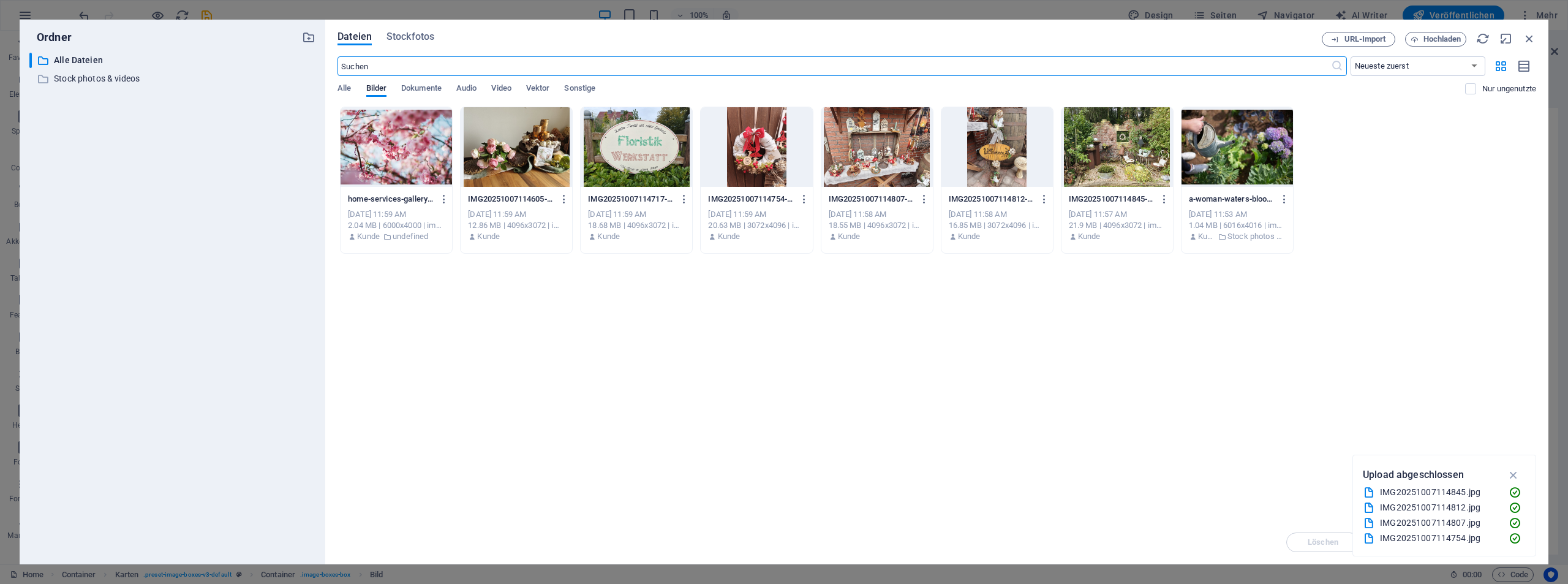
click at [758, 146] on div at bounding box center [757, 147] width 111 height 80
click at [758, 146] on div "1" at bounding box center [757, 147] width 111 height 80
click at [758, 146] on div at bounding box center [757, 147] width 111 height 80
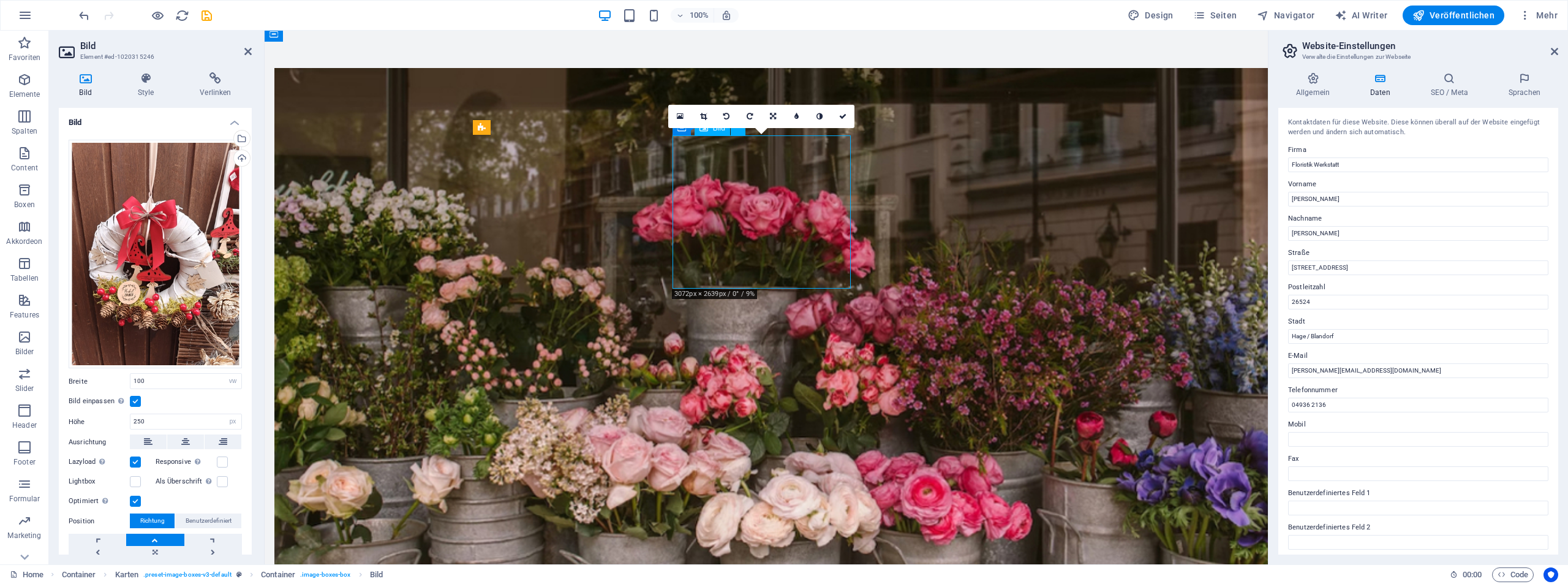
drag, startPoint x: 748, startPoint y: 221, endPoint x: 748, endPoint y: 195, distance: 26.0
click at [700, 114] on icon at bounding box center [704, 116] width 7 height 7
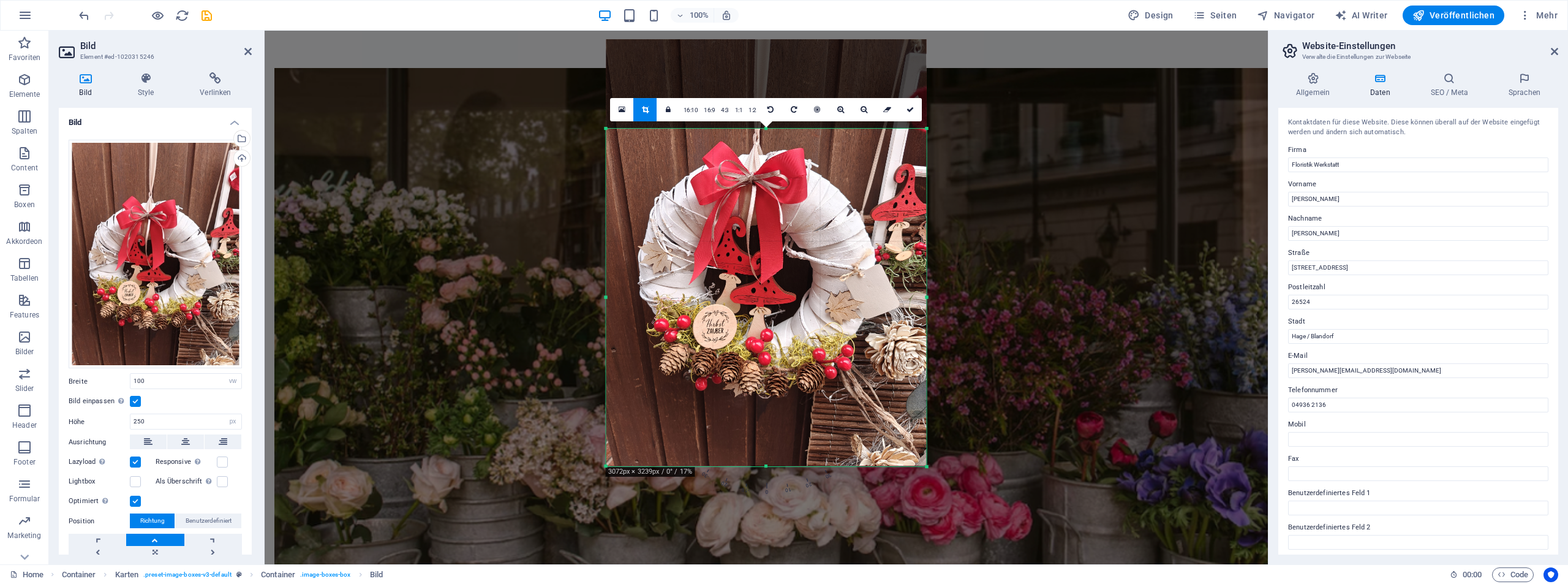
drag, startPoint x: 767, startPoint y: 83, endPoint x: 770, endPoint y: 173, distance: 90.0
click at [770, 173] on div "180 170 160 150 140 130 120 110 100 90 80 70 60 50 40 30 20 10 0 -10 -20 -30 -4…" at bounding box center [767, 297] width 320 height 338
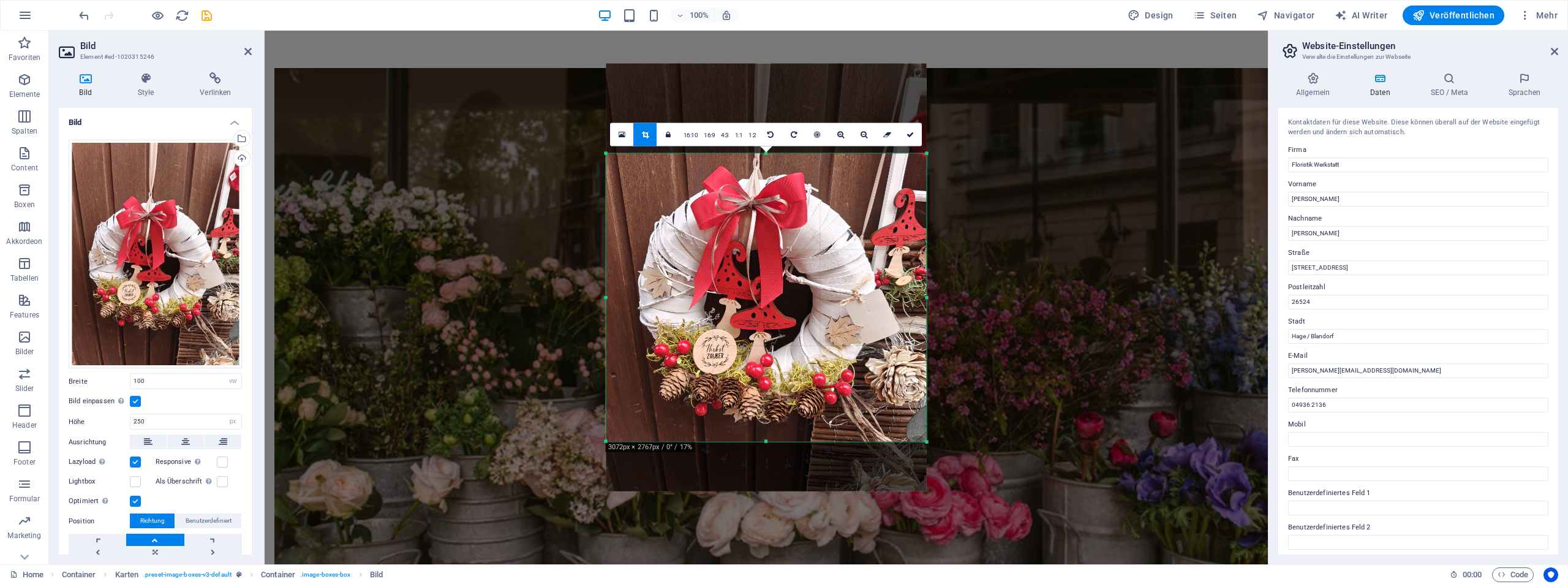
drag, startPoint x: 767, startPoint y: 464, endPoint x: 755, endPoint y: 415, distance: 50.4
click at [755, 415] on div "180 170 160 150 140 130 120 110 100 90 80 70 60 50 40 30 20 10 0 -10 -20 -30 -4…" at bounding box center [767, 297] width 320 height 288
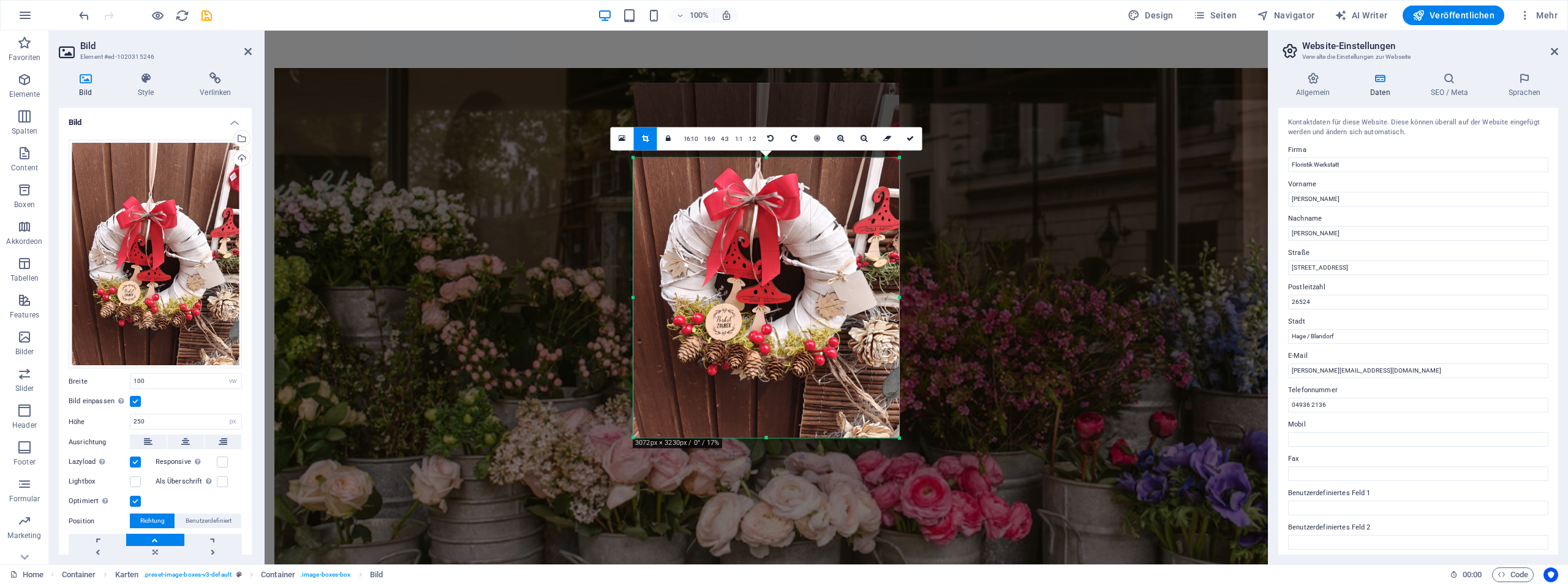
drag, startPoint x: 928, startPoint y: 298, endPoint x: 873, endPoint y: 286, distance: 56.3
click at [873, 286] on div "180 170 160 150 140 130 120 110 100 90 80 70 60 50 40 30 20 10 0 -10 -20 -30 -4…" at bounding box center [766, 297] width 266 height 280
click at [1102, 280] on div "H2 Container Banner Container Info Bar Bild mit Text Container Menüleiste Menü …" at bounding box center [766, 297] width 1004 height 533
click at [913, 140] on icon at bounding box center [910, 138] width 7 height 7
type input "433"
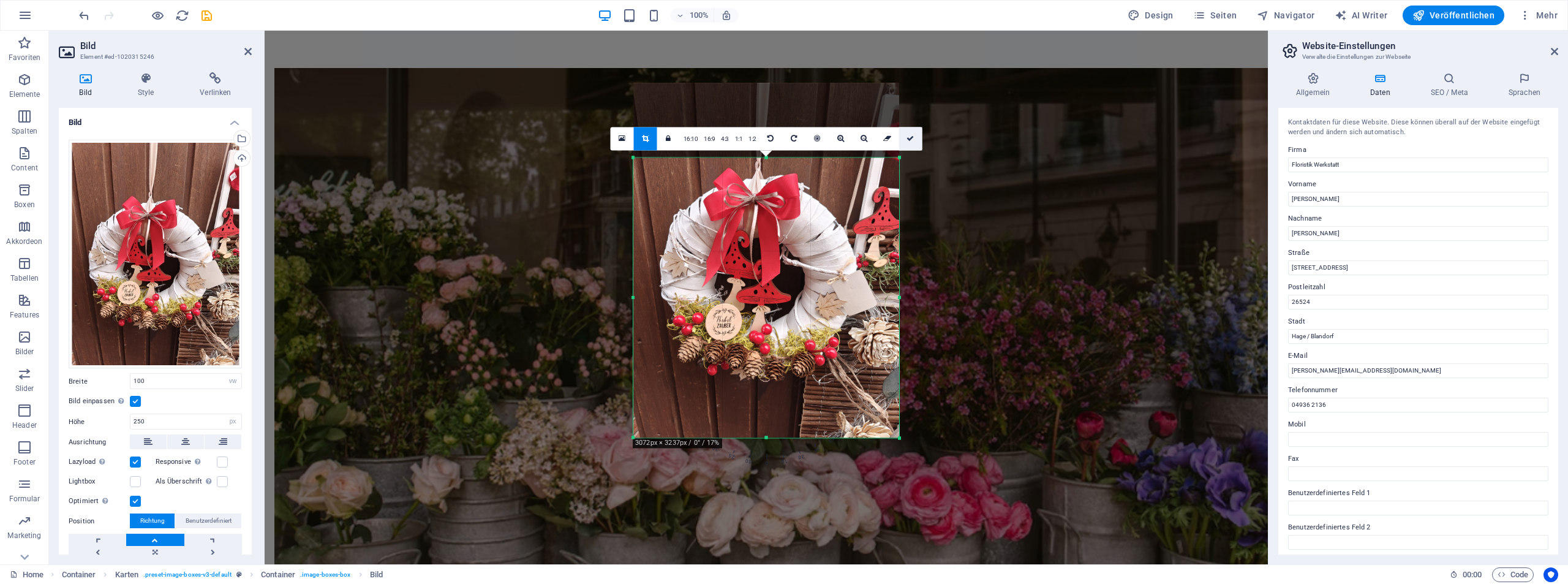
select select "px"
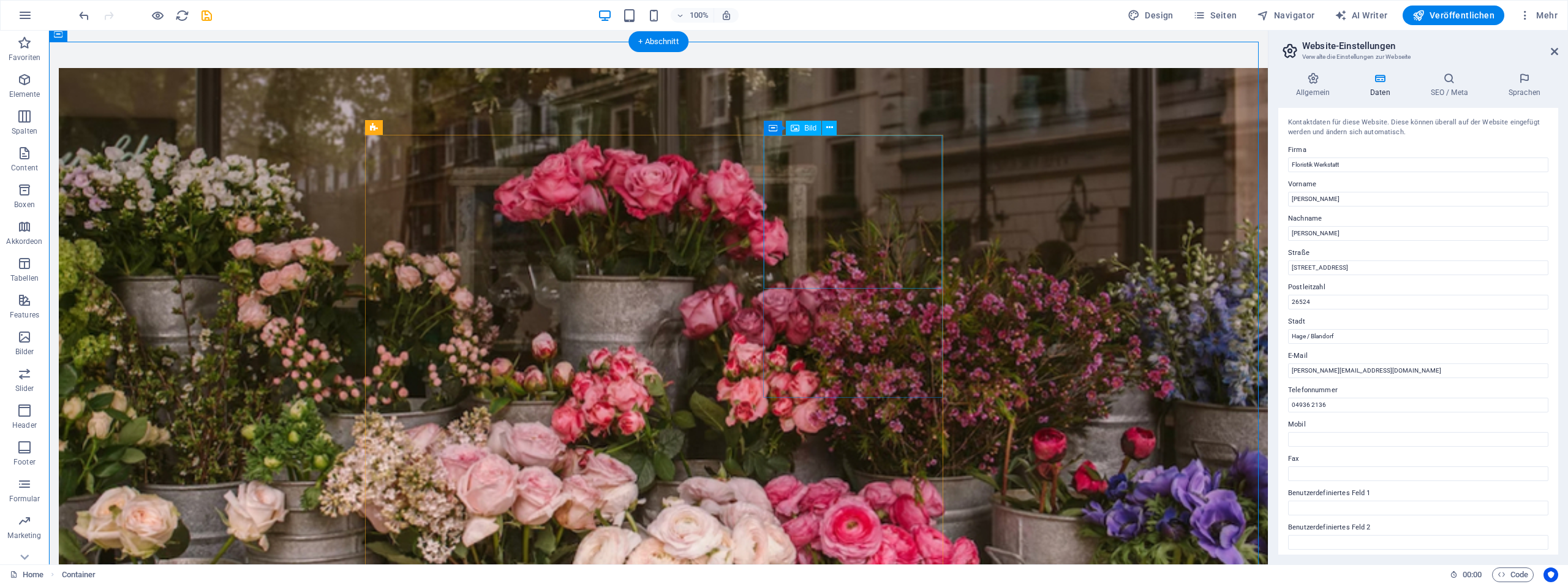
select select "vw"
select select "px"
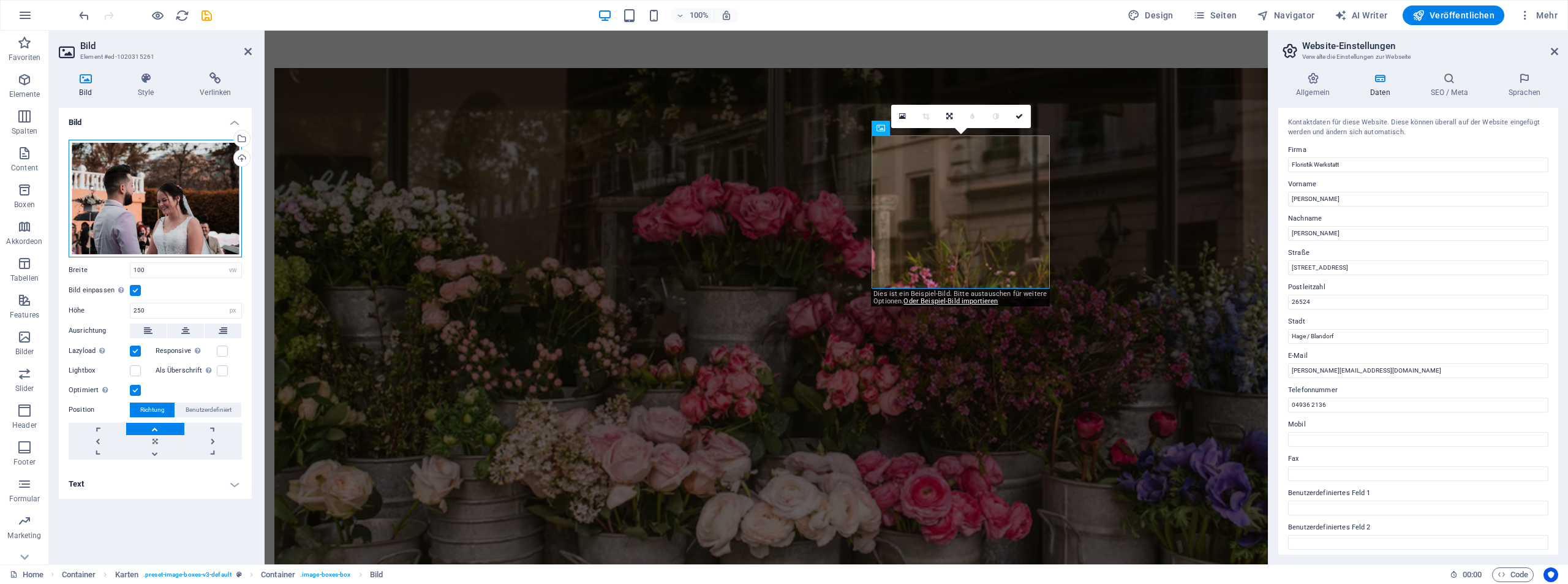
click at [113, 197] on div "Ziehe Dateien zum Hochladen hierher oder klicke hier, um aus Dateien oder koste…" at bounding box center [155, 198] width 174 height 118
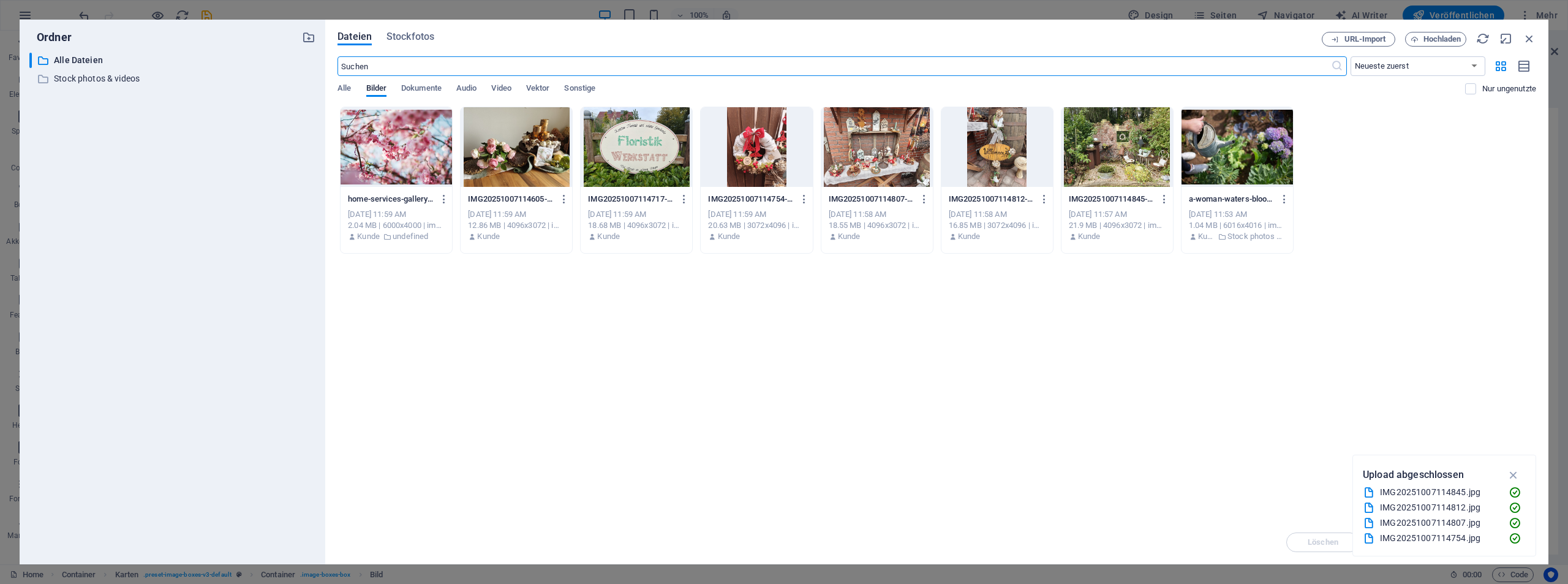
click at [524, 162] on div at bounding box center [516, 147] width 111 height 80
click at [524, 162] on div "1" at bounding box center [516, 147] width 111 height 80
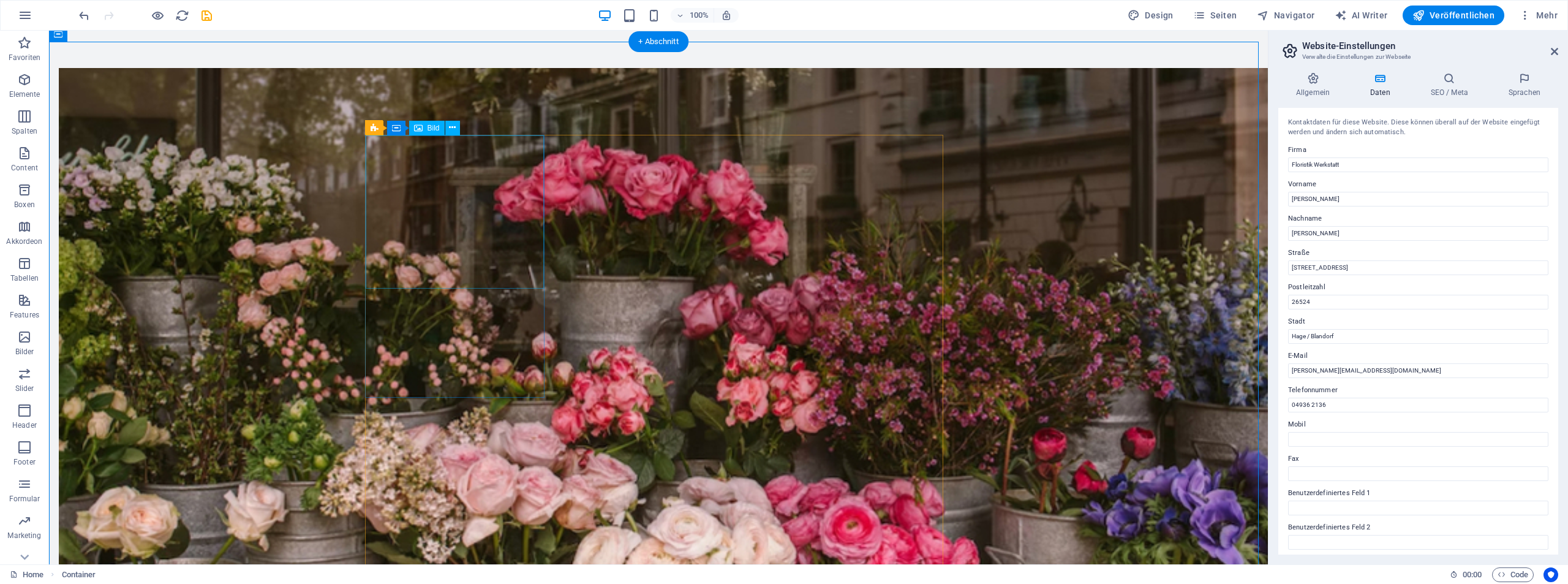
select select "vw"
select select "px"
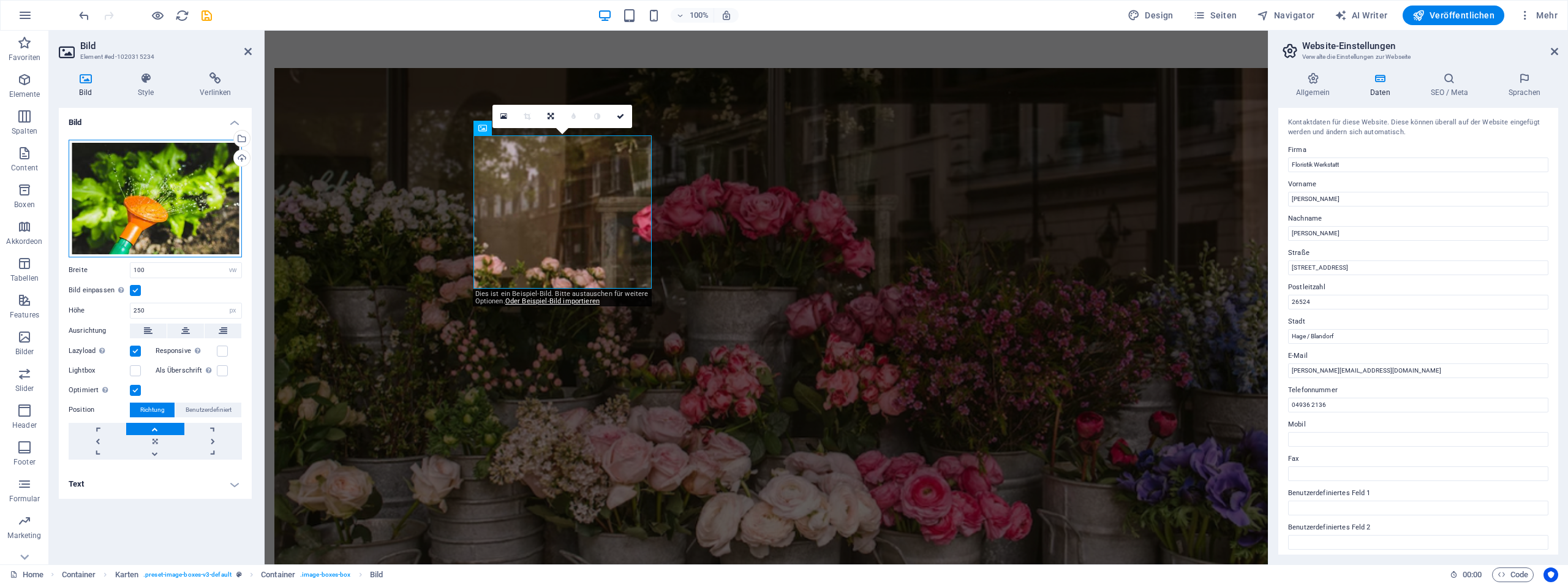
click at [136, 182] on div "Ziehe Dateien zum Hochladen hierher oder klicke hier, um aus Dateien oder koste…" at bounding box center [155, 198] width 174 height 118
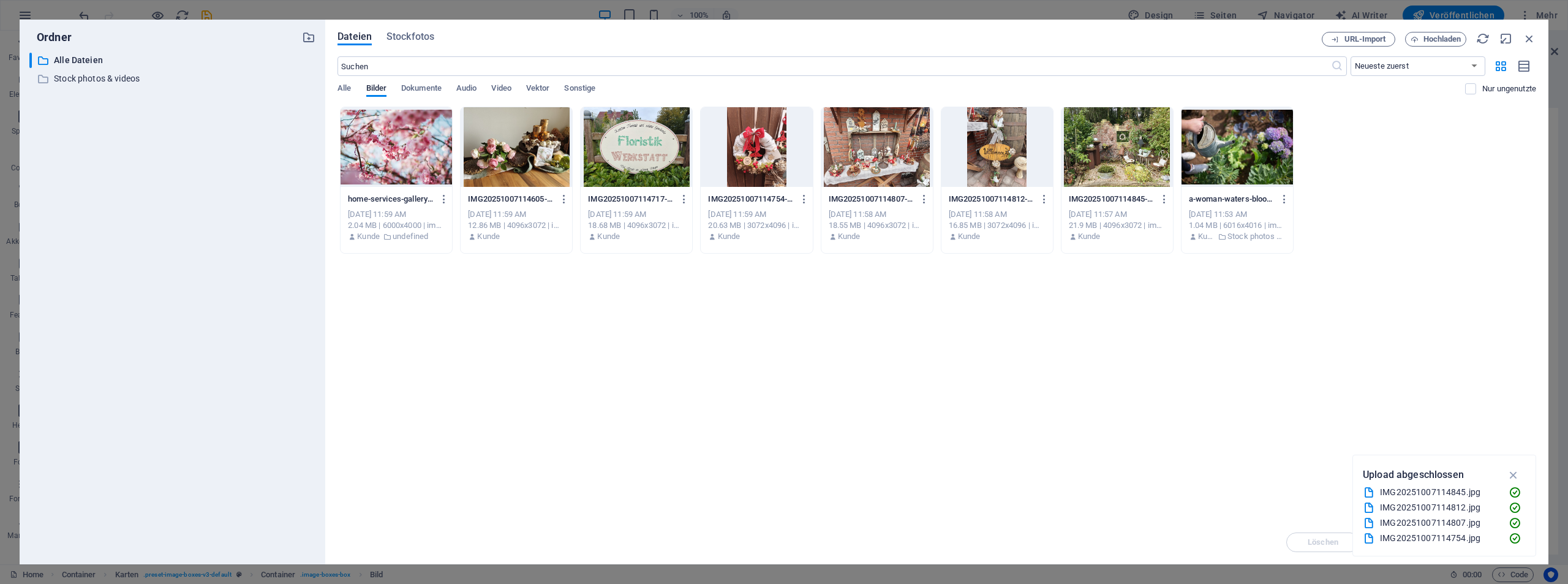
click at [988, 147] on div at bounding box center [997, 147] width 111 height 80
click at [988, 147] on div "1" at bounding box center [997, 147] width 111 height 80
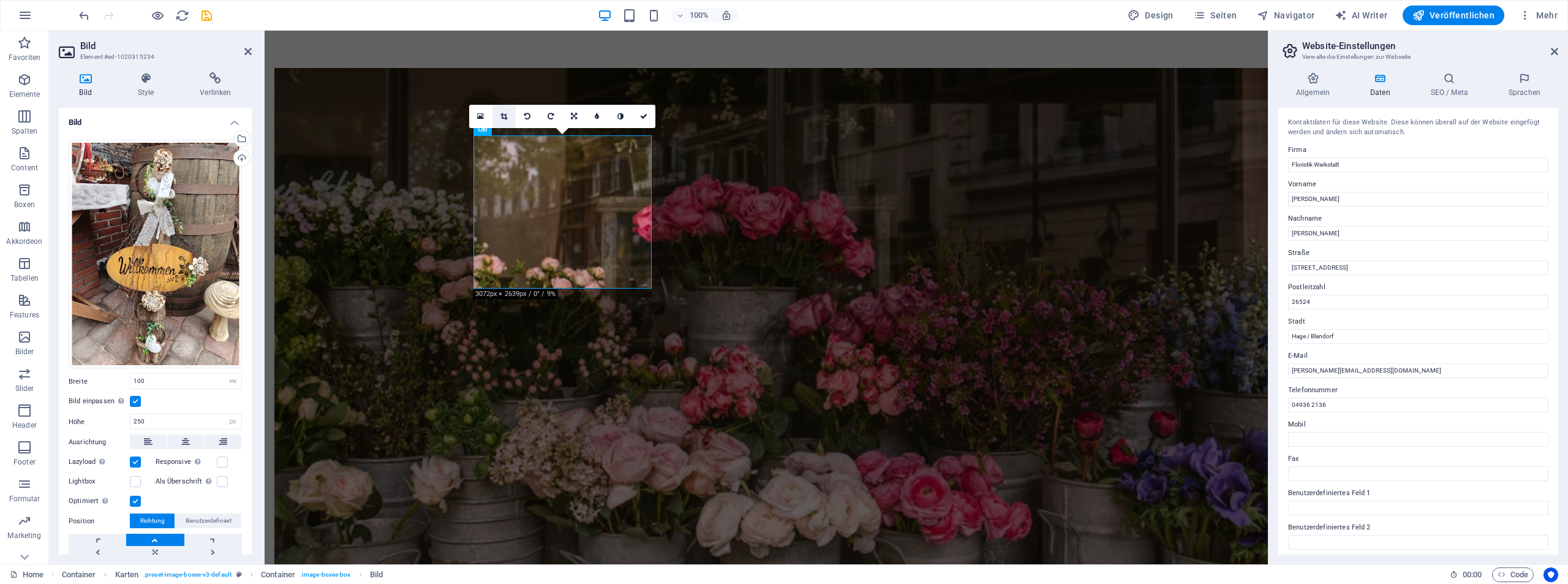
click at [509, 118] on link at bounding box center [504, 116] width 23 height 23
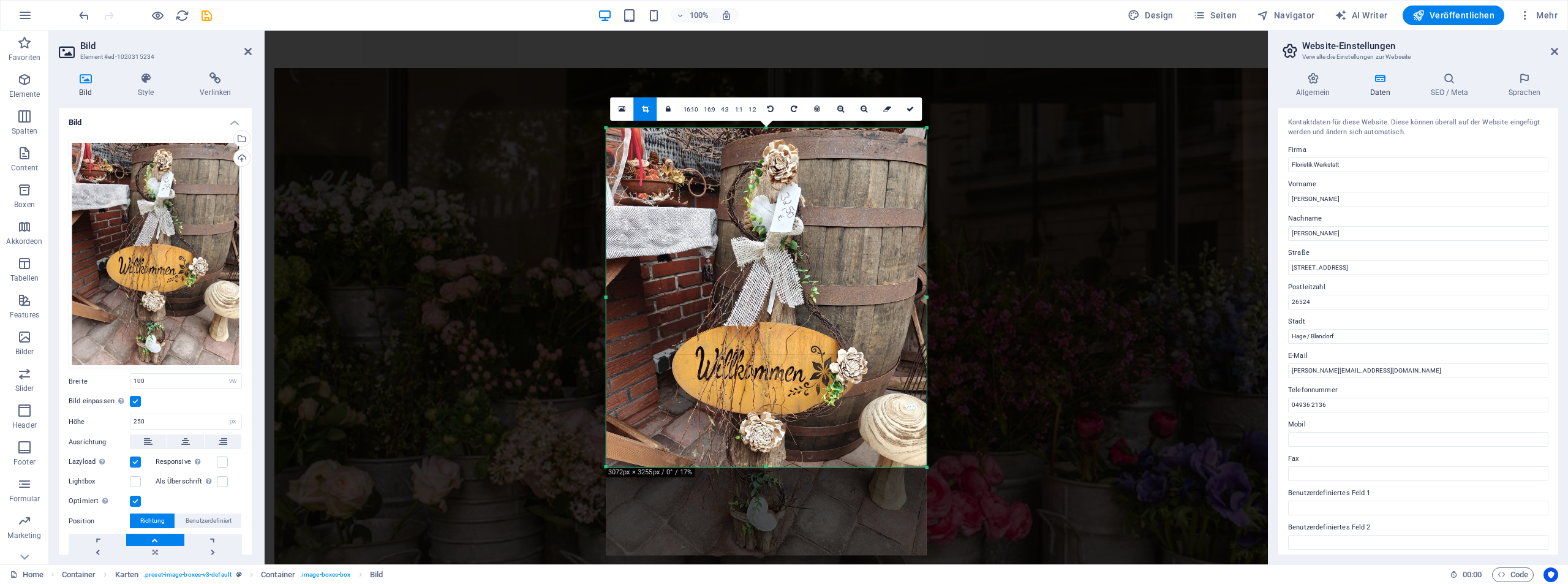
drag, startPoint x: 765, startPoint y: 509, endPoint x: 767, endPoint y: 421, distance: 88.0
click at [767, 421] on div "180 170 160 150 140 130 120 110 100 90 80 70 60 50 40 30 20 10 0 -10 -20 -30 -4…" at bounding box center [767, 298] width 320 height 339
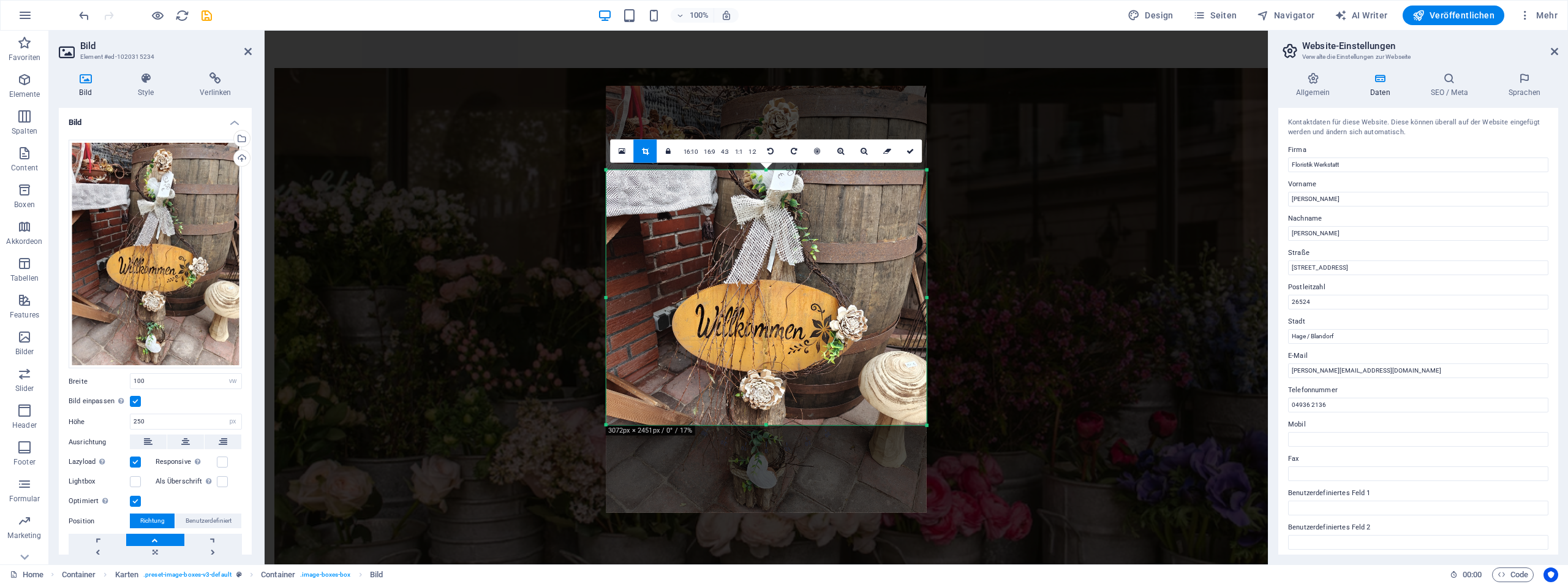
drag, startPoint x: 767, startPoint y: 128, endPoint x: 762, endPoint y: 212, distance: 84.1
click at [762, 212] on div "180 170 160 150 140 130 120 110 100 90 80 70 60 50 40 30 20 10 0 -10 -20 -30 -4…" at bounding box center [767, 298] width 320 height 255
click at [911, 156] on link at bounding box center [911, 150] width 23 height 23
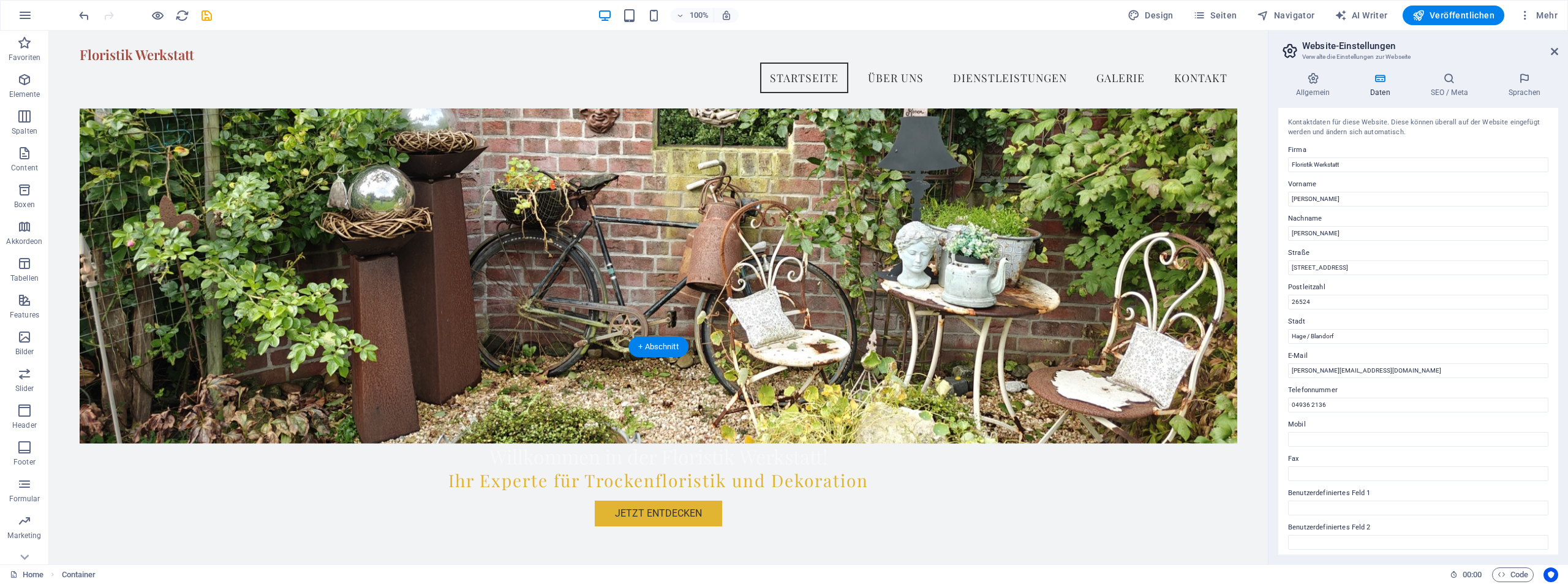
scroll to position [0, 0]
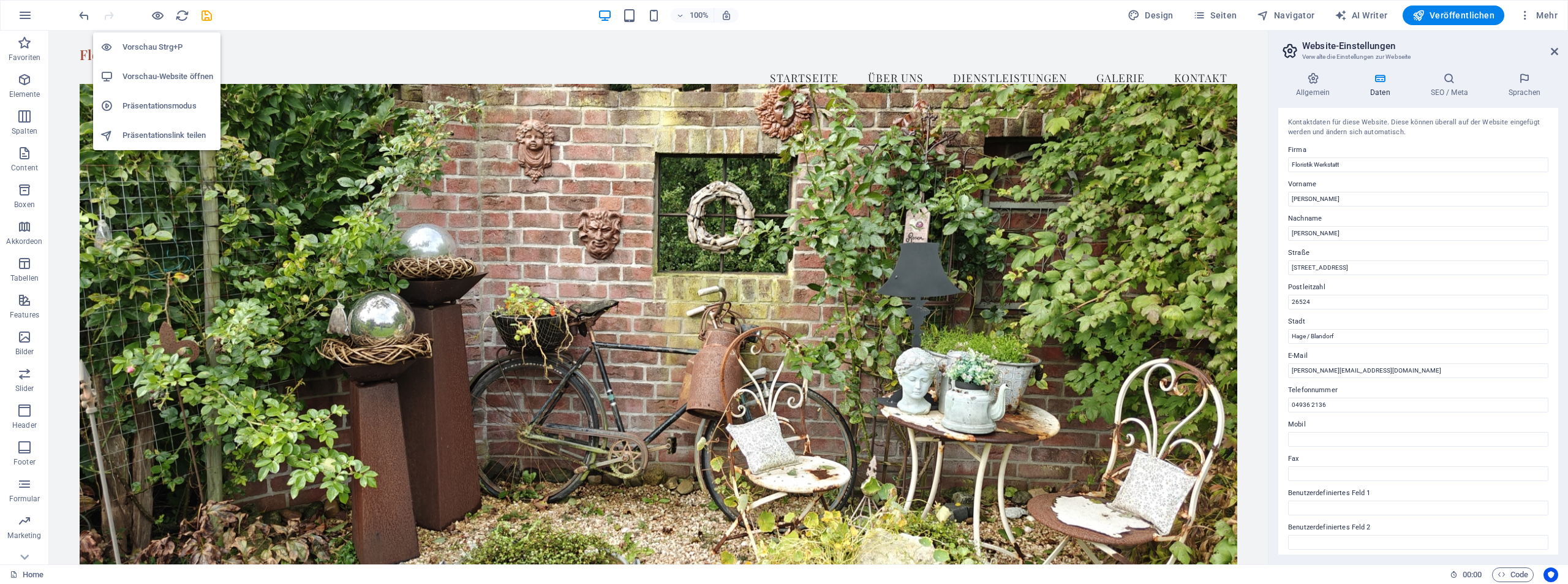
click at [156, 48] on h6 "Vorschau Strg+P" at bounding box center [168, 47] width 91 height 15
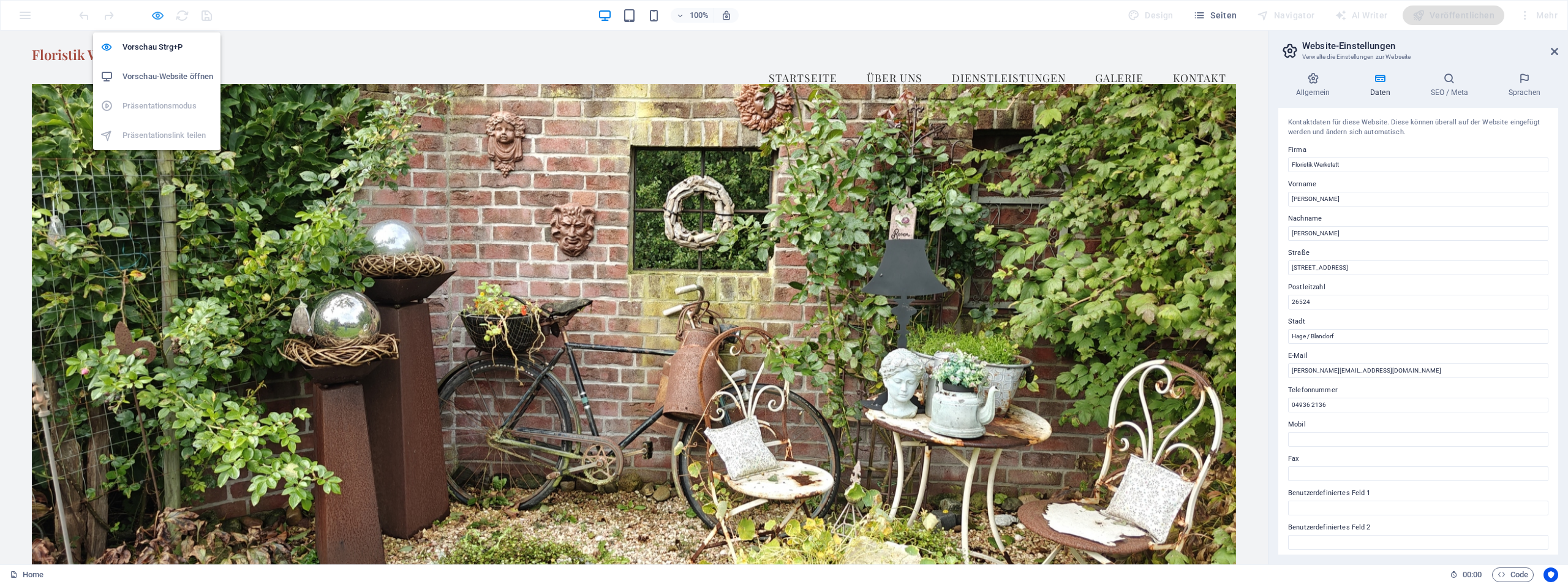
click at [157, 21] on icon "button" at bounding box center [158, 16] width 14 height 14
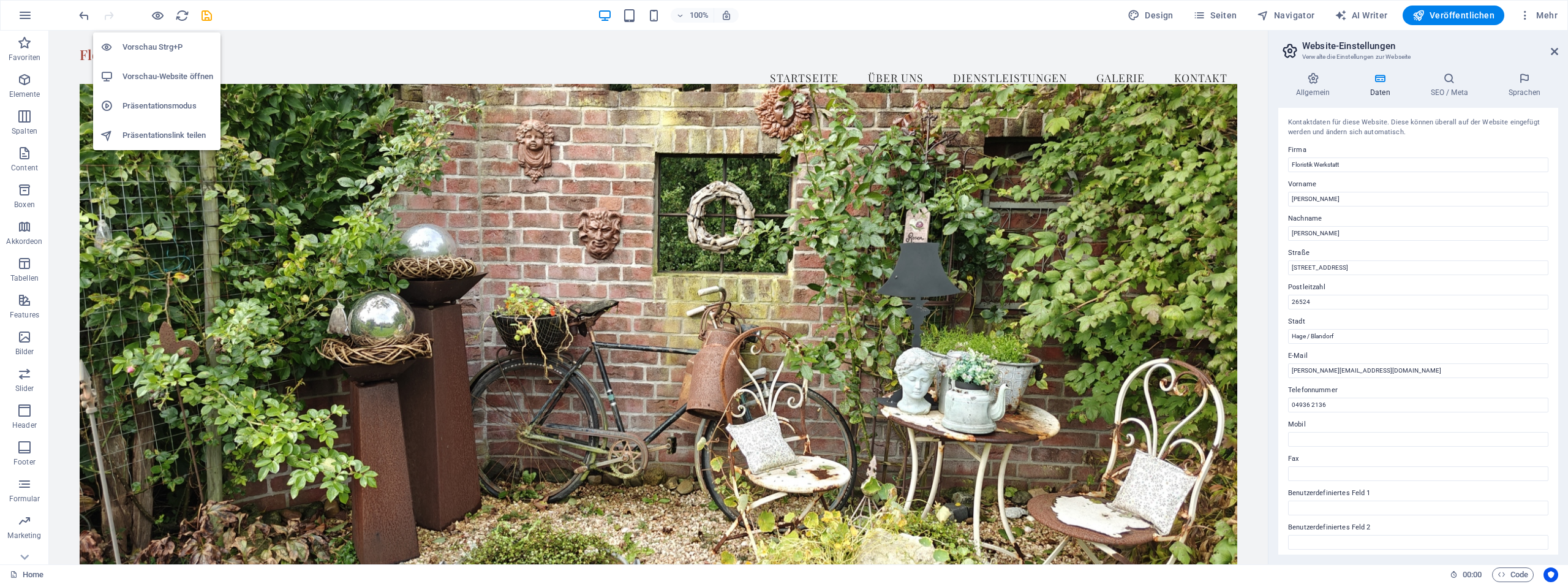
click at [157, 78] on h6 "Vorschau-Website öffnen" at bounding box center [168, 76] width 91 height 15
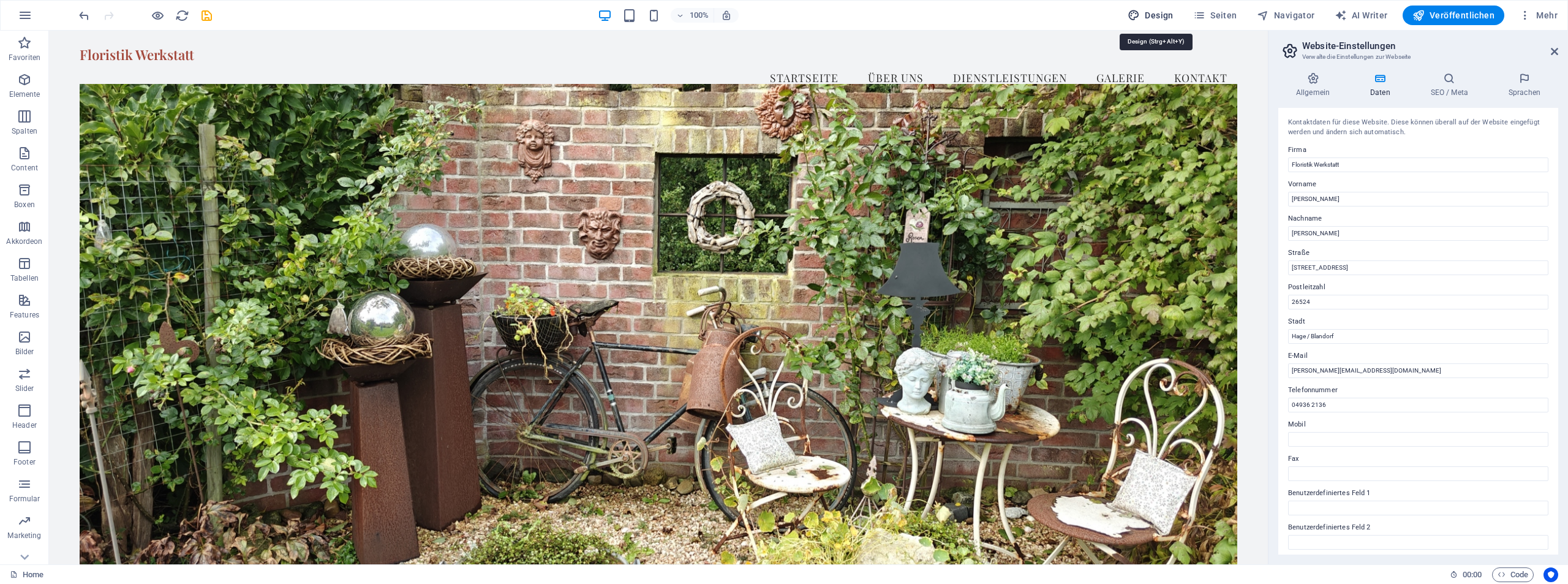
click at [1154, 14] on span "Design" at bounding box center [1150, 15] width 46 height 12
select select "px"
select select "200"
select select "px"
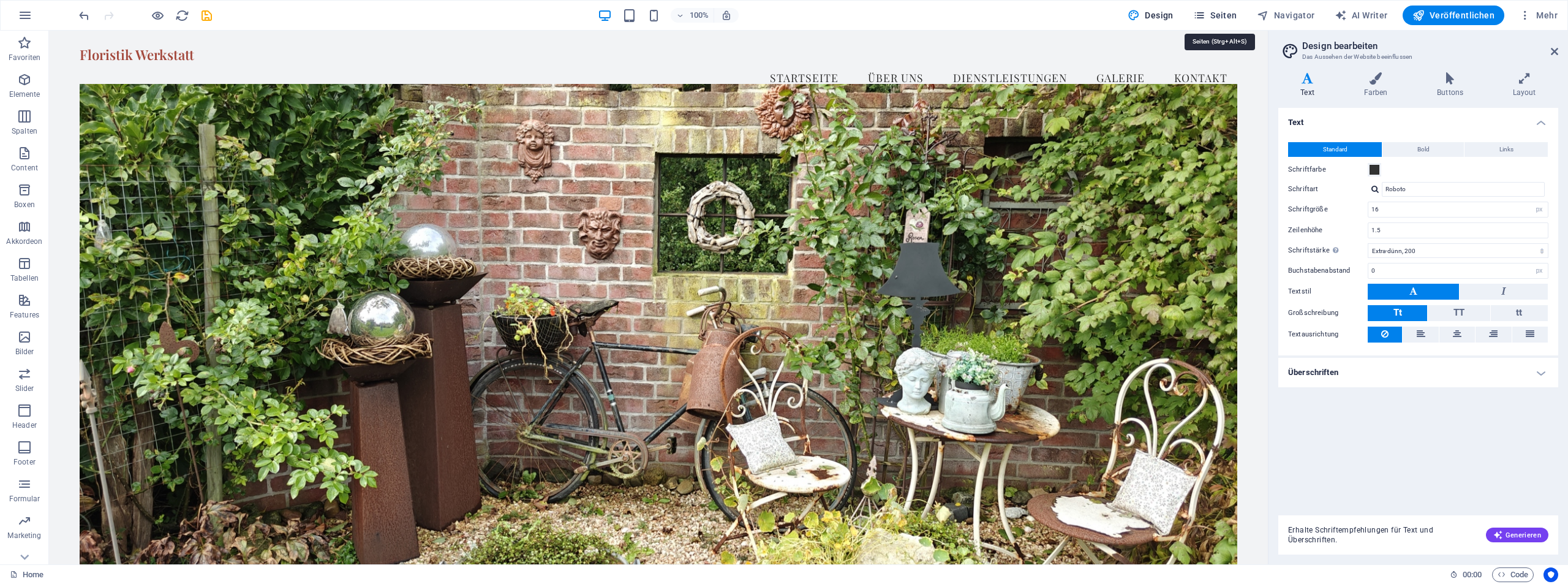
click at [1218, 13] on span "Seiten" at bounding box center [1215, 15] width 44 height 12
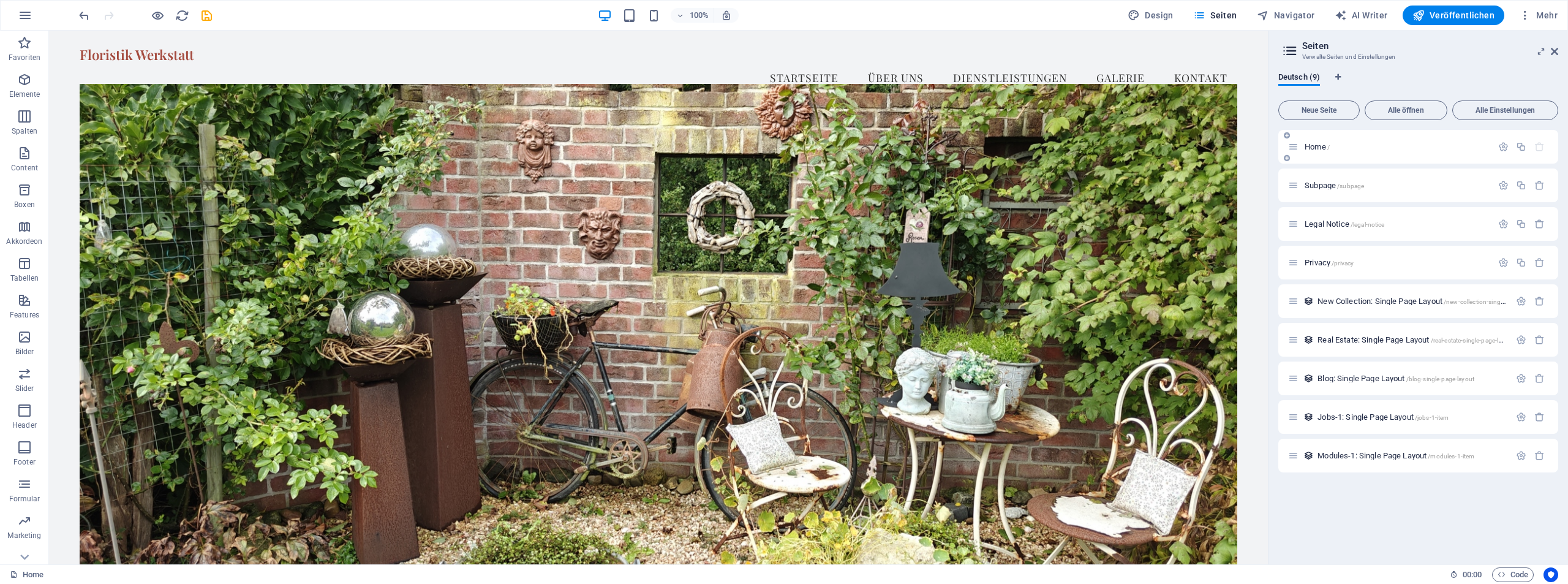
click at [1372, 142] on p "Home /" at bounding box center [1397, 146] width 184 height 8
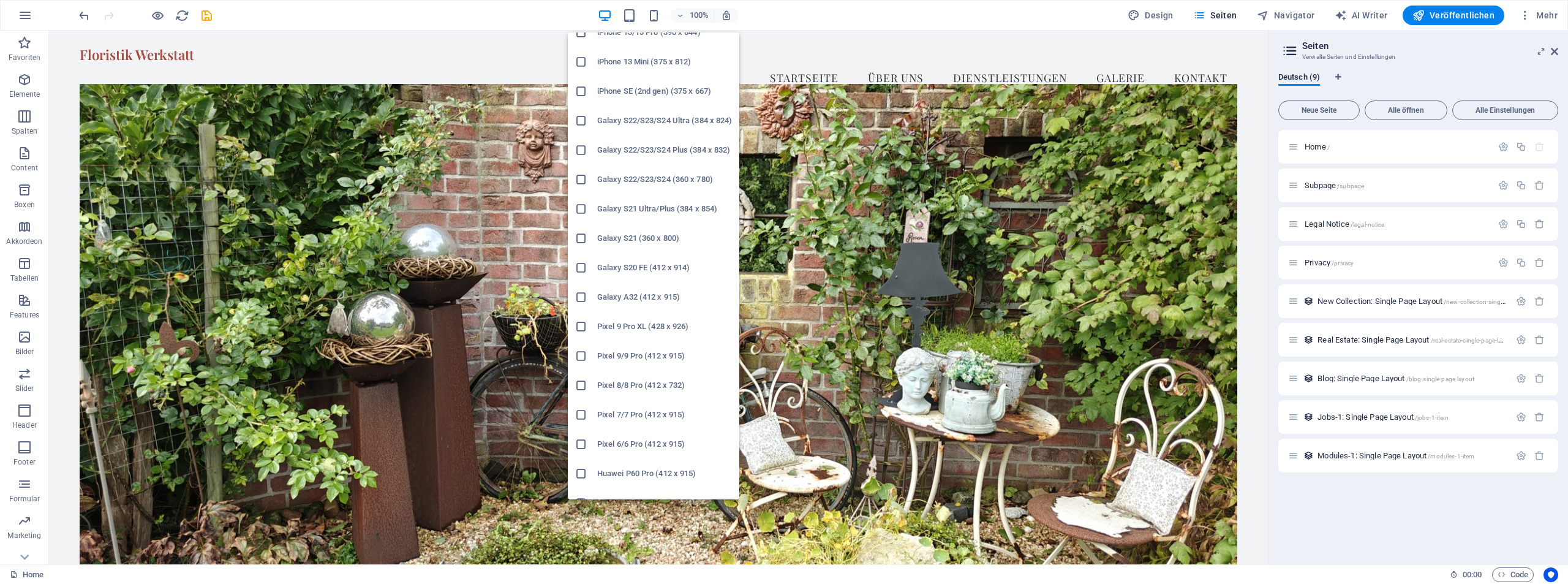
scroll to position [504, 0]
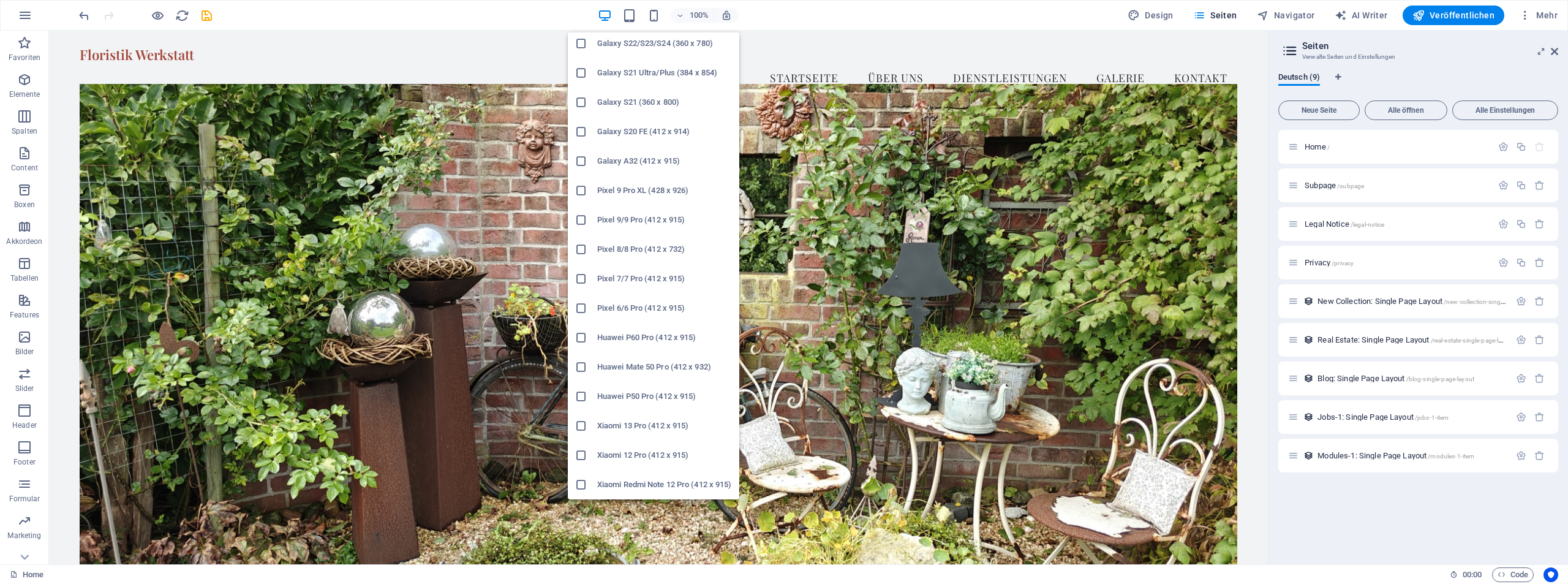
drag, startPoint x: 657, startPoint y: 482, endPoint x: 130, endPoint y: 443, distance: 528.4
click at [657, 482] on h6 "Xiaomi Redmi Note 12 Pro (412 x 915)" at bounding box center [664, 485] width 135 height 15
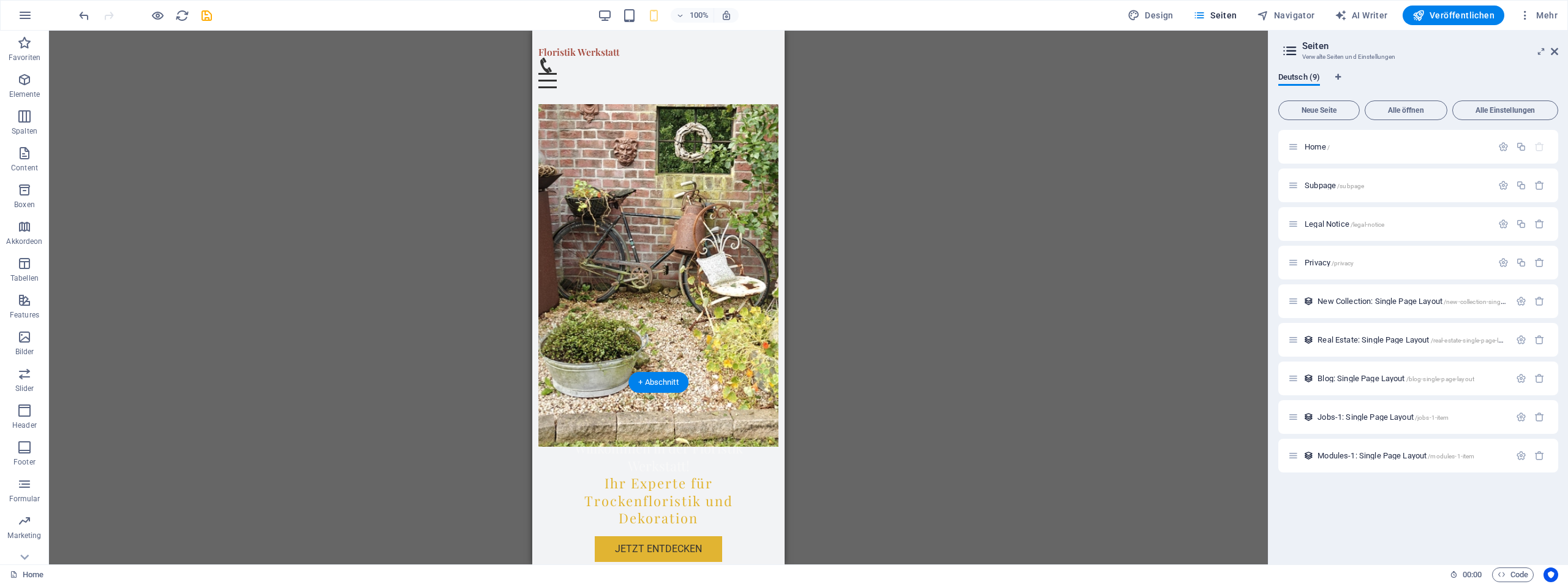
scroll to position [0, 0]
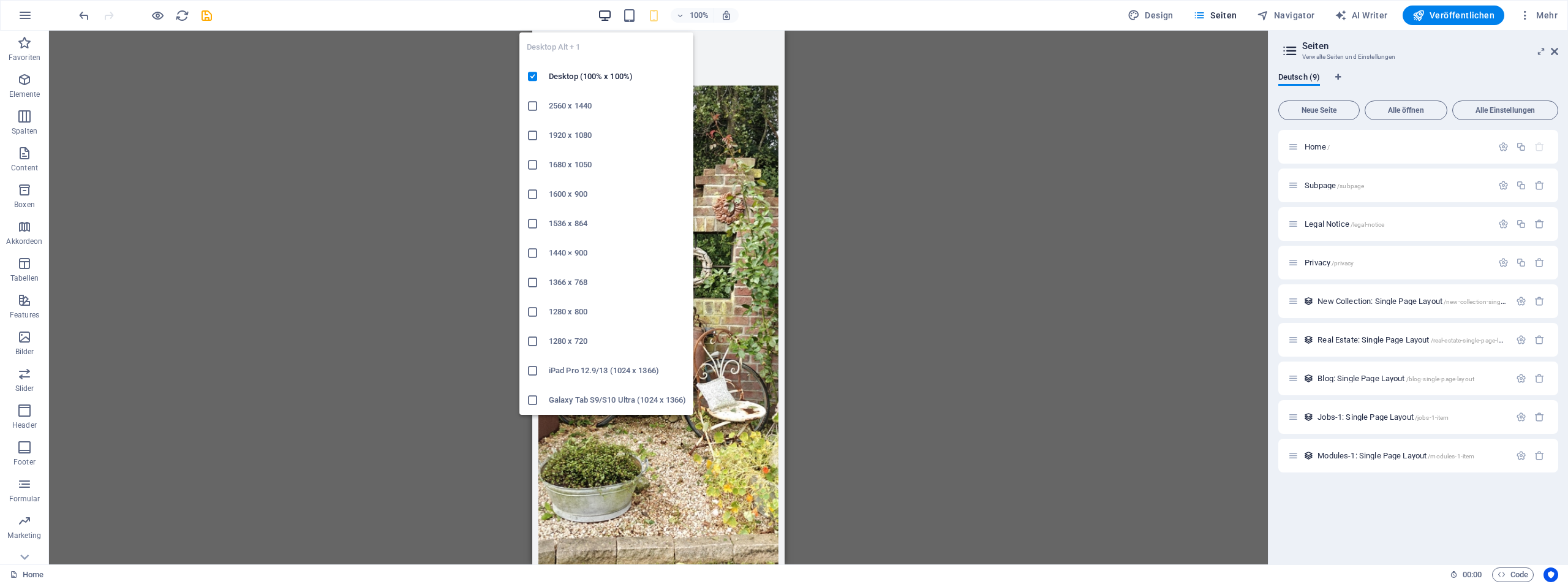
click at [607, 19] on icon "button" at bounding box center [605, 16] width 14 height 14
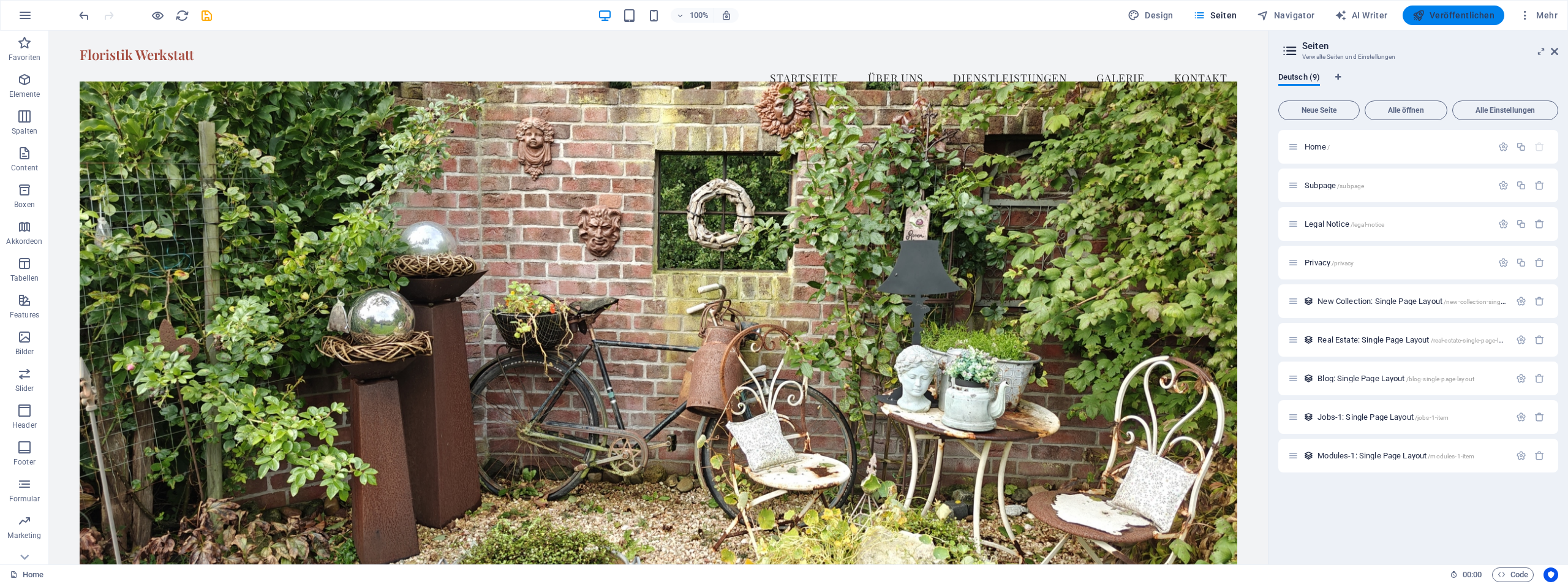
click at [1460, 19] on span "Veröffentlichen" at bounding box center [1454, 15] width 82 height 12
checkbox input "false"
